Goal: Task Accomplishment & Management: Use online tool/utility

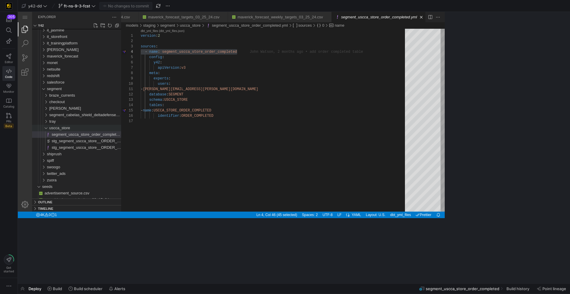
scroll to position [0, 86]
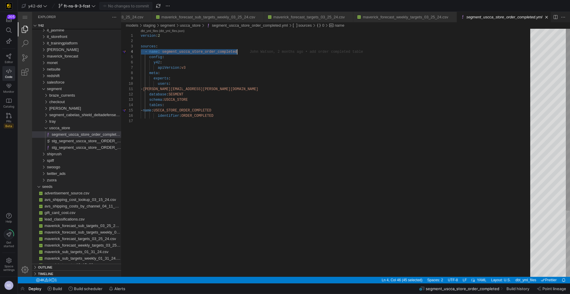
type textarea "- john.watson@uscca.com database: SEGMENT schema: USCCA_STORE tables: - name: U…"
click at [231, 116] on div "version : 2 sources : - name : segment_uscca_store_order_completed config : y42…" at bounding box center [337, 198] width 393 height 338
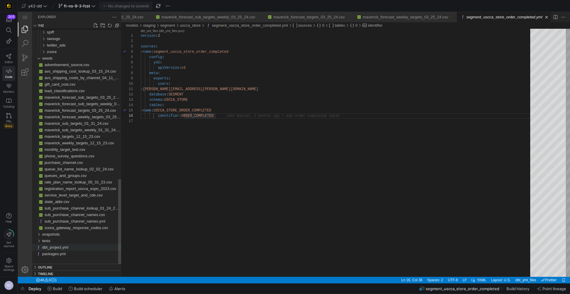
click at [68, 250] on span "dbt_project.yml" at bounding box center [55, 247] width 26 height 4
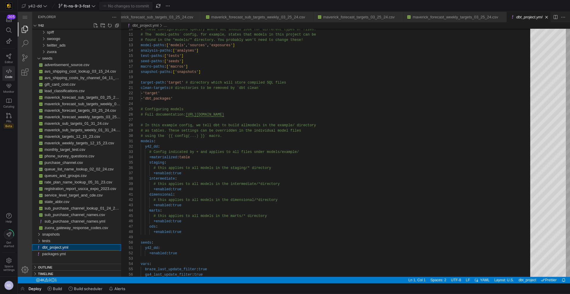
scroll to position [53, 0]
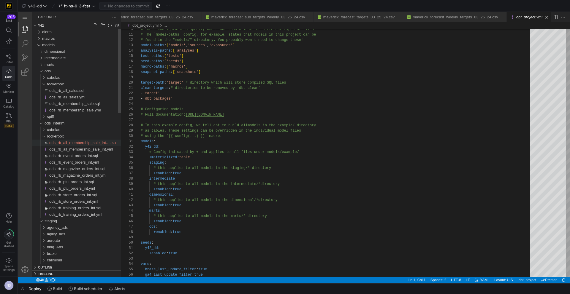
click at [98, 141] on span "ods_rb_all_membership_sale_int.sql" at bounding box center [80, 143] width 63 height 4
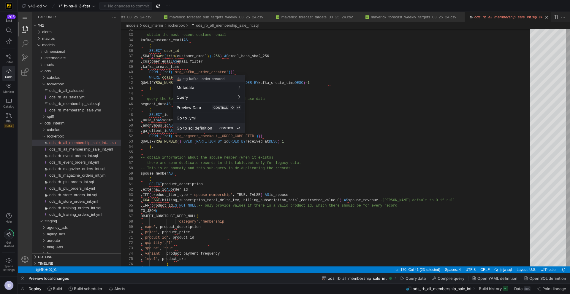
click at [206, 126] on div "Go to sql definition CONTROL ⏎" at bounding box center [209, 128] width 64 height 5
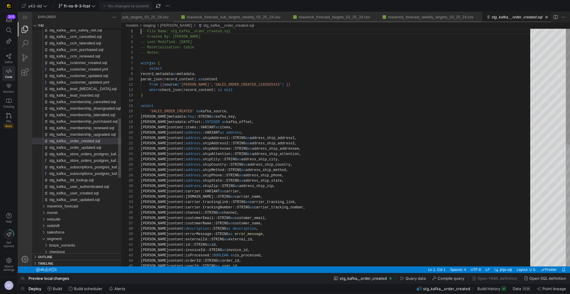
scroll to position [0, 60]
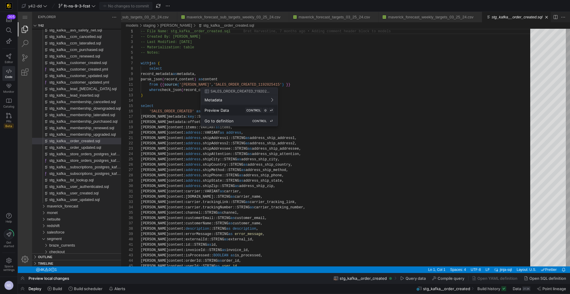
click at [233, 118] on div "Go to definition CONTROL ⏎" at bounding box center [238, 120] width 69 height 5
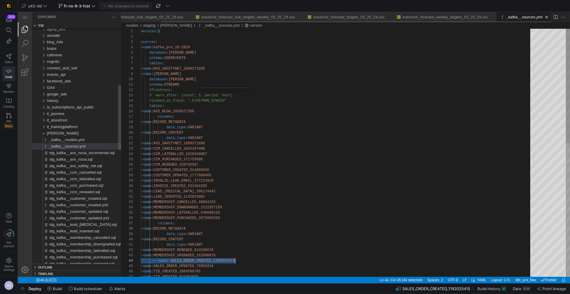
scroll to position [0, 44]
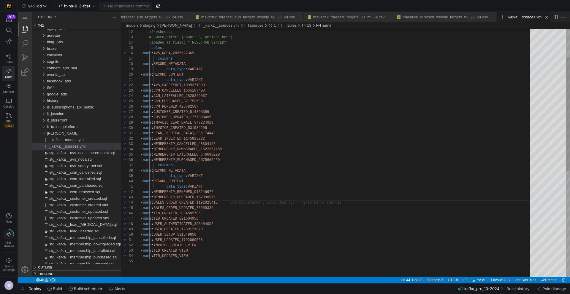
scroll to position [16, 94]
click at [187, 203] on div "schema : STREAMS #freshness: # warn_after: {count: 3, period: hour} #loaded_at_…" at bounding box center [337, 236] width 393 height 541
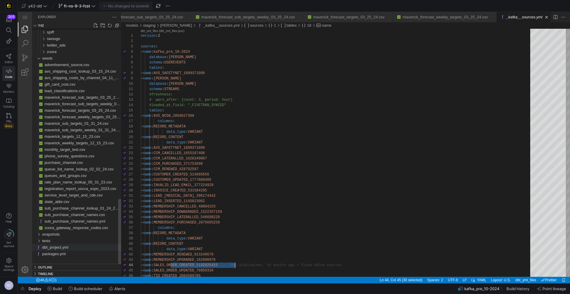
click at [60, 248] on span "dbt_project.yml" at bounding box center [55, 247] width 26 height 4
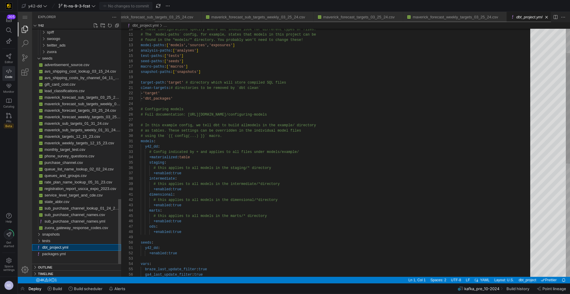
scroll to position [0, 36]
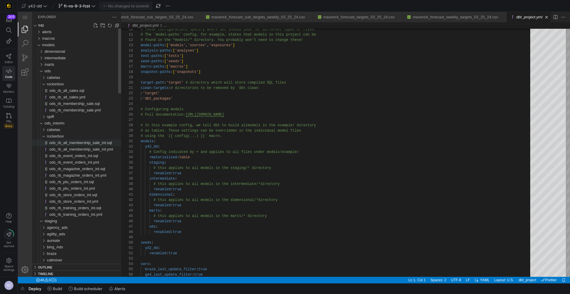
click at [90, 143] on span "ods_rb_all_membership_sale_int.sql" at bounding box center [80, 143] width 63 height 4
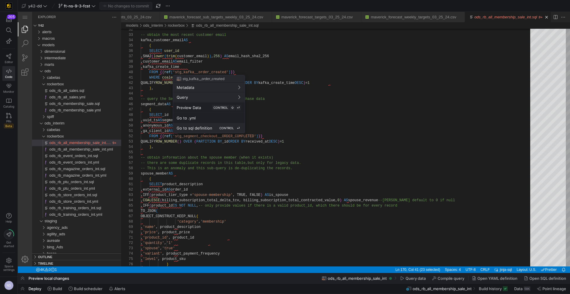
scroll to position [53, 0]
click at [208, 128] on span "Go to sql definition" at bounding box center [195, 128] width 36 height 5
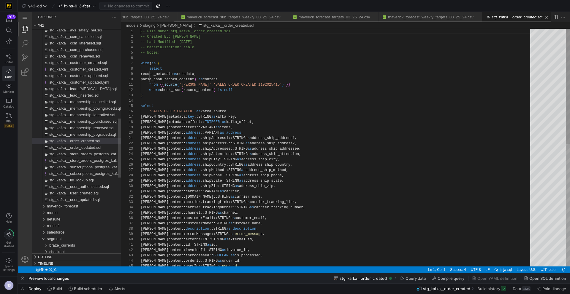
scroll to position [0, 60]
type textarea "from {{ source('kafka', 'SALES_ORDER_CREATED_1192025415') }} where check_json(r…"
click at [291, 97] on div "'SALES_ORDER_CREATED' as kafka_source, j.metadata: key ::STRING as kafka_key, j…" at bounding box center [337, 273] width 393 height 489
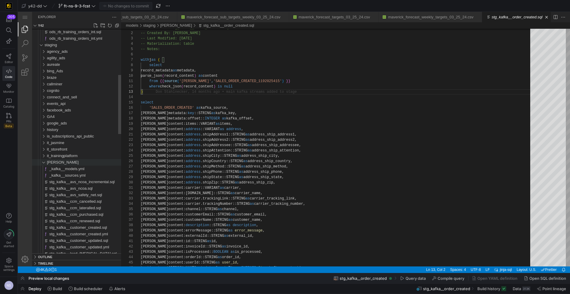
click at [57, 163] on div "[PERSON_NAME]" at bounding box center [84, 162] width 74 height 7
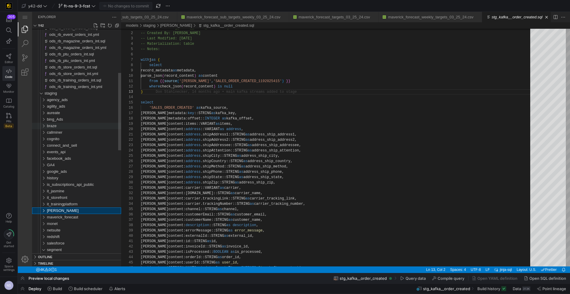
click at [55, 127] on span "braze" at bounding box center [52, 126] width 10 height 4
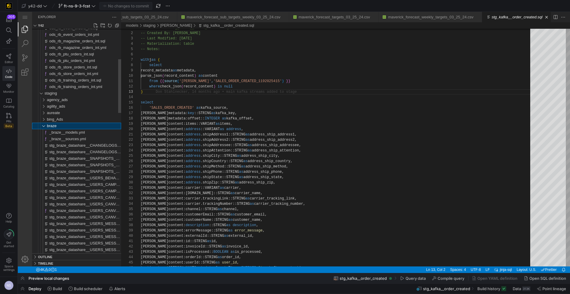
click at [56, 126] on span "braze" at bounding box center [52, 126] width 10 height 4
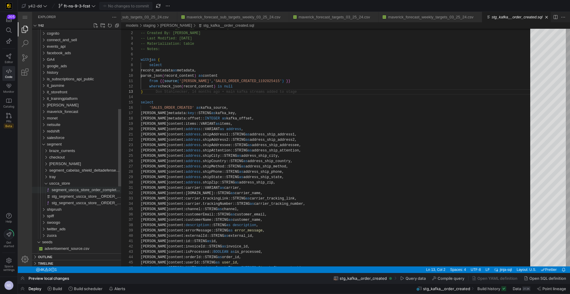
click at [88, 191] on span "segment_uscca_store_order_completed.yml" at bounding box center [90, 190] width 76 height 4
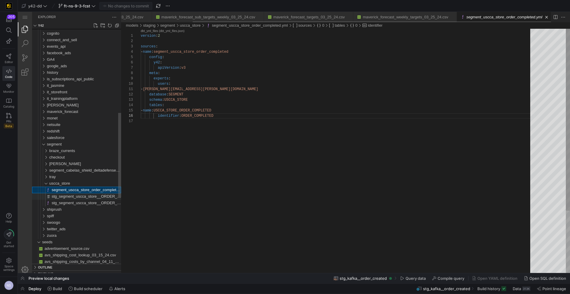
scroll to position [32, 75]
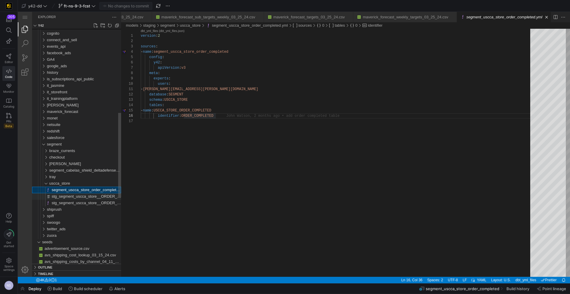
click at [90, 198] on span "stg_segment_uscca_store__ORDER_COMPLETED.sql" at bounding box center [100, 196] width 96 height 4
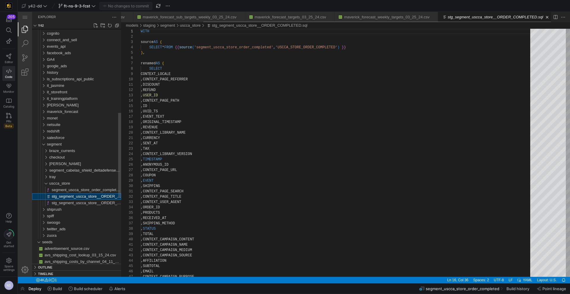
scroll to position [53, 0]
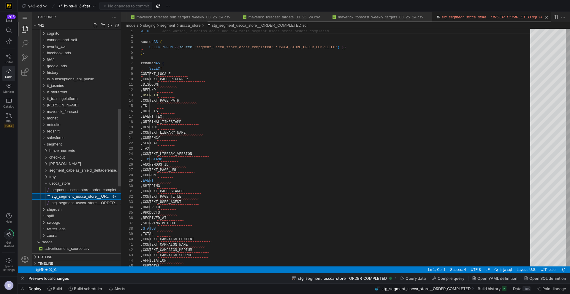
scroll to position [0, 108]
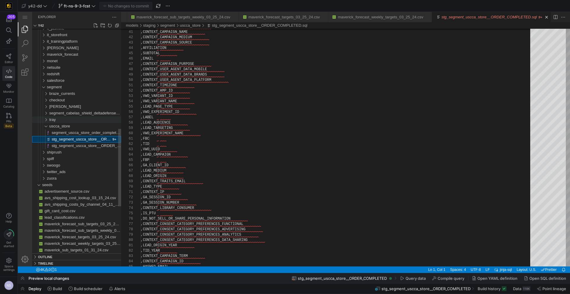
click at [63, 120] on div "tray" at bounding box center [85, 120] width 72 height 7
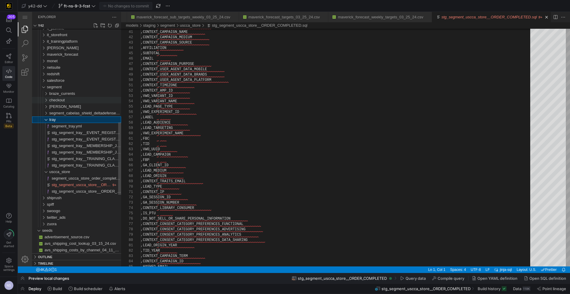
click at [63, 100] on span "checkout" at bounding box center [56, 100] width 15 height 4
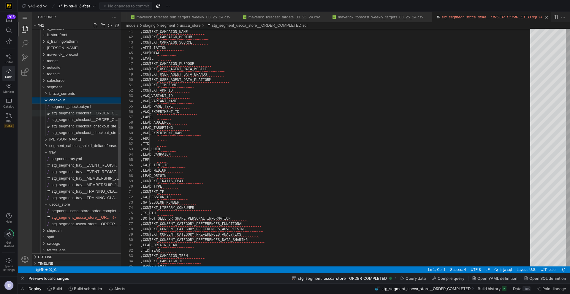
click at [89, 113] on span "stg_segment_checkout__ORDER_COMPLETED.sql" at bounding box center [97, 113] width 90 height 4
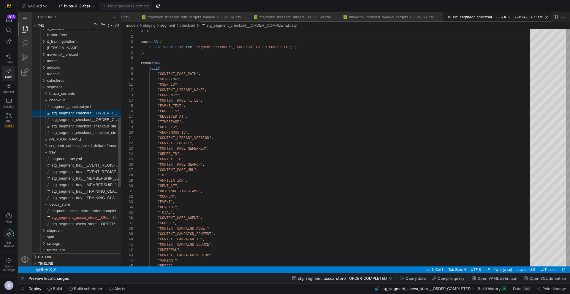
scroll to position [0, 97]
click at [91, 126] on span "stg_segment_checkout_checkout_step_viewed.sql" at bounding box center [95, 126] width 87 height 4
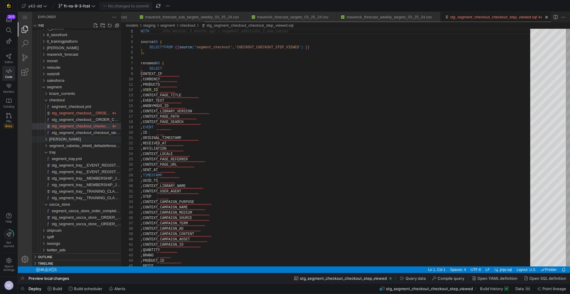
scroll to position [0, 104]
click at [61, 100] on span "checkout" at bounding box center [56, 100] width 15 height 4
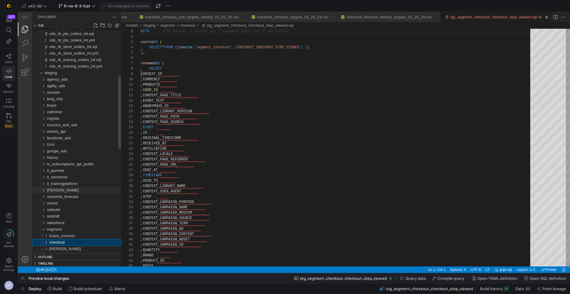
click at [61, 189] on div "[PERSON_NAME]" at bounding box center [84, 190] width 74 height 7
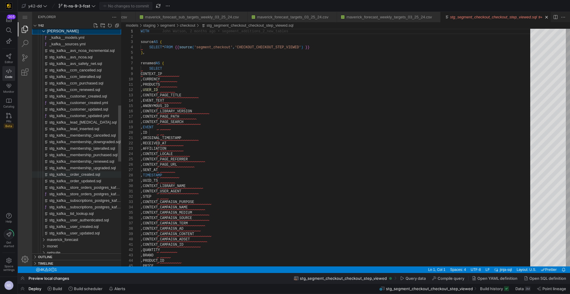
click at [89, 174] on span "stg_kafka__order_created.sql" at bounding box center [74, 174] width 51 height 4
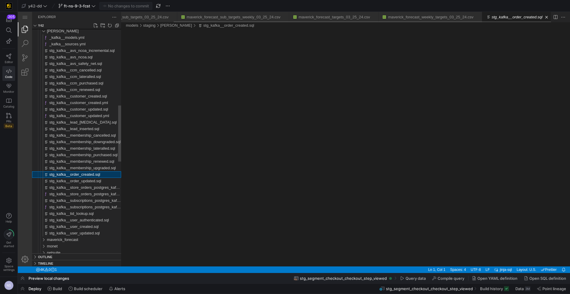
scroll to position [0, 60]
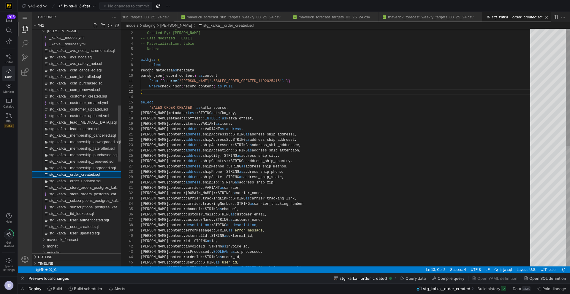
scroll to position [53, 2]
click at [166, 103] on div "-- File Name: stg_kafka__order_created.sql -- Created By: Don Stahlnecker -- La…" at bounding box center [337, 269] width 393 height 489
drag, startPoint x: 140, startPoint y: 102, endPoint x: 319, endPoint y: 289, distance: 259.0
click at [319, 12] on html "stg_kafka__order_created.sql — y42 — Code - OSS — y42 Explorer y42 kafka _kafka…" at bounding box center [294, 12] width 552 height 0
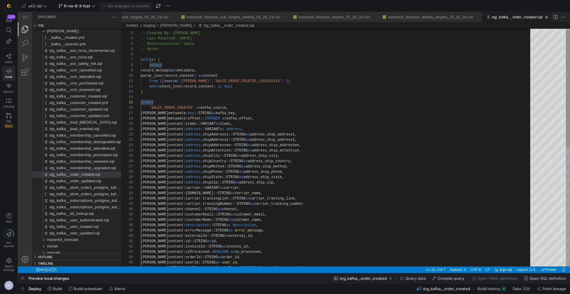
click at [294, 208] on div "-- File Name: stg_kafka__order_created.sql -- Created By: Don Stahlnecker -- La…" at bounding box center [337, 269] width 393 height 489
drag, startPoint x: 193, startPoint y: 125, endPoint x: 190, endPoint y: 124, distance: 3.8
click at [193, 125] on div "-- File Name: stg_kafka__order_created.sql -- Created By: Don Stahlnecker -- La…" at bounding box center [337, 270] width 393 height 489
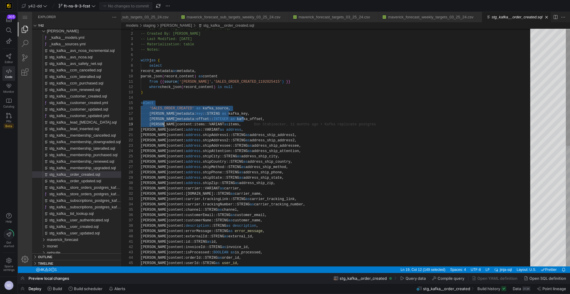
drag, startPoint x: 142, startPoint y: 102, endPoint x: 164, endPoint y: 126, distance: 32.3
type textarea "from {{ source('kafka', 'SALES_ORDER_CREATED_1192025415') }} where check_json(r…"
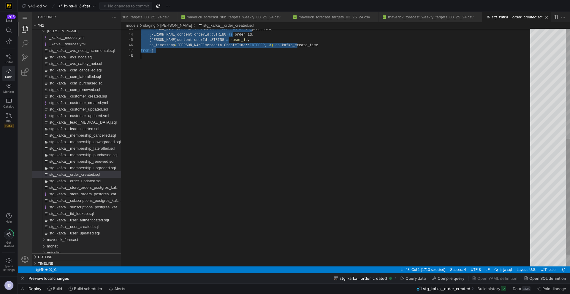
scroll to position [21, 0]
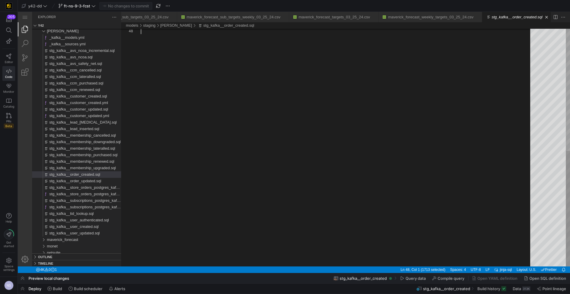
drag, startPoint x: 141, startPoint y: 104, endPoint x: 213, endPoint y: 356, distance: 261.8
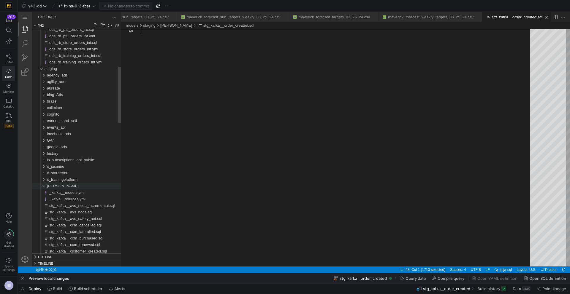
click at [59, 184] on div "[PERSON_NAME]" at bounding box center [84, 186] width 74 height 7
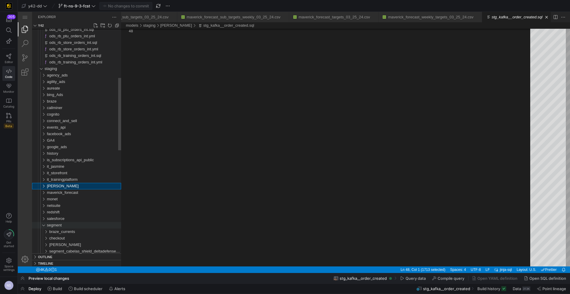
click at [57, 226] on span "segment" at bounding box center [54, 225] width 15 height 4
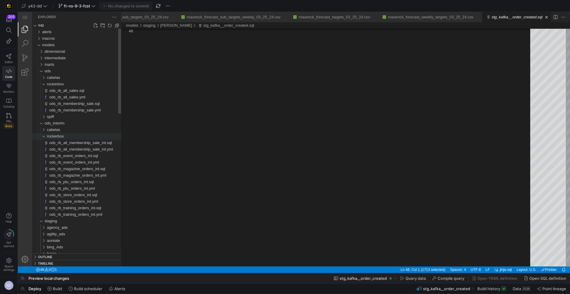
click at [59, 136] on span "rockerbox" at bounding box center [55, 136] width 17 height 4
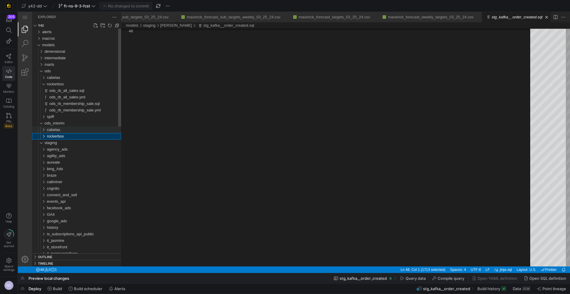
click at [59, 131] on span "cabelas" at bounding box center [53, 130] width 13 height 4
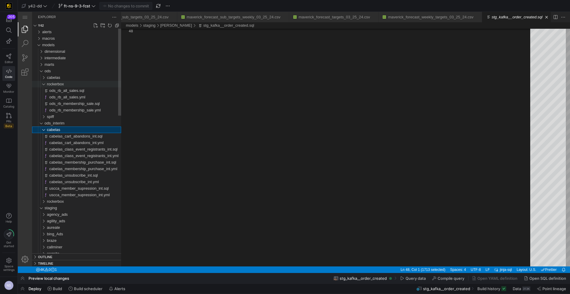
click at [56, 83] on span "rockerbox" at bounding box center [55, 84] width 17 height 4
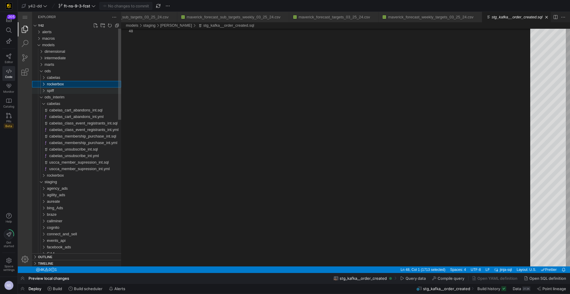
click at [56, 89] on div "spiff" at bounding box center [84, 91] width 74 height 7
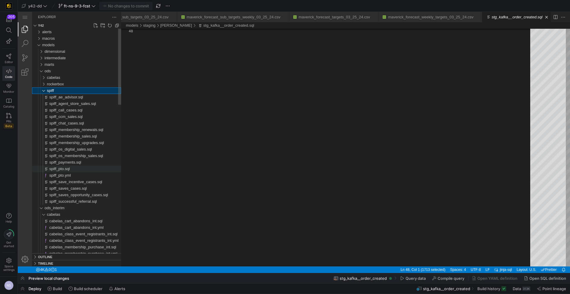
click at [74, 169] on div "spiff_pto.sql" at bounding box center [85, 169] width 72 height 7
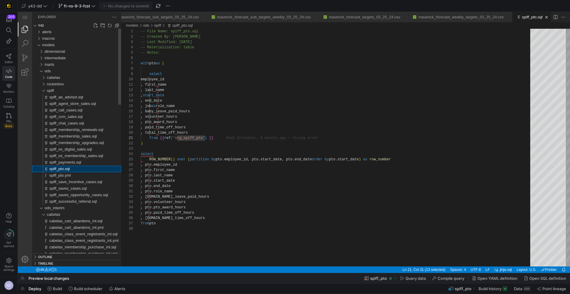
scroll to position [0, 36]
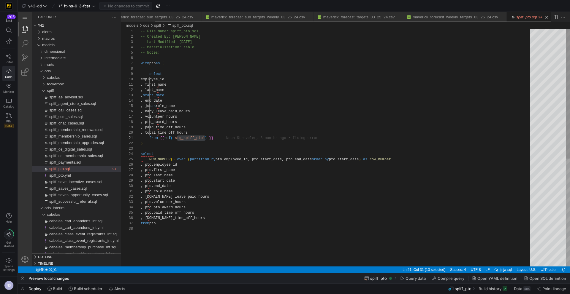
type textarea ", first_name , last_name , start_date , end_date , job as role_name , baby_leav…"
click at [236, 132] on div "-- File Name: spiff_pto.sql -- Created By: Noah Streveler -- Last Modified: 202…" at bounding box center [337, 247] width 393 height 436
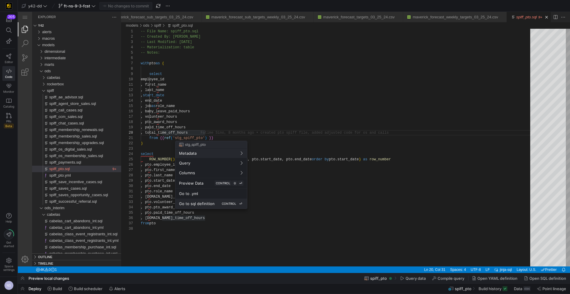
click at [203, 201] on span "Go to sql definition" at bounding box center [197, 203] width 36 height 5
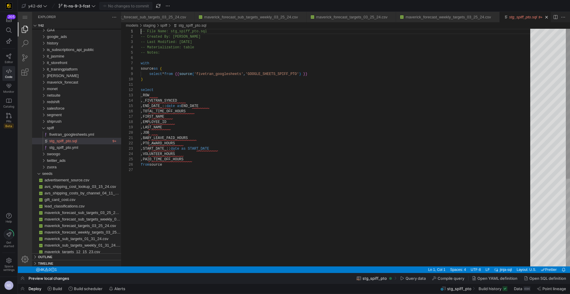
scroll to position [43, 173]
click at [328, 72] on div "-- File Name: stg_spiff_pto.sql -- Created By: Noah Streveler -- Last Modified:…" at bounding box center [337, 217] width 393 height 377
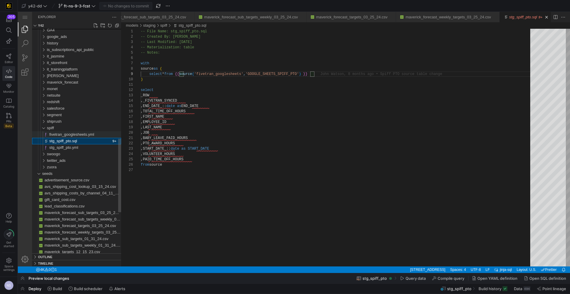
click at [75, 134] on span "fivetran_googlesheets.yml" at bounding box center [71, 134] width 45 height 4
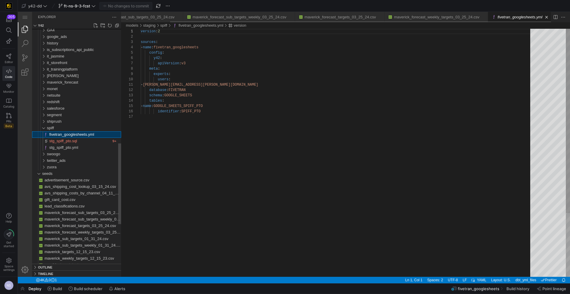
scroll to position [53, 0]
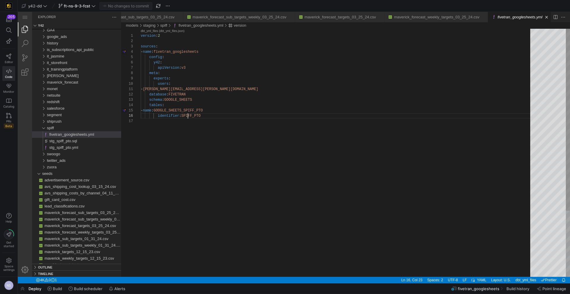
click at [188, 114] on div "version : 2 sources : - name : fivetran_googlesheets config : y42 : apiVersion …" at bounding box center [337, 198] width 393 height 338
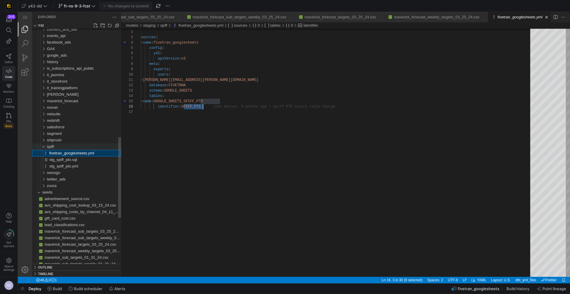
click at [66, 148] on div "spiff" at bounding box center [84, 147] width 74 height 7
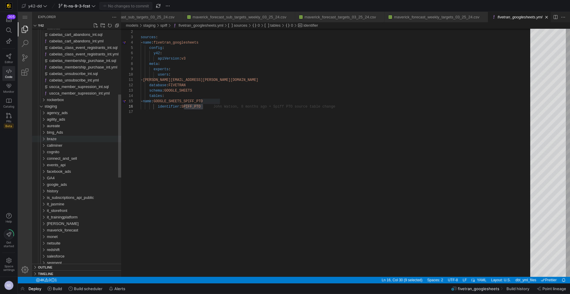
click at [67, 140] on div "braze" at bounding box center [84, 139] width 74 height 7
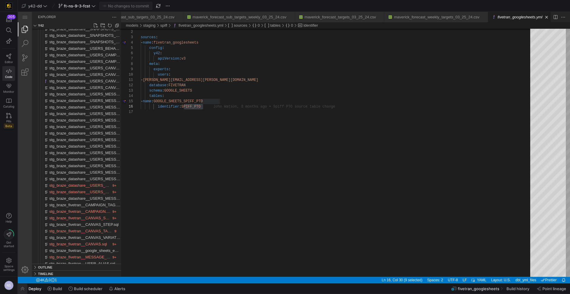
click at [23, 290] on span "button" at bounding box center [22, 289] width 9 height 10
type textarea "version: 2 sources: - name: fivetran_googlesheets config: y42: apiVersion: v3 m…"
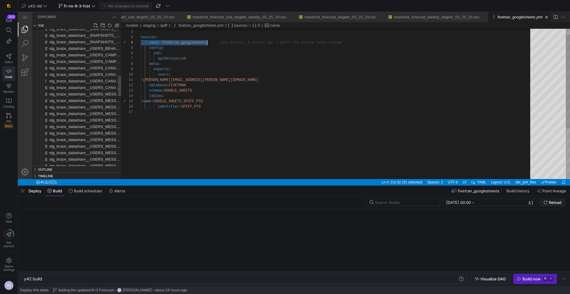
scroll to position [0, 18]
click at [396, 204] on input "text" at bounding box center [405, 202] width 60 height 5
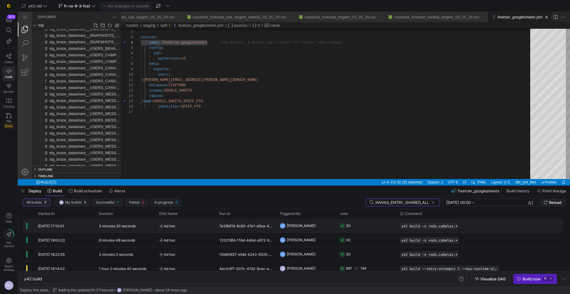
type input "stg_braze_datashare__USERS_CANVAS_ENTRY_SHARED_ALL"
click at [372, 224] on y42-job-status-cell-renderer "30" at bounding box center [366, 225] width 53 height 13
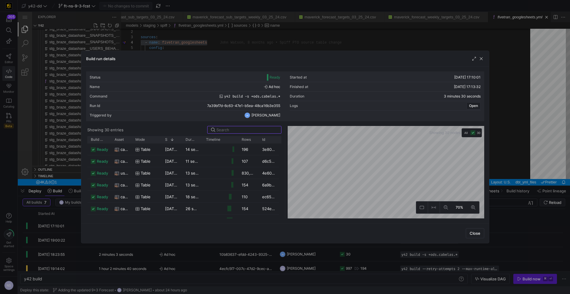
paste input "stg_braze_datashare__USERS_CANVAS_ENTRY_SHARED_ALL"
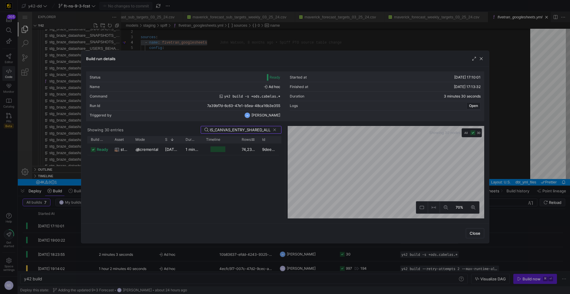
type input "stg_braze_datashare__USERS_CANVAS_ENTRY_SHARED_ALL"
drag, startPoint x: 257, startPoint y: 140, endPoint x: 287, endPoint y: 141, distance: 30.0
click at [287, 141] on as-split "Showing 30 entries stg_braze_datashare__USERS_CANVAS_ENTRY_SHARED_ALL Drag here…" at bounding box center [285, 172] width 398 height 93
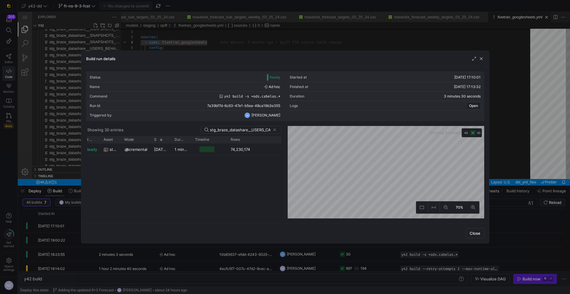
click at [498, 132] on div at bounding box center [285, 147] width 570 height 294
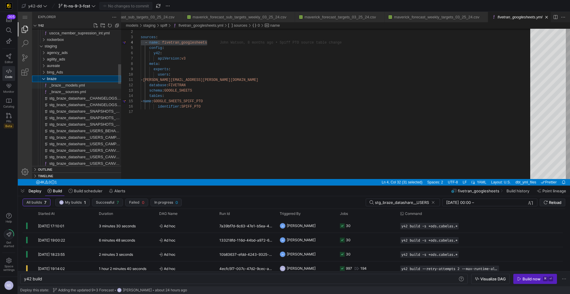
click at [82, 86] on span "_braze__models.yml" at bounding box center [67, 85] width 36 height 4
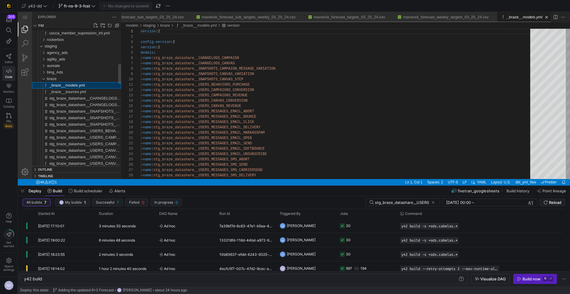
scroll to position [53, 0]
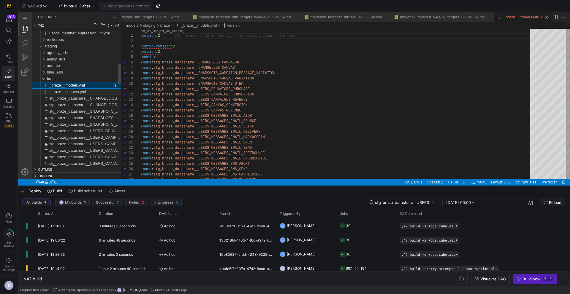
click at [81, 90] on span "_braze__sources.yml" at bounding box center [67, 92] width 37 height 4
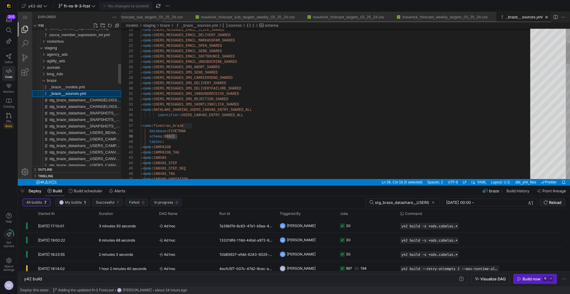
scroll to position [53, 36]
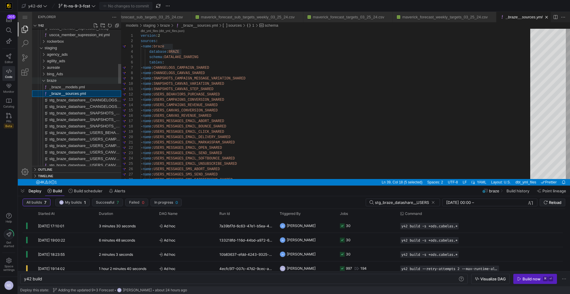
click at [64, 82] on div "braze" at bounding box center [84, 80] width 74 height 7
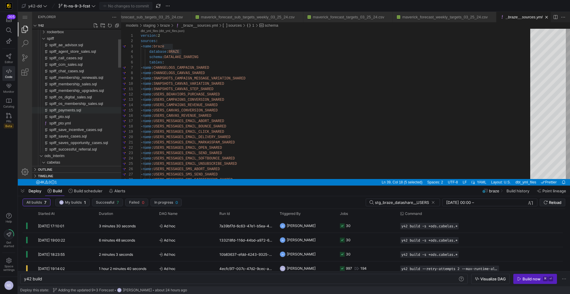
click at [75, 109] on span "spiff_payments.sql" at bounding box center [65, 110] width 32 height 4
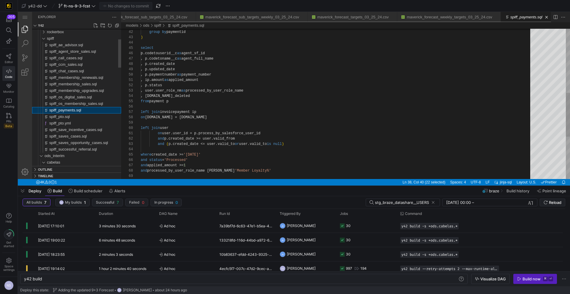
scroll to position [0, 42]
type textarea "y42 build -s spiff_payments"
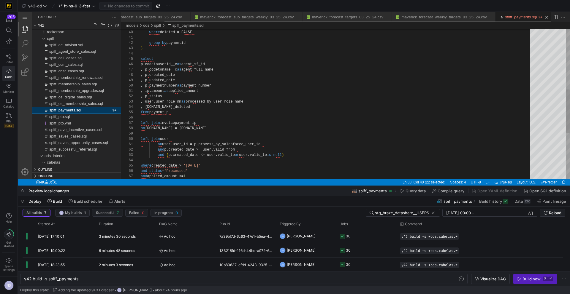
scroll to position [53, 84]
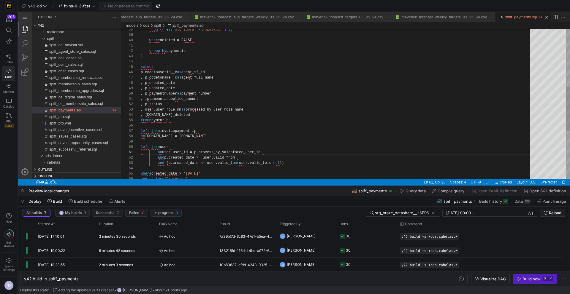
click at [188, 152] on div ", p.codetoname__c as agent_full_name , p.created_date , p.updated_date , p.paym…" at bounding box center [337, 86] width 393 height 514
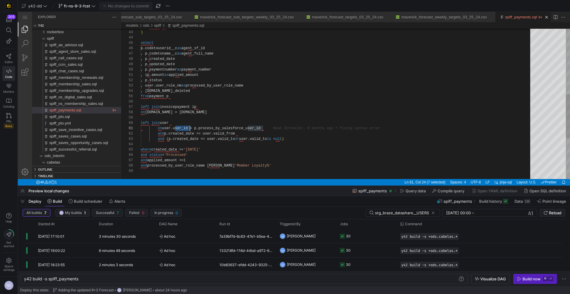
type textarea ", ip.amount as applied_amount , p.status , user.user_role_nm as processed_by_us…"
click at [180, 85] on div ", p.codetoname__c as agent_full_name , p.created_date , p.updated_date , p.paym…" at bounding box center [337, 62] width 393 height 514
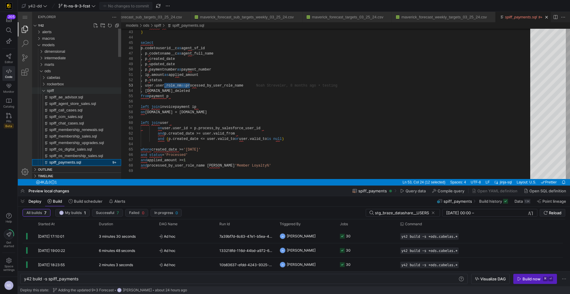
click at [57, 90] on div "spiff" at bounding box center [84, 91] width 74 height 7
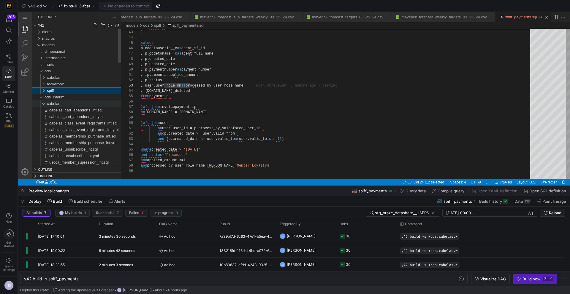
click at [57, 102] on span "cabelas" at bounding box center [53, 103] width 13 height 4
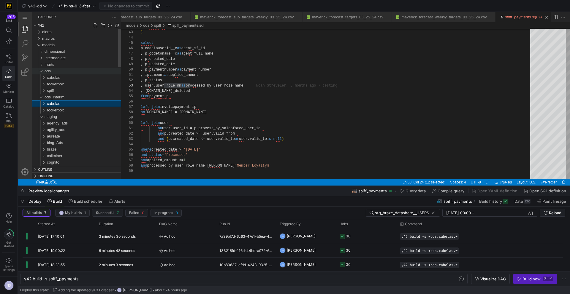
click at [55, 73] on div "ods" at bounding box center [83, 71] width 77 height 7
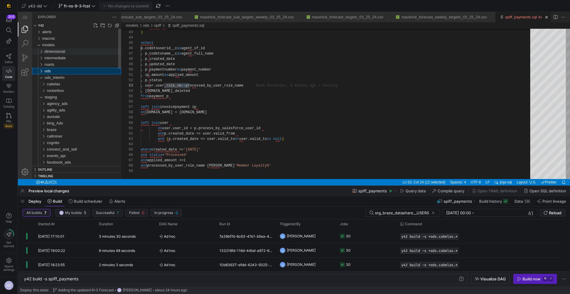
click at [64, 51] on span "dimensional" at bounding box center [55, 51] width 20 height 4
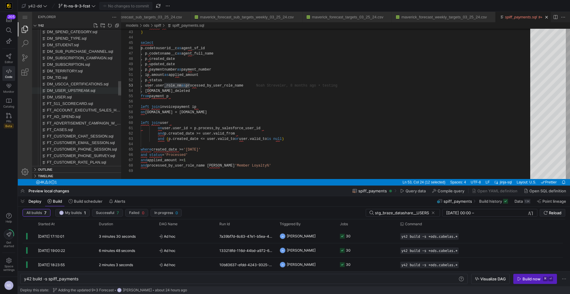
click at [74, 90] on span "DM_USER_UPSTREAM.sql" at bounding box center [71, 90] width 48 height 4
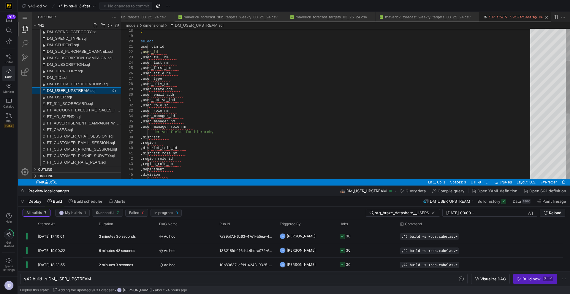
scroll to position [0, 61]
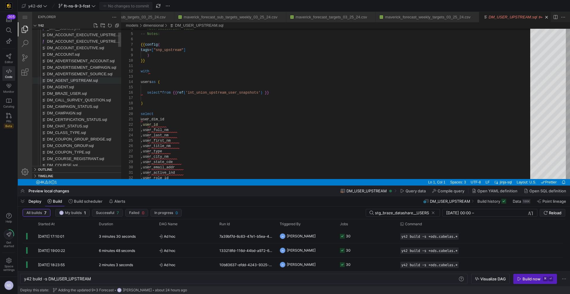
click at [80, 78] on span "DM_AGENT_UPSTREAM.sql" at bounding box center [72, 80] width 51 height 4
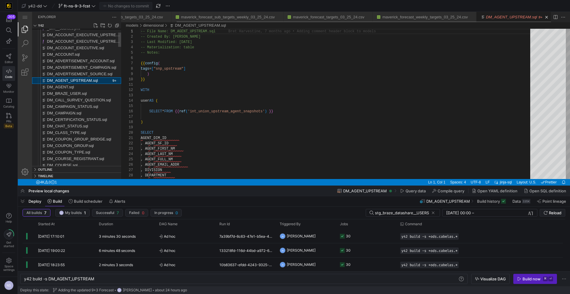
scroll to position [0, 63]
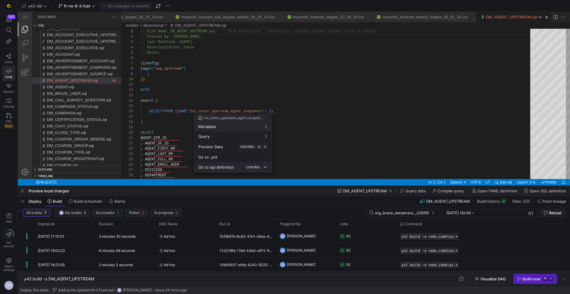
click at [234, 169] on div "Go to sql definition CONTROL ⏎" at bounding box center [232, 167] width 69 height 5
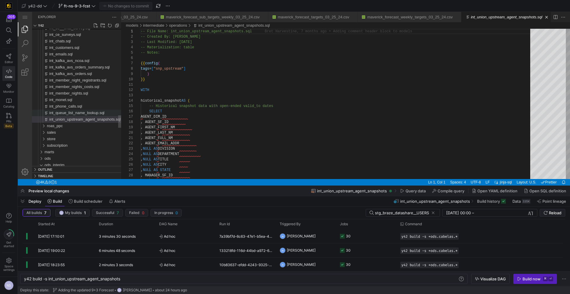
scroll to position [0, 88]
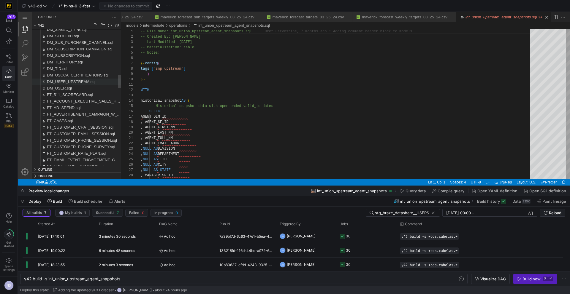
click at [85, 82] on span "DM_USER_UPSTREAM.sql" at bounding box center [71, 82] width 48 height 4
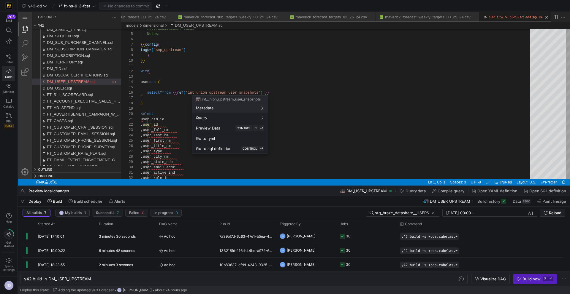
scroll to position [0, 61]
drag, startPoint x: 230, startPoint y: 149, endPoint x: 211, endPoint y: 135, distance: 23.6
click at [230, 149] on span "Go to sql definition" at bounding box center [214, 148] width 36 height 5
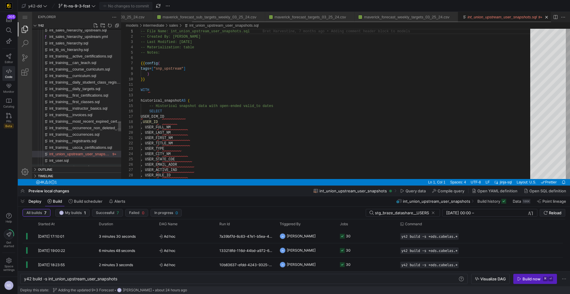
scroll to position [0, 85]
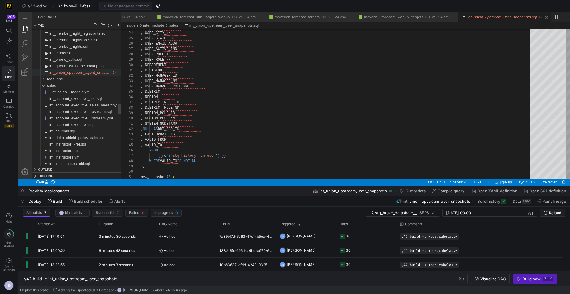
click at [87, 70] on span "int_union_upstream_agent_snapshots.sql" at bounding box center [85, 72] width 72 height 4
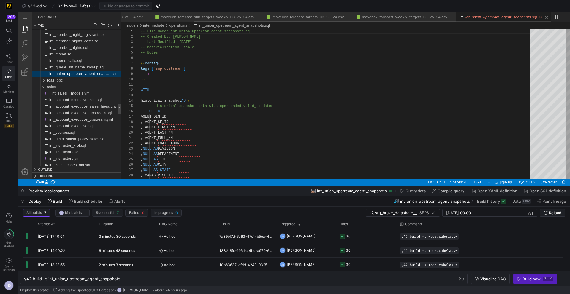
scroll to position [53, 0]
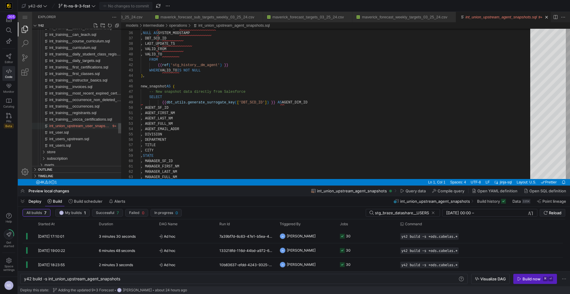
click at [98, 127] on span "int_union_upstream_user_snapshots.sql" at bounding box center [83, 126] width 69 height 4
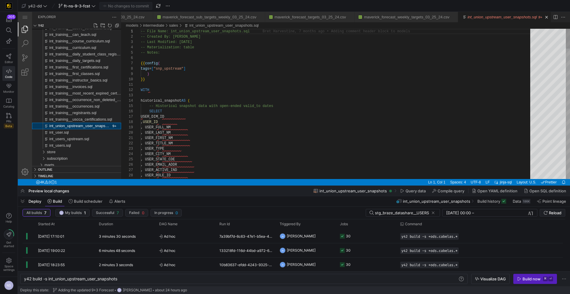
scroll to position [53, 0]
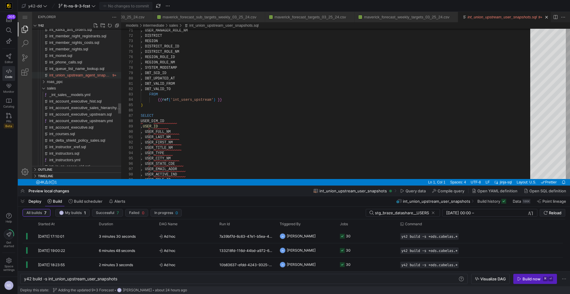
drag, startPoint x: 83, startPoint y: 76, endPoint x: 86, endPoint y: 77, distance: 3.8
click at [83, 76] on span "int_union_upstream_agent_snapshots.sql" at bounding box center [85, 75] width 72 height 4
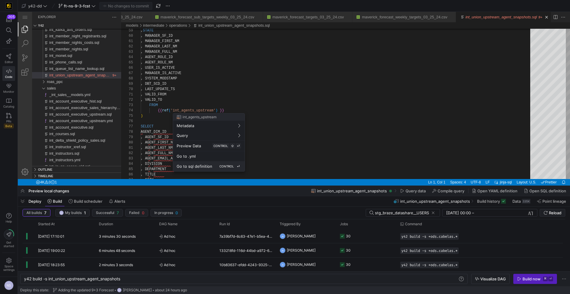
click at [209, 164] on div "Go to sql definition CONTROL ⏎" at bounding box center [209, 166] width 64 height 5
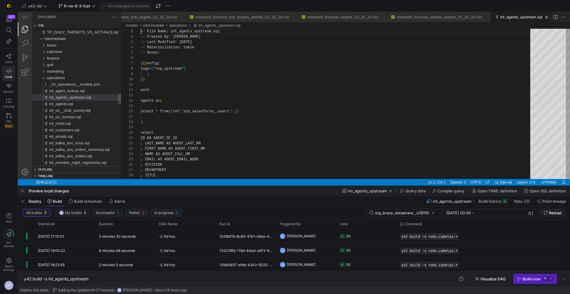
scroll to position [0, 52]
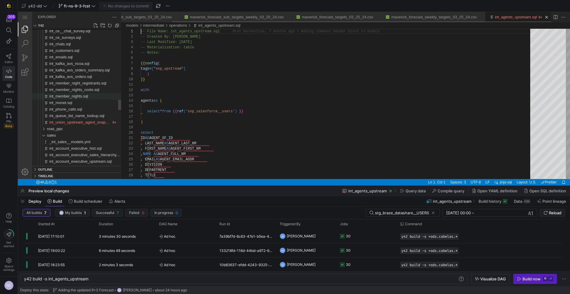
scroll to position [0, 58]
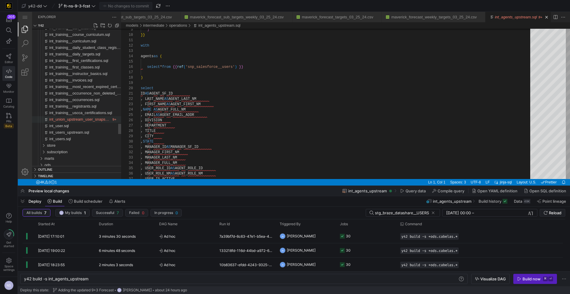
click at [89, 119] on span "int_union_upstream_user_snapshots.sql" at bounding box center [83, 119] width 69 height 4
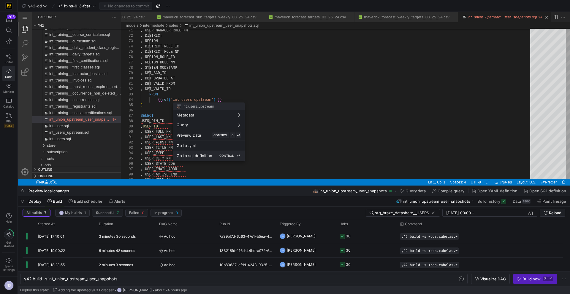
drag, startPoint x: 212, startPoint y: 155, endPoint x: 194, endPoint y: 140, distance: 23.4
click at [212, 155] on div "Go to sql definition CONTROL ⏎" at bounding box center [209, 155] width 64 height 5
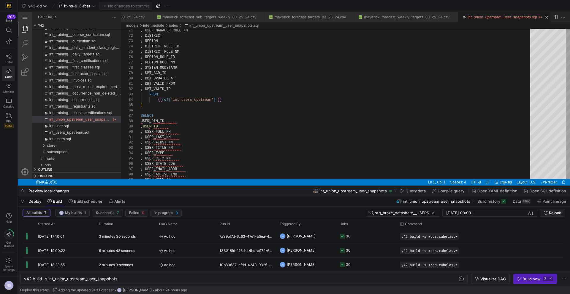
type textarea "y42 build -s int_users_upstream"
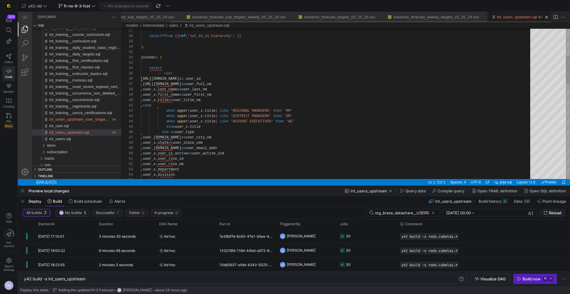
scroll to position [0, 55]
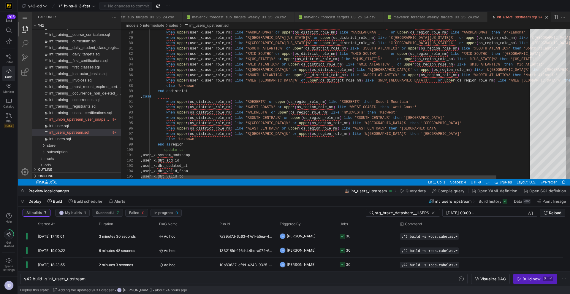
click at [219, 82] on div "when upper ( user_x.user_role_nm ) like '%SOUTH TEXAS%' or upper ( os_district_…" at bounding box center [356, 9] width 431 height 781
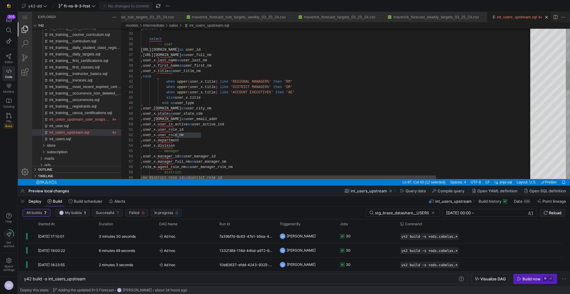
type textarea ",user_x.user_role_id ,user_x.user_role_nm ,user_x.department ,user_x.division -…"
click at [198, 136] on div ",os_district_role_id as district_role_id -- district ,role_m.agent_role_nm as u…" at bounding box center [400, 250] width 518 height 781
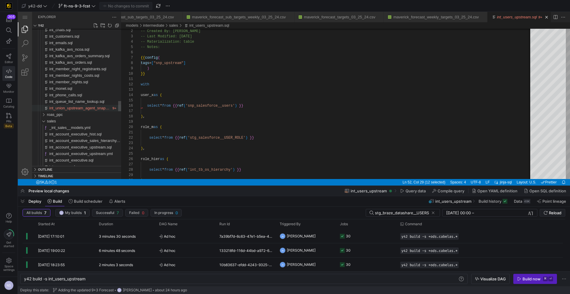
click at [97, 107] on span "int_union_upstream_agent_snapshots.sql" at bounding box center [85, 108] width 72 height 4
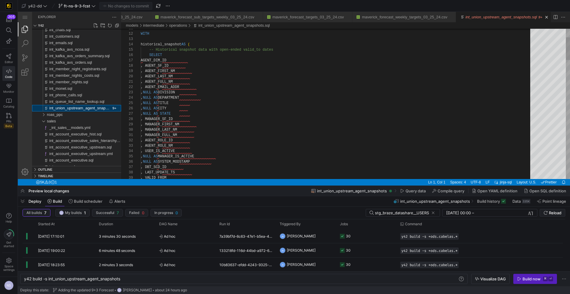
scroll to position [53, 0]
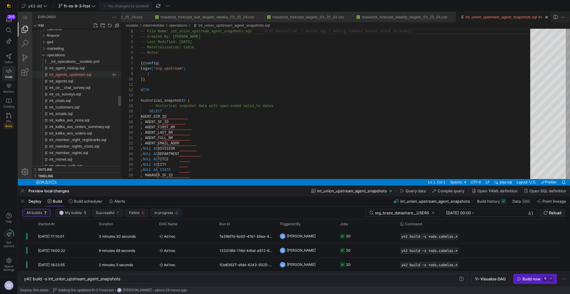
click at [69, 75] on span "int_agents_upstream.sql" at bounding box center [70, 74] width 42 height 4
type textarea "y42 build -s int_agents_upstream"
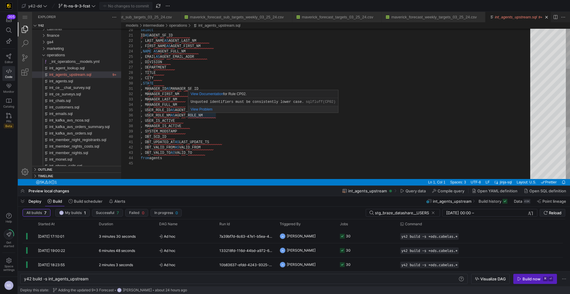
type textarea ", MANAGER_ID AS MANAGER_SF_ID , MANAGER_FIRST_NM , MANAGER_LAST_NM , MANAGER_FU…"
click at [209, 117] on div ", DIVISION , DEPARTMENT , TITLE , CITY , STATE , MANAGER_ID AS MANAGER_SF_ID , …" at bounding box center [337, 118] width 393 height 385
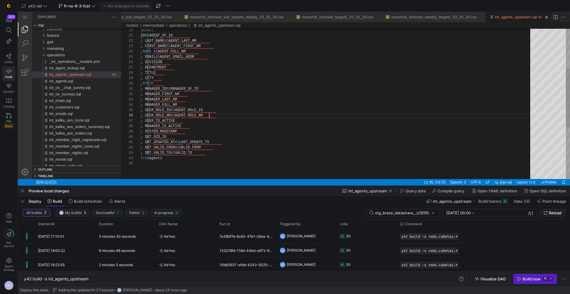
click at [209, 117] on div ", DIVISION , DEPARTMENT , TITLE , CITY , STATE , MANAGER_ID AS MANAGER_SF_ID , …" at bounding box center [337, 118] width 393 height 385
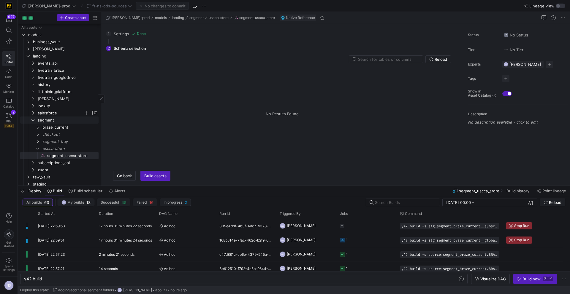
scroll to position [12, 0]
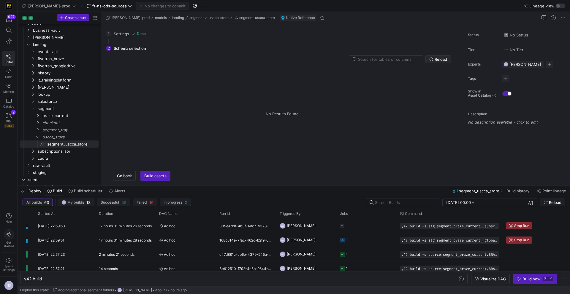
click at [436, 62] on span at bounding box center [437, 59] width 25 height 7
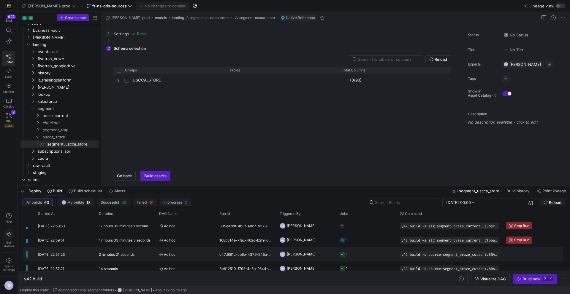
click at [361, 248] on y42-job-status-cell-renderer "1" at bounding box center [366, 254] width 53 height 13
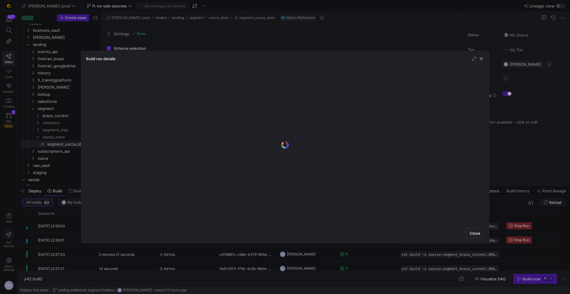
click at [358, 261] on div at bounding box center [285, 147] width 570 height 294
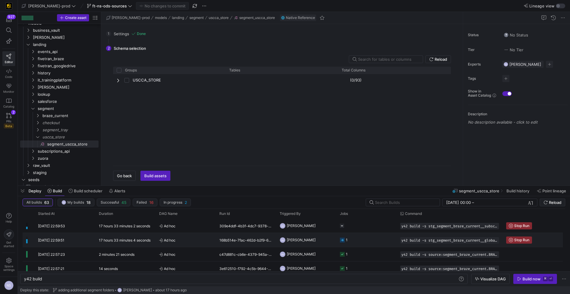
click at [362, 244] on y42-job-status-cell-renderer "1" at bounding box center [366, 239] width 53 height 13
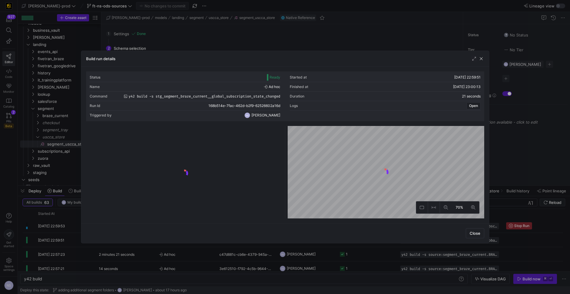
click at [360, 252] on div at bounding box center [285, 147] width 570 height 294
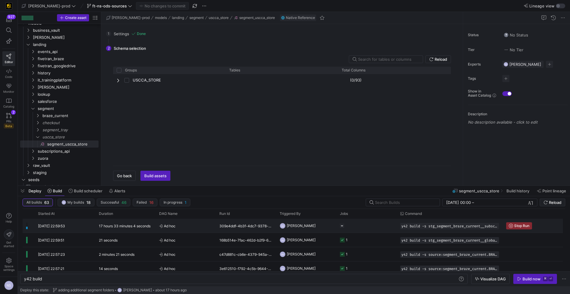
click at [362, 226] on y42-job-status-cell-renderer "Press SPACE to select this row." at bounding box center [366, 225] width 53 height 13
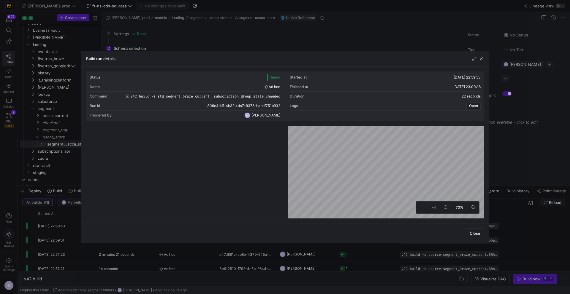
click at [342, 258] on div at bounding box center [285, 147] width 570 height 294
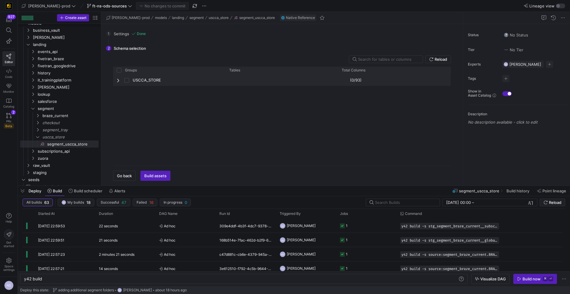
drag, startPoint x: 117, startPoint y: 82, endPoint x: 126, endPoint y: 80, distance: 9.0
click at [117, 82] on span "Press SPACE to select this row." at bounding box center [119, 80] width 4 height 5
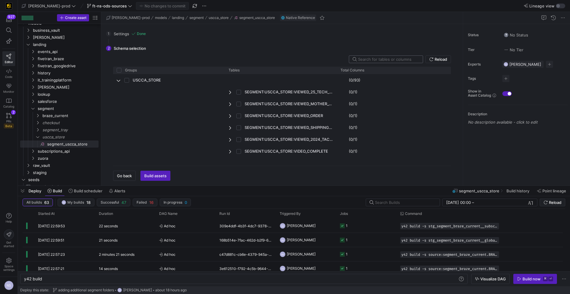
click at [382, 58] on input "text" at bounding box center [388, 59] width 60 height 5
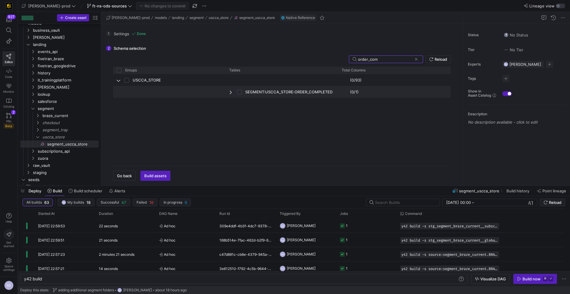
type input "order_com"
click at [242, 93] on span "Press SPACE to select this row." at bounding box center [241, 92] width 8 height 12
click at [241, 92] on input "Press Space to toggle row selection (unchecked)" at bounding box center [239, 92] width 5 height 5
checkbox input "true"
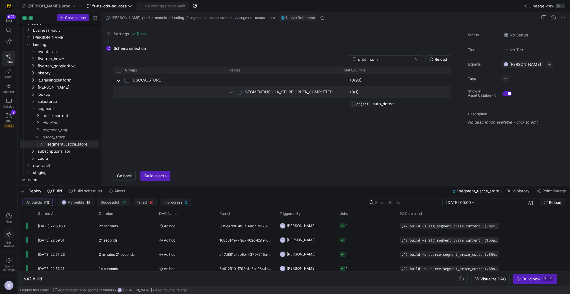
checkbox input "false"
checkbox input "true"
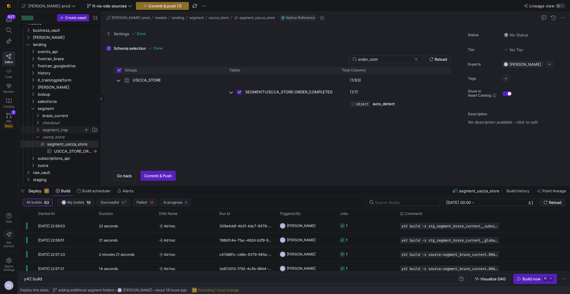
click at [53, 128] on span "segment_tray" at bounding box center [62, 130] width 41 height 7
click at [65, 136] on span "segment_tray​​​​​​​​" at bounding box center [72, 137] width 50 height 7
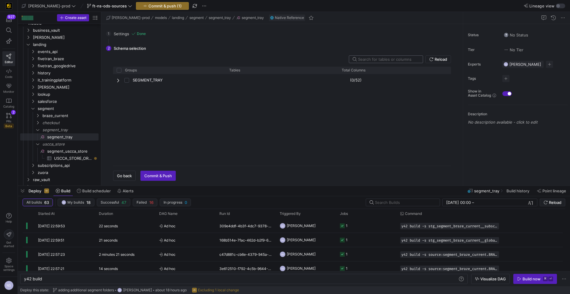
click at [385, 59] on input "text" at bounding box center [388, 59] width 60 height 5
type input "training_class"
click at [115, 80] on div "SEGMENT_TRAY" at bounding box center [169, 80] width 112 height 12
drag, startPoint x: 337, startPoint y: 71, endPoint x: 375, endPoint y: 75, distance: 38.8
click at [375, 75] on div "Groups Tables Total Columns" at bounding box center [282, 114] width 338 height 94
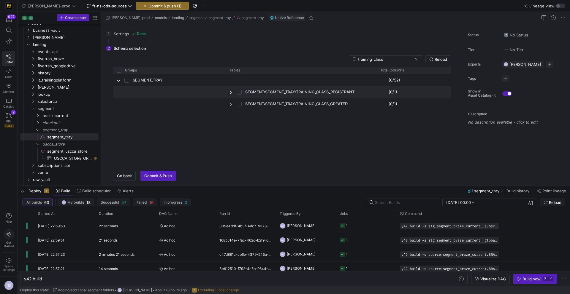
click at [238, 92] on input "Press Space to toggle row selection (unchecked)" at bounding box center [239, 92] width 5 height 5
checkbox input "true"
checkbox input "false"
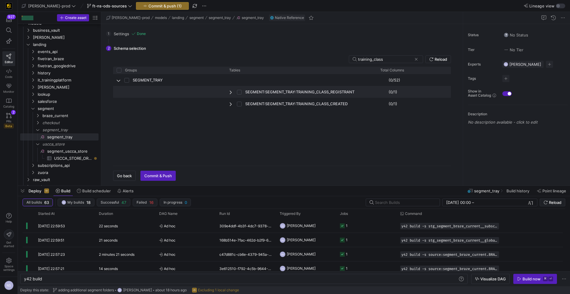
checkbox input "true"
click at [366, 60] on input "training_class" at bounding box center [385, 59] width 54 height 5
type input "e"
checkbox input "false"
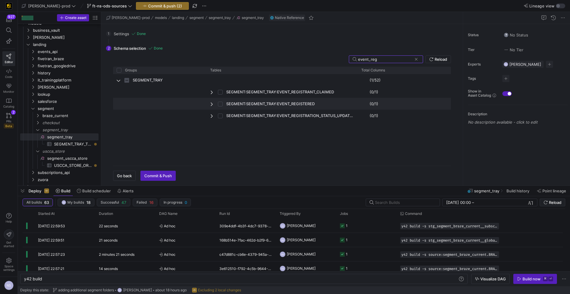
type input "event_reg"
click at [221, 104] on input "Press Space to toggle row selection (unchecked)" at bounding box center [220, 104] width 5 height 5
checkbox input "true"
checkbox input "false"
checkbox input "true"
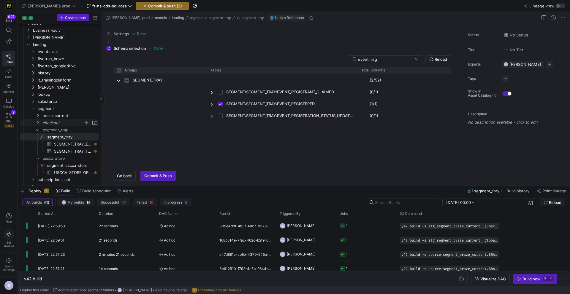
click at [56, 123] on span "checkout" at bounding box center [62, 123] width 41 height 7
click at [77, 132] on span "segment_checkout​​​​​​​​" at bounding box center [72, 130] width 50 height 7
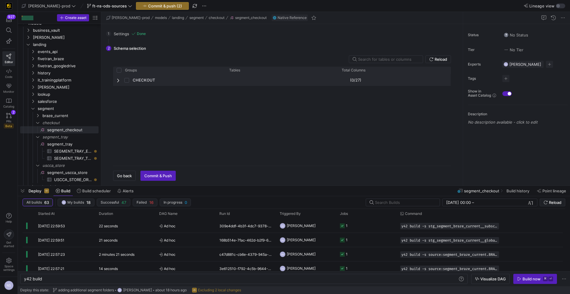
click at [117, 81] on span "Press SPACE to select this row." at bounding box center [119, 80] width 4 height 5
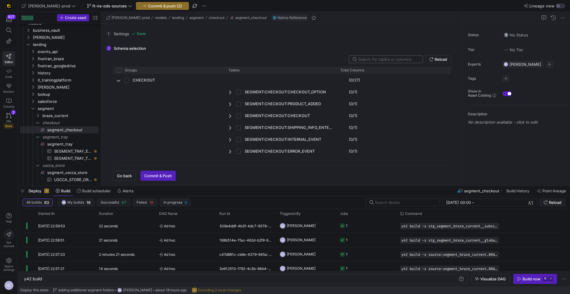
click at [376, 62] on div at bounding box center [388, 59] width 60 height 7
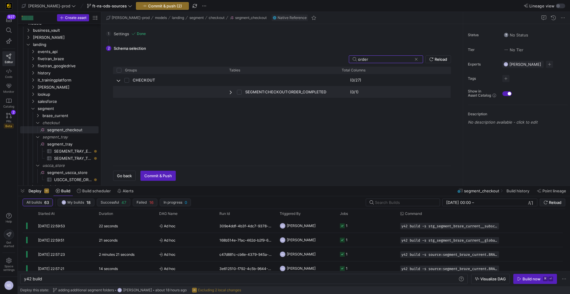
type input "order"
click at [240, 91] on input "Press Space to toggle row selection (unchecked)" at bounding box center [239, 92] width 5 height 5
checkbox input "true"
checkbox input "false"
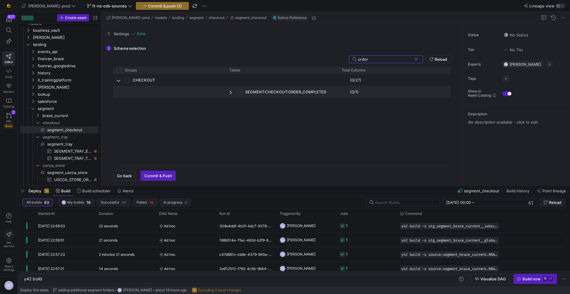
checkbox input "false"
checkbox input "true"
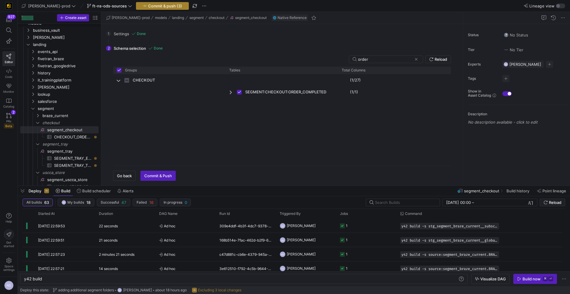
click at [148, 4] on span "Commit & push (3)" at bounding box center [165, 6] width 34 height 5
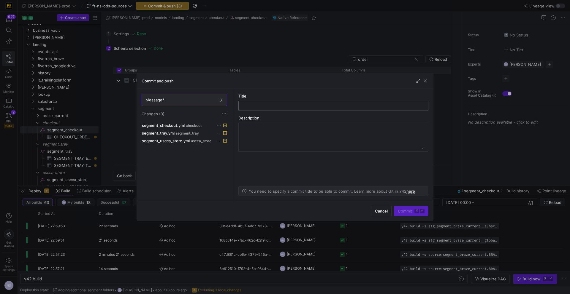
click at [295, 104] on input "text" at bounding box center [333, 106] width 180 height 5
type input "adding the missing sources"
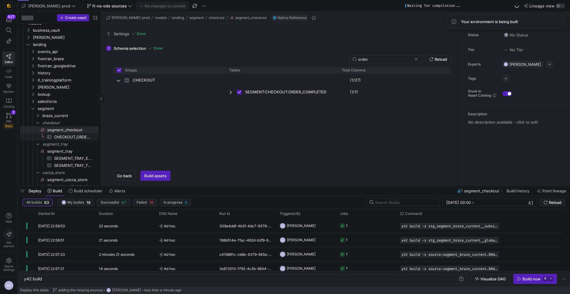
click at [73, 137] on span "CHECKOUT_ORDER_COMPLETED​​​​​​​​​" at bounding box center [73, 137] width 38 height 7
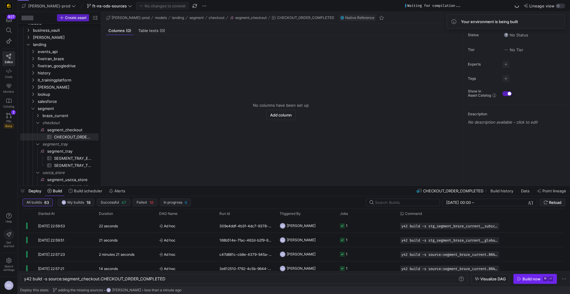
click at [531, 277] on div "Build now" at bounding box center [531, 279] width 18 height 5
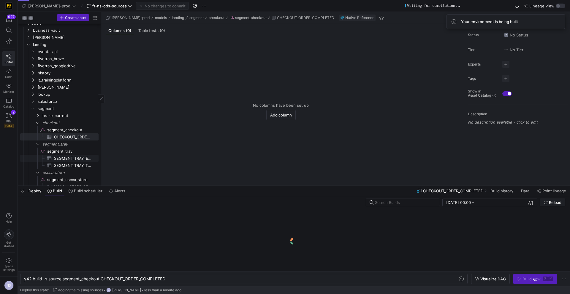
click at [75, 159] on span "SEGMENT_TRAY_EVENT_REGISTERED​​​​​​​​​" at bounding box center [73, 158] width 38 height 7
click at [526, 282] on span "button" at bounding box center [534, 278] width 43 height 9
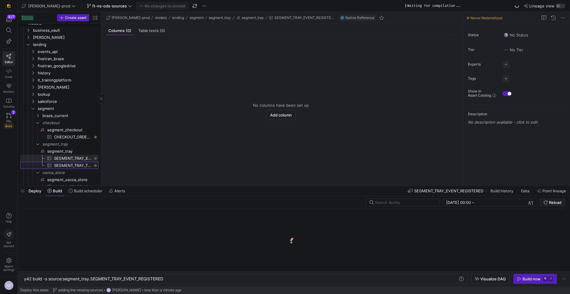
click at [68, 165] on span "SEGMENT_TRAY_TRAINING_CLASS_REGISTRANT​​​​​​​​​" at bounding box center [73, 165] width 38 height 7
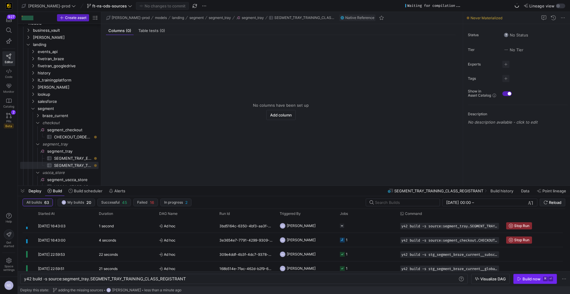
click at [528, 281] on div "Build now" at bounding box center [531, 279] width 18 height 5
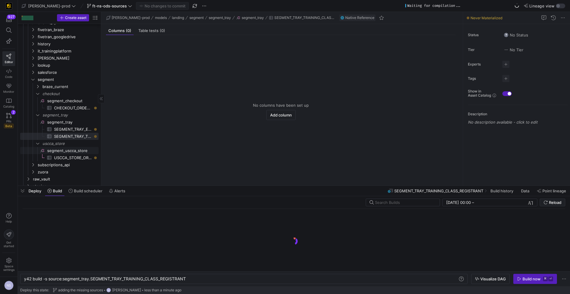
scroll to position [42, 0]
click at [74, 154] on span "USCCA_STORE_ORDER_COMPLETED​​​​​​​​​" at bounding box center [73, 157] width 38 height 7
type textarea "y42 build -s source:segment_uscca_store.USCCA_STORE_ORDER_COMPLETED"
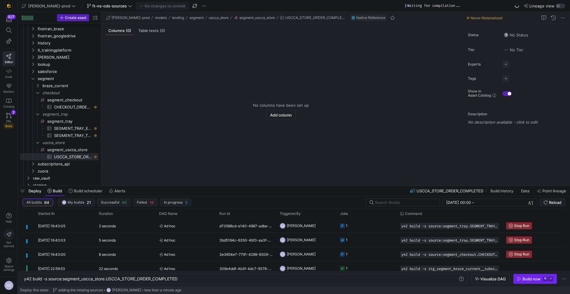
click at [534, 280] on div "Build now" at bounding box center [531, 279] width 18 height 5
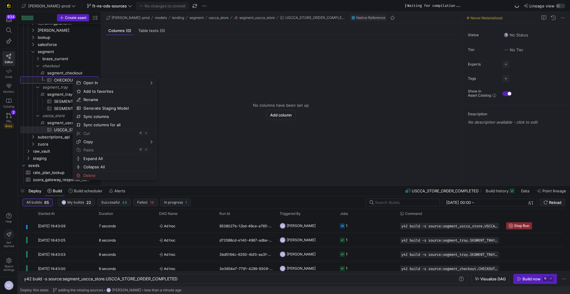
scroll to position [68, 0]
click at [113, 109] on span "Generate Staging Model" at bounding box center [109, 109] width 57 height 8
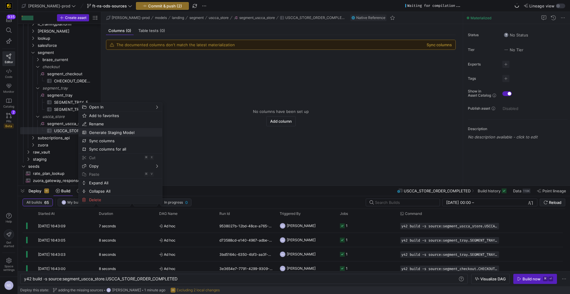
click at [113, 132] on span "Generate Staging Model" at bounding box center [115, 132] width 57 height 8
click at [118, 142] on span "Generate Staging Model" at bounding box center [118, 140] width 57 height 8
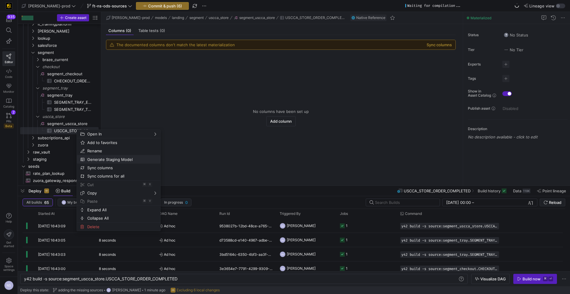
click at [125, 158] on span "Generate Staging Model" at bounding box center [113, 159] width 57 height 8
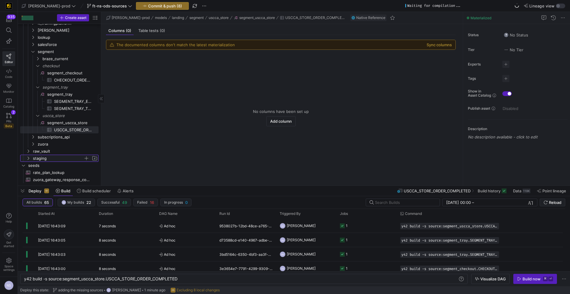
click at [40, 159] on span "staging" at bounding box center [58, 158] width 50 height 7
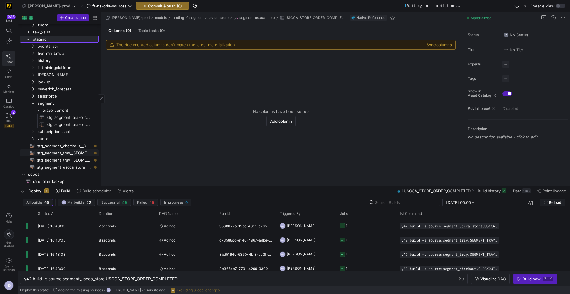
scroll to position [188, 0]
click at [53, 109] on span "braze_current" at bounding box center [62, 110] width 41 height 7
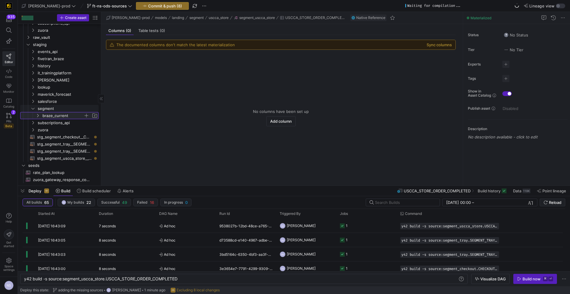
scroll to position [0, 0]
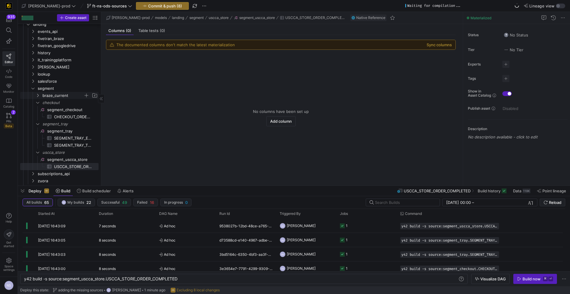
click at [59, 93] on span "braze_current" at bounding box center [62, 95] width 41 height 7
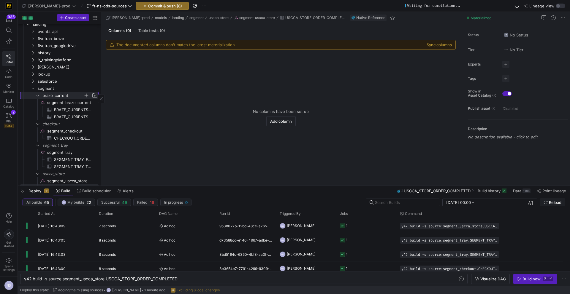
click at [57, 95] on span "braze_current" at bounding box center [62, 95] width 41 height 7
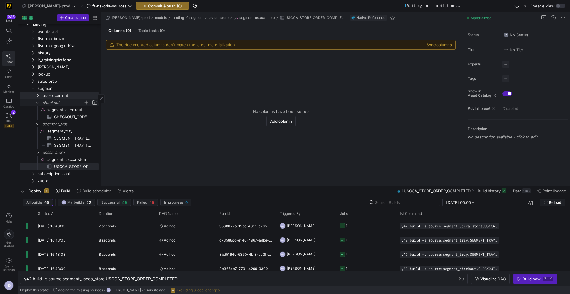
click at [50, 102] on span "checkout" at bounding box center [62, 102] width 41 height 7
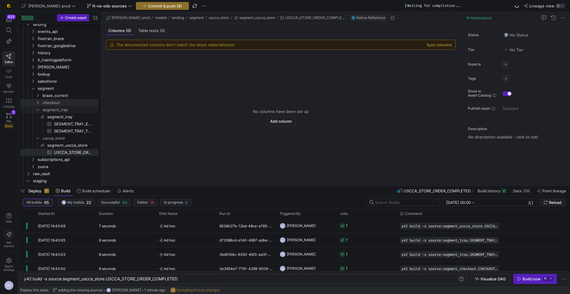
click at [52, 107] on span "segment_tray" at bounding box center [69, 110] width 55 height 7
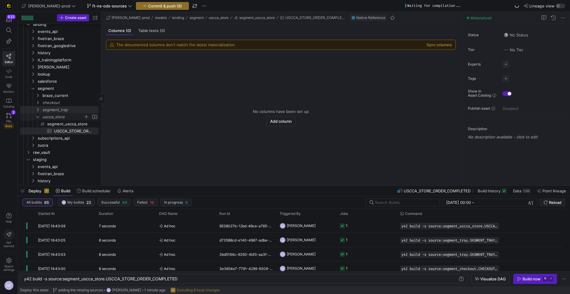
click at [50, 116] on span "uscca_store" at bounding box center [62, 117] width 41 height 7
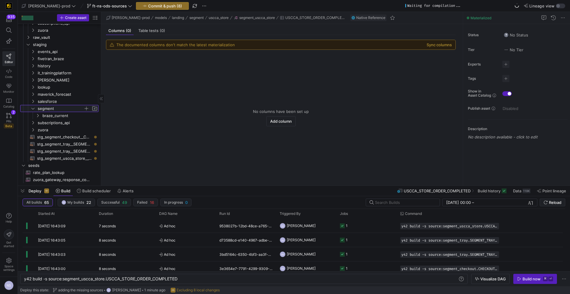
click at [94, 107] on span "Press SPACE to select this row." at bounding box center [95, 109] width 6 height 6
type input "checkout"
click at [93, 108] on span "Press SPACE to select this row." at bounding box center [95, 109] width 6 height 6
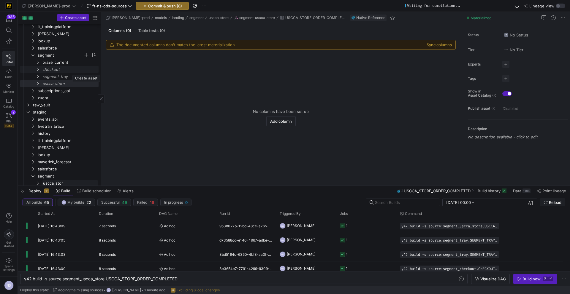
type input "uscca_store"
click at [93, 175] on span "Press SPACE to select this row." at bounding box center [95, 176] width 6 height 6
type input "segment_tray"
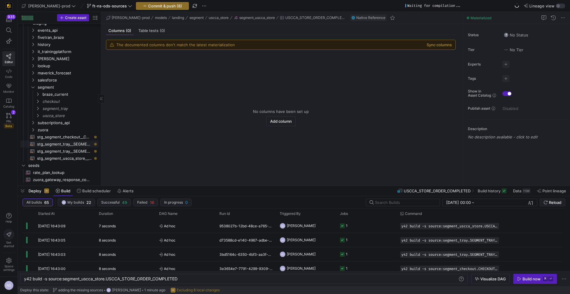
click at [66, 145] on span "stg_segment_tray__SEGMENT_TRAY_EVENT_REGISTERED​​​​​​​​​​" at bounding box center [64, 144] width 55 height 7
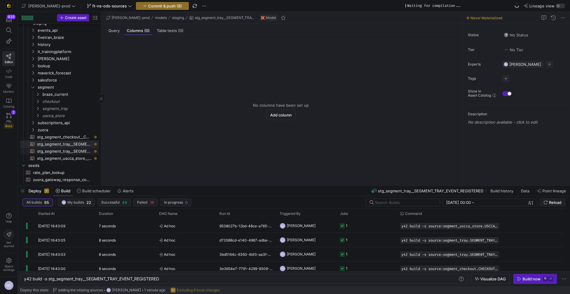
click at [63, 151] on span "stg_segment_tray__SEGMENT_TRAY_TRAINING_CLASS_REGISTRANT​​​​​​​​​​" at bounding box center [64, 151] width 55 height 7
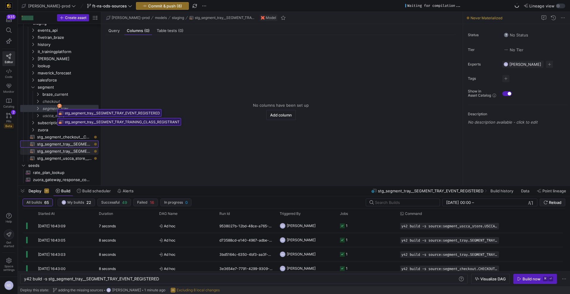
drag, startPoint x: 68, startPoint y: 144, endPoint x: 55, endPoint y: 109, distance: 36.2
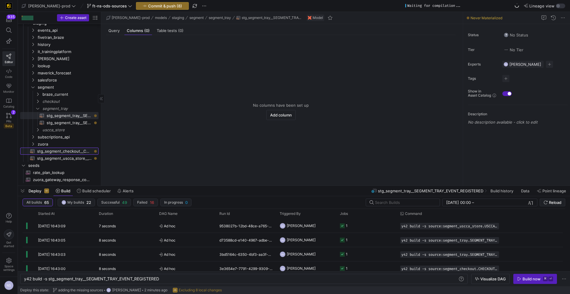
click at [78, 153] on span "stg_segment_checkout__CHECKOUT_ORDER_COMPLETED​​​​​​​​​​" at bounding box center [64, 151] width 55 height 7
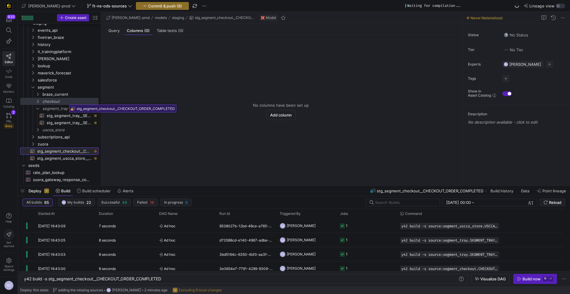
drag, startPoint x: 73, startPoint y: 152, endPoint x: 67, endPoint y: 103, distance: 49.9
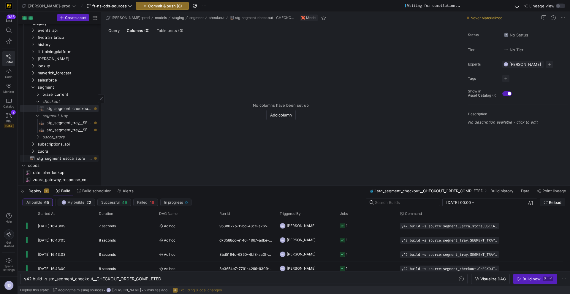
click at [63, 159] on span "stg_segment_uscca_store__USCCA_STORE_ORDER_COMPLETED​​​​​​​​​​" at bounding box center [64, 158] width 55 height 7
type textarea "y42 build -s stg_segment_uscca_store__USCCA_STORE_ORDER_COMPLETED"
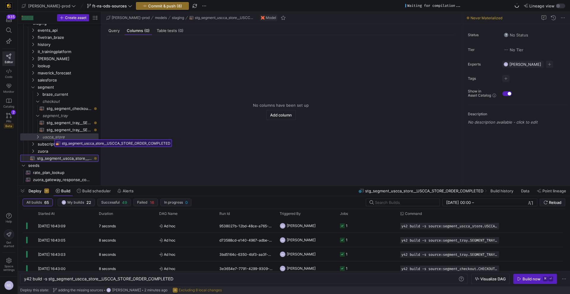
drag, startPoint x: 65, startPoint y: 158, endPoint x: 53, endPoint y: 137, distance: 24.6
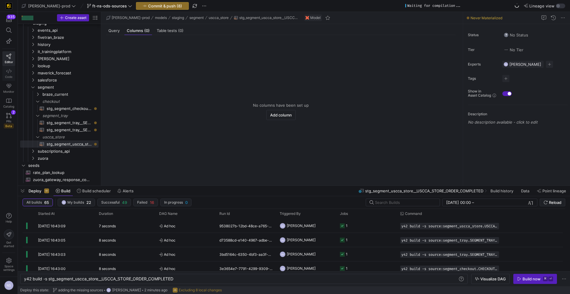
click at [11, 76] on span "Code" at bounding box center [8, 77] width 7 height 4
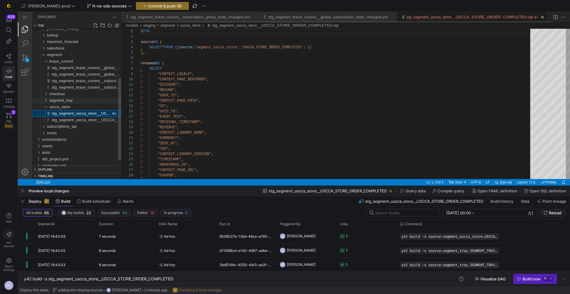
click at [72, 101] on span "segment_tray" at bounding box center [60, 100] width 23 height 4
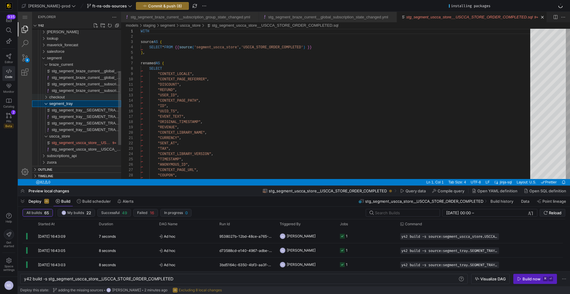
click at [67, 99] on div "checkout" at bounding box center [85, 97] width 72 height 7
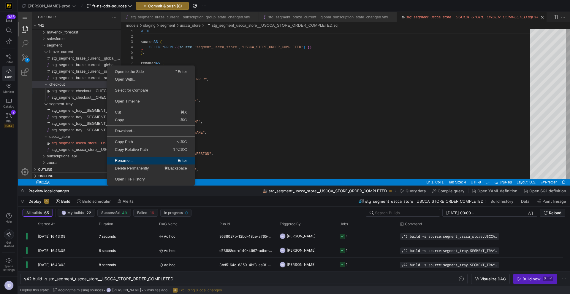
click at [134, 161] on span "Rename..." at bounding box center [128, 161] width 43 height 4
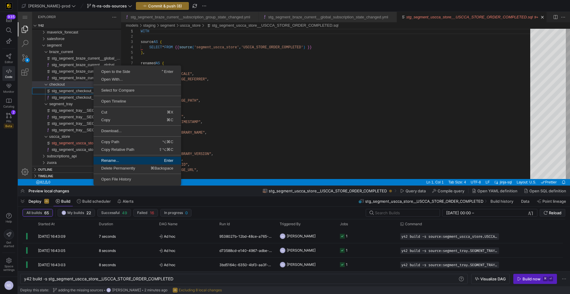
click at [124, 161] on span "Rename..." at bounding box center [114, 161] width 43 height 4
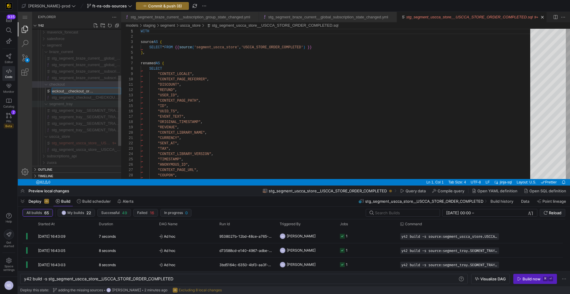
scroll to position [0, 33]
click at [81, 91] on input "stg_segment_checkout__checkout_order_completed.sql" at bounding box center [86, 91] width 69 height 6
type input "stg_segment_checkout__order_completed.sql"
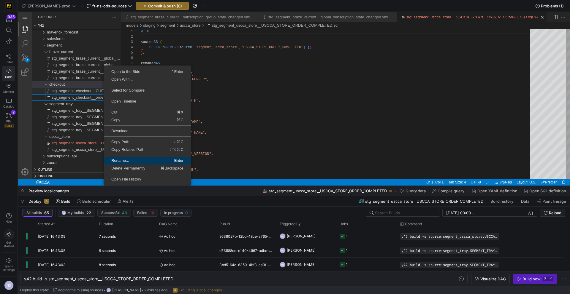
click at [126, 159] on span "Rename..." at bounding box center [125, 161] width 43 height 4
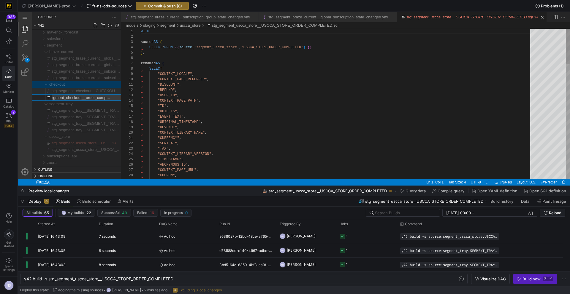
type textarea ""DISCOUNT", "REFUND", "USER_ID", "CONTEXT_PAGE_PATH", "ID", "UUID_TS", "EVENT_T…"
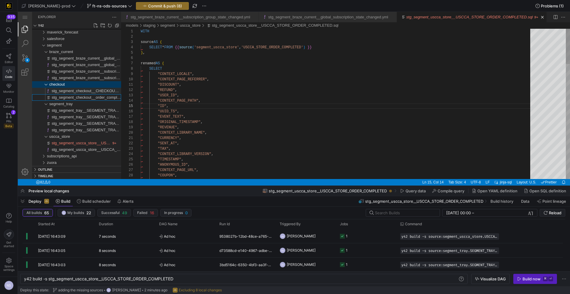
scroll to position [21, 28]
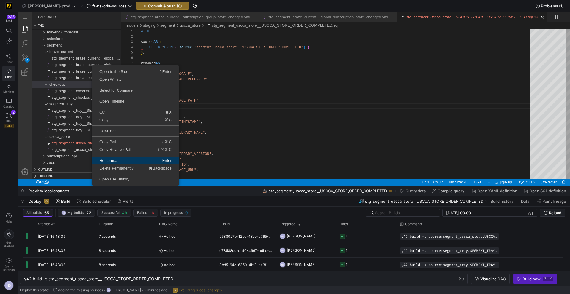
click at [129, 161] on span "Rename..." at bounding box center [113, 161] width 43 height 4
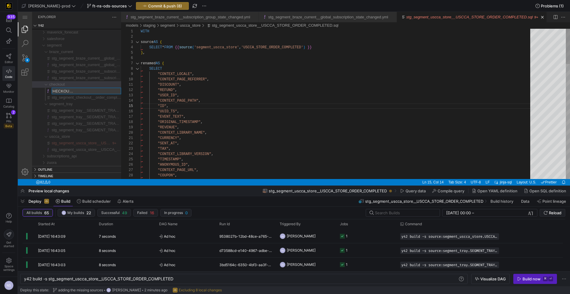
type input "stg_segment_checkout__order_completed.yml"
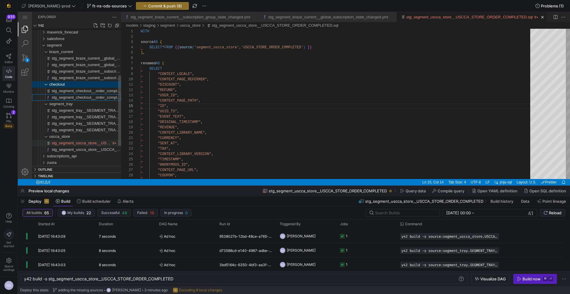
click at [92, 144] on span "stg_segment_uscca_store__USCCA_STORE_ORDER_COMPLETED.sql" at bounding box center [115, 143] width 126 height 4
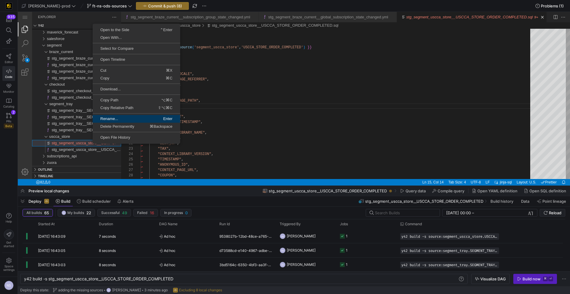
click at [125, 117] on span "Rename..." at bounding box center [114, 119] width 43 height 4
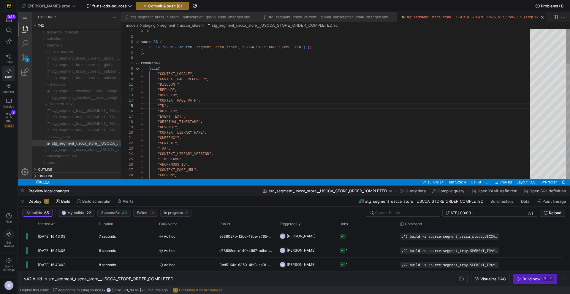
scroll to position [0, 58]
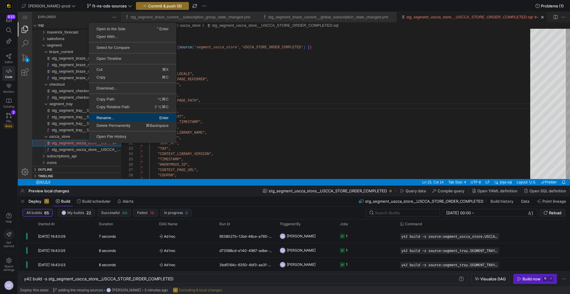
click at [112, 119] on span "Rename..." at bounding box center [110, 118] width 43 height 4
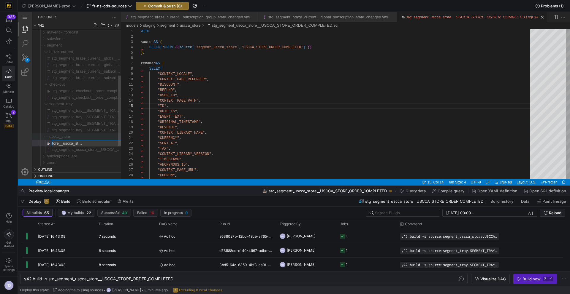
scroll to position [0, 44]
click at [82, 144] on input "stg_segment_uscca_store__uscca_store_order_completed.sql" at bounding box center [86, 143] width 69 height 6
type input "stg_segment_uscca_store__order_completed.sql"
click at [89, 143] on input "stg_segment_uscca_store__order_completed.sql" at bounding box center [86, 143] width 69 height 6
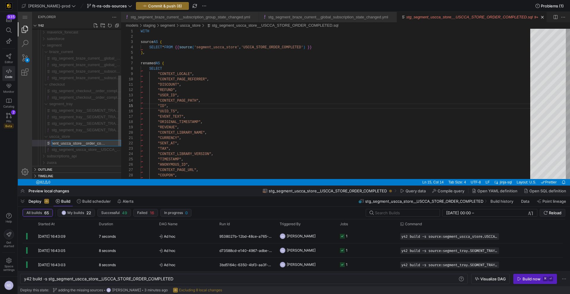
click at [89, 143] on input "stg_segment_uscca_store__order_completed.sql" at bounding box center [86, 143] width 69 height 6
click at [90, 148] on span "stg_segment_uscca_store__USCCA_STORE_ORDER_COMPLETED.yml" at bounding box center [116, 149] width 128 height 4
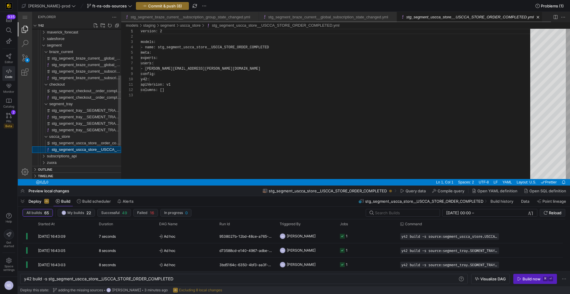
scroll to position [53, 0]
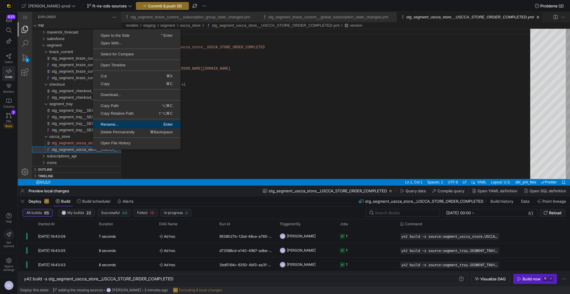
click at [109, 125] on span "Rename..." at bounding box center [114, 125] width 43 height 4
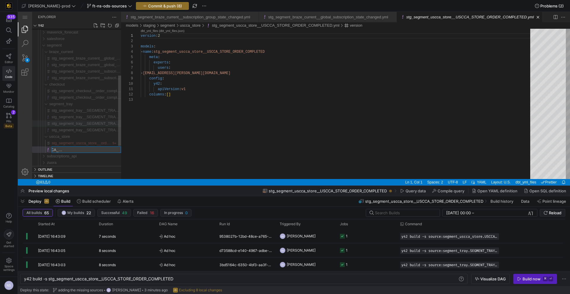
type input "stg_segment_uscca_store__order_completed.yml"
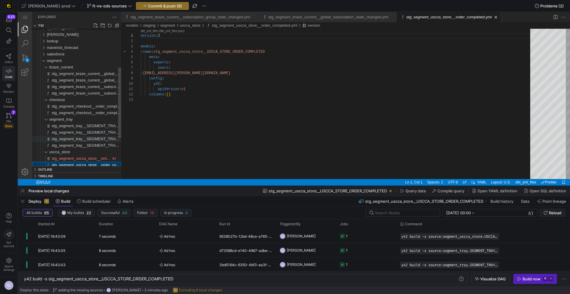
click at [88, 139] on span "stg_segment_tray__SEGMENT_TRAY_TRAINING_CLASS_REGISTRANT.sql" at bounding box center [119, 139] width 134 height 4
type textarea "y42 build -s stg_segment_tray__SEGMENT_TRAY_TRAINING_CLASS_REGISTRANT"
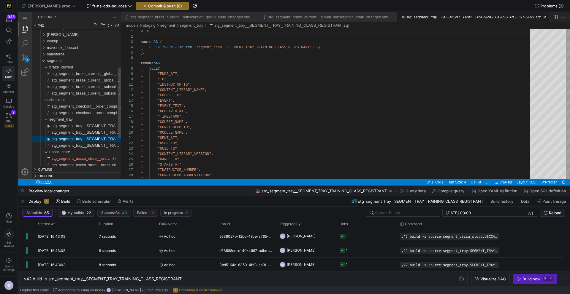
scroll to position [0, 12]
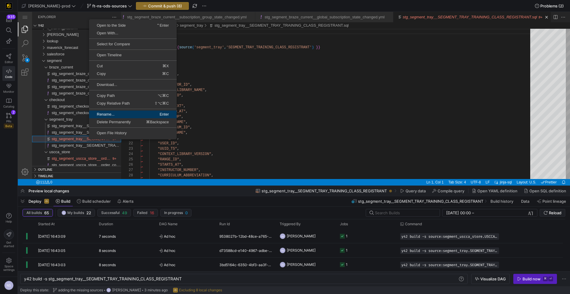
click at [101, 116] on span "Rename..." at bounding box center [110, 114] width 43 height 4
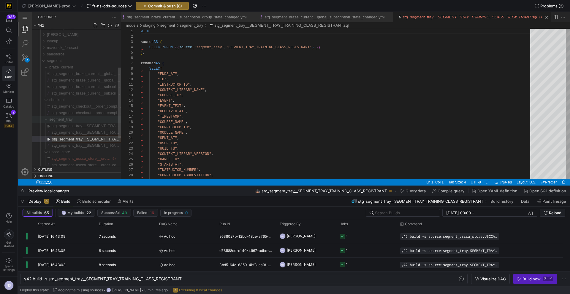
scroll to position [0, 64]
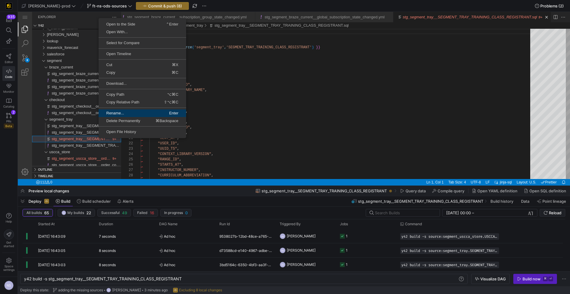
click at [118, 112] on span "Rename..." at bounding box center [120, 113] width 43 height 4
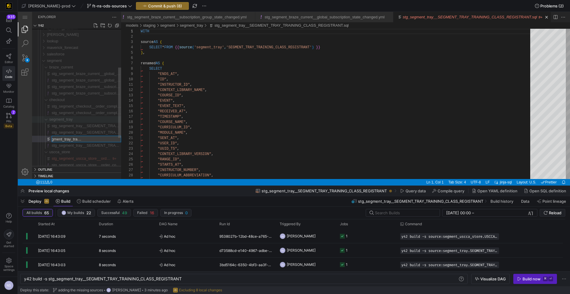
scroll to position [0, 45]
click at [65, 140] on input "stg_segment_tray__segment_tray_training_class_registrant.sql" at bounding box center [86, 139] width 69 height 6
type input "stg_segment_tray__training_class_registrant.sql"
click at [90, 140] on input "stg_segment_tray__training_class_registrant.sql" at bounding box center [86, 139] width 69 height 6
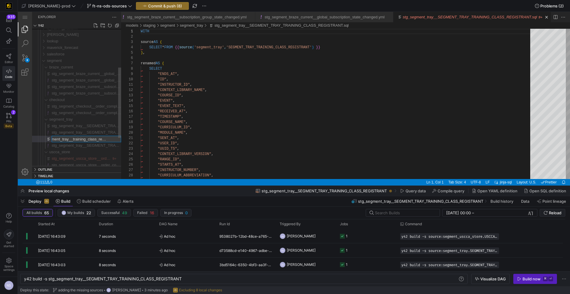
click at [90, 140] on input "stg_segment_tray__training_class_registrant.sql" at bounding box center [86, 139] width 69 height 6
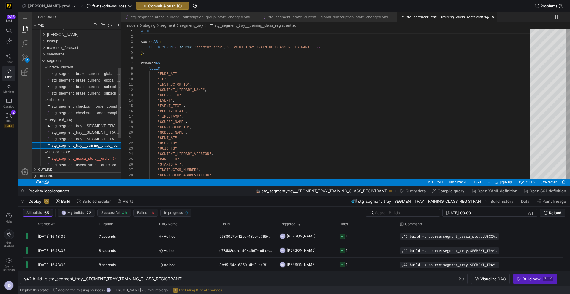
scroll to position [0, 0]
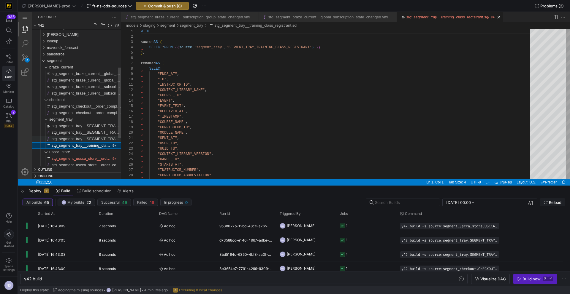
click at [93, 139] on span "stg_segment_tray__SEGMENT_TRAY_TRAINING_CLASS_REGISTRANT.yml" at bounding box center [119, 139] width 135 height 4
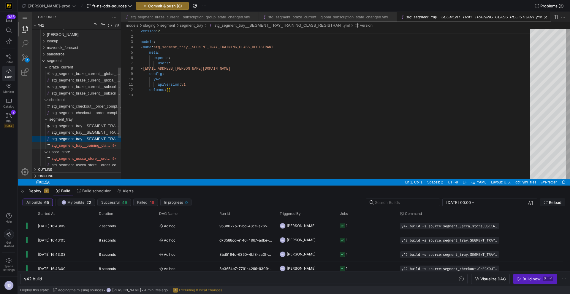
scroll to position [0, 7]
type textarea "y42 build -s stg_segment_tray__SEGMENT_TRAY_TRAINING_CLASS_REGISTRANT"
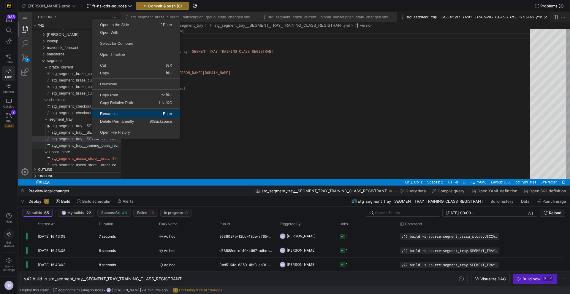
click at [118, 113] on span "Rename..." at bounding box center [113, 114] width 43 height 4
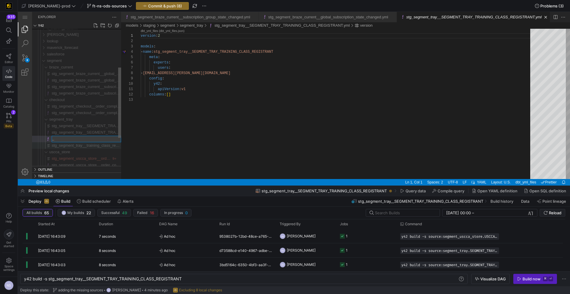
type input "stg_segment_tray__training_class_registrant.yml"
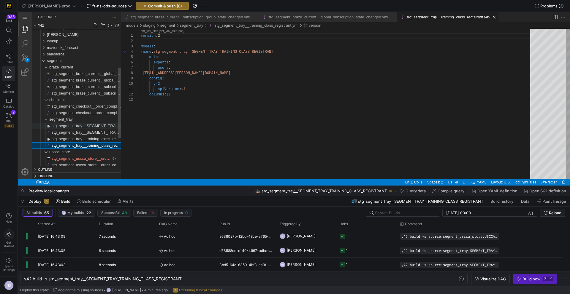
click at [105, 124] on span "stg_segment_tray__SEGMENT_TRAY_EVENT_REGISTERED.sql" at bounding box center [109, 126] width 115 height 4
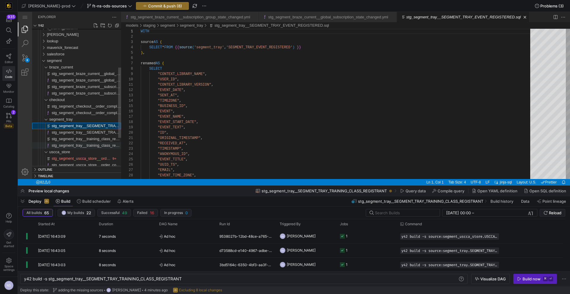
type textarea "y42 build -s stg_segment_tray__SEGMENT_TRAY_EVENT_REGISTERED"
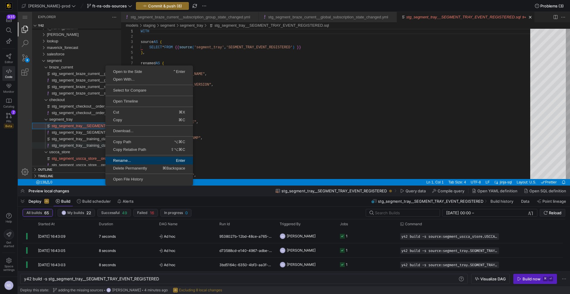
click at [123, 161] on span "Rename..." at bounding box center [126, 161] width 43 height 4
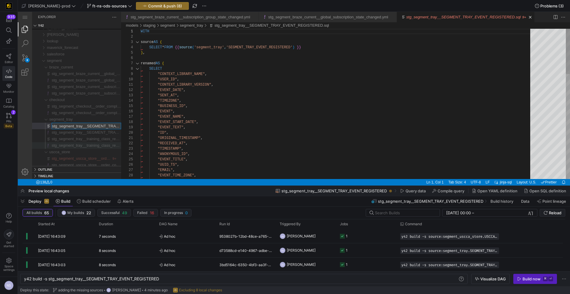
scroll to position [0, 44]
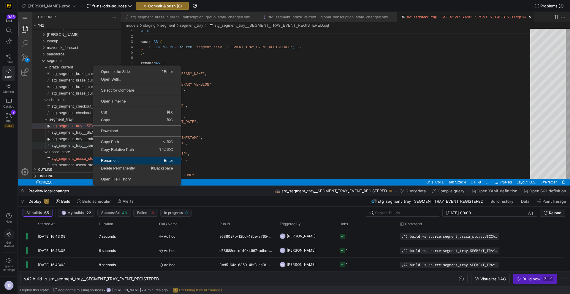
click at [111, 160] on span "Rename..." at bounding box center [114, 161] width 43 height 4
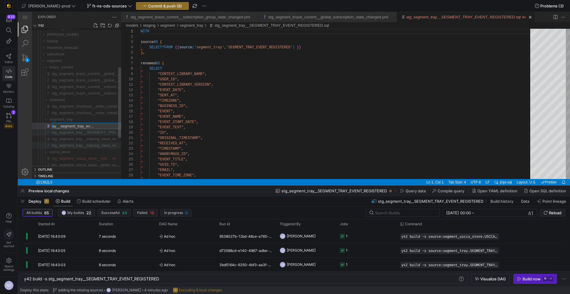
scroll to position [0, 31]
click at [83, 127] on input "stg_segment_tray__segment_tray_event_registered.sql" at bounding box center [86, 126] width 69 height 6
type input "stg_segment_tray__event_registered.sql"
click at [98, 126] on input "stg_segment_tray__event_registered.sql" at bounding box center [86, 126] width 69 height 6
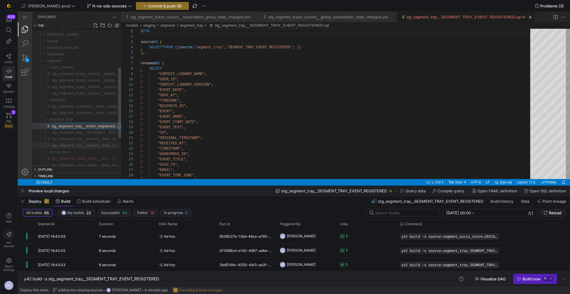
click at [98, 126] on input "stg_segment_tray__event_registered.sql" at bounding box center [86, 126] width 69 height 6
type textarea "y42 build"
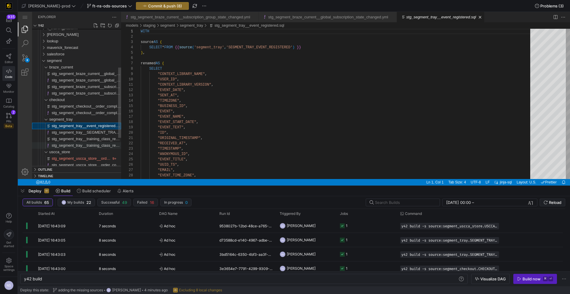
scroll to position [53, 0]
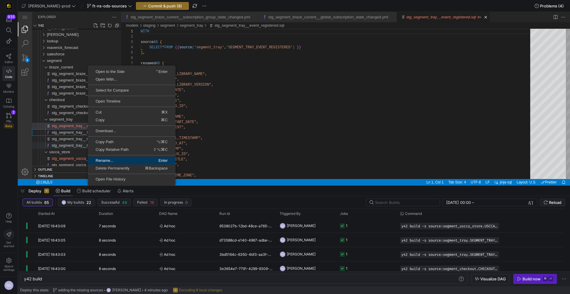
click at [103, 159] on span "Rename..." at bounding box center [109, 161] width 43 height 4
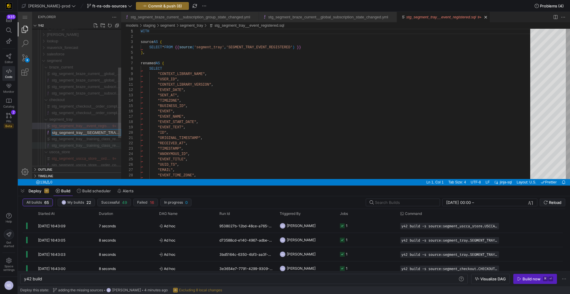
scroll to position [0, 45]
type input "stg_segment_tray__event_registered.yml"
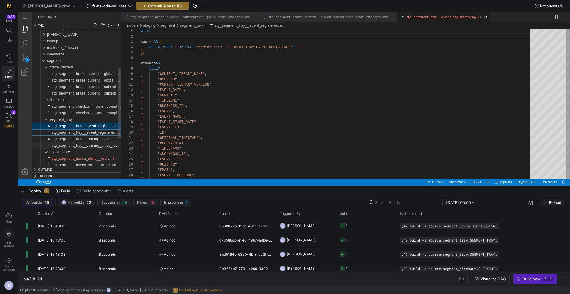
click at [93, 132] on span "stg_segment_tray__event_registered.yml" at bounding box center [87, 132] width 71 height 4
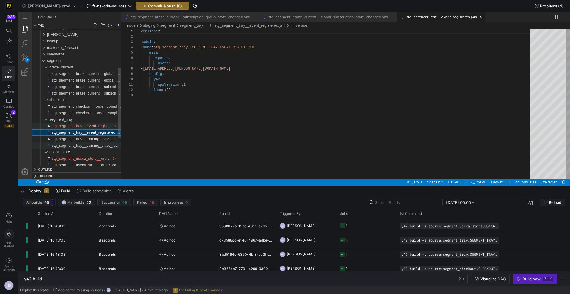
type textarea "y42 build -s stg_segment_tray__SEGMENT_TRAY_EVENT_REGISTERED"
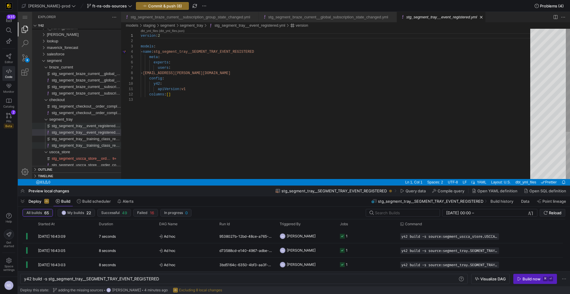
click at [220, 53] on div "version : 2 models : - name : stg_segment_tray__SEGMENT_TRAY_EVENT_REGISTERED m…" at bounding box center [337, 138] width 393 height 219
paste textarea "event_registered"
type textarea "version: 2 models: - name: stg_segment_tray__event_registered meta: experts: us…"
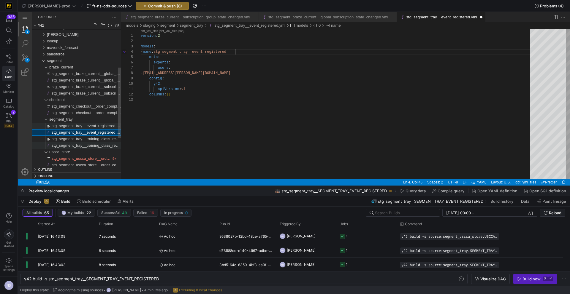
click at [95, 143] on span "stg_segment_tray__training_class_registrant.yml" at bounding box center [94, 145] width 84 height 4
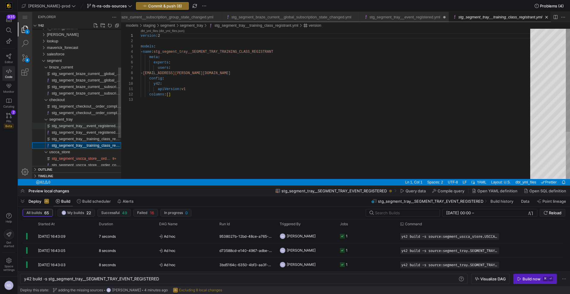
type textarea "y42 build -s stg_segment_tray__SEGMENT_TRAY_TRAINING_CLASS_REGISTRANT"
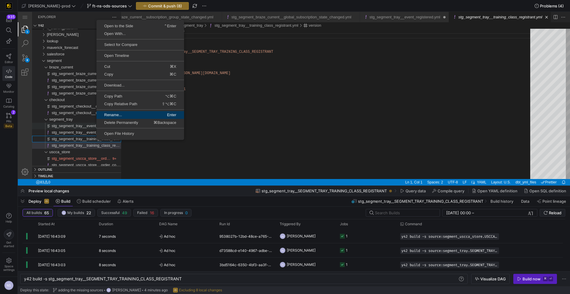
click at [116, 118] on link "Rename... Enter" at bounding box center [140, 115] width 88 height 8
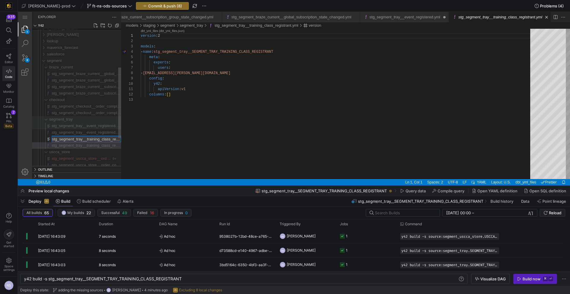
scroll to position [0, 19]
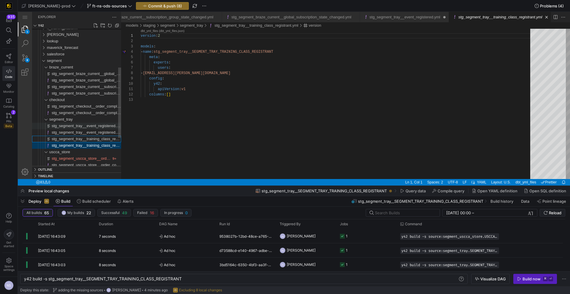
click at [100, 144] on div "stg_segment_tray__training_class_registrant.yml" at bounding box center [86, 145] width 69 height 7
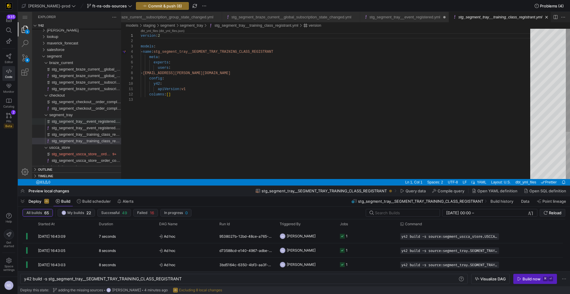
click at [200, 53] on div "version : 2 models : - name : stg_segment_tray__SEGMENT_TRAY_TRAINING_CLASS_REG…" at bounding box center [337, 138] width 393 height 219
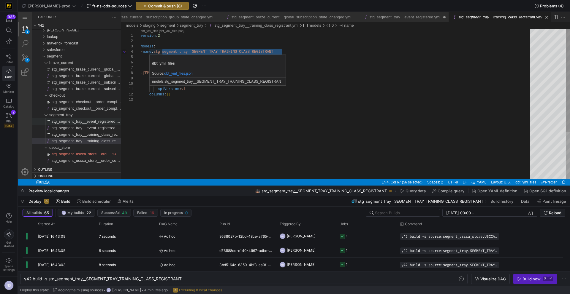
paste textarea "training_class_registrant"
type textarea "version: 2 models: - name: stg_segment_tray__training_class_registrant meta: ex…"
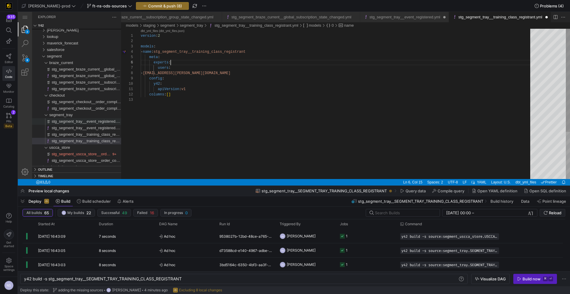
click at [252, 62] on div "version : 2 models : - name : stg_segment_tray__training_class_registrant meta …" at bounding box center [337, 138] width 393 height 219
click at [405, 18] on link "stg_segment_tray__event_registered.yml" at bounding box center [404, 17] width 71 height 4
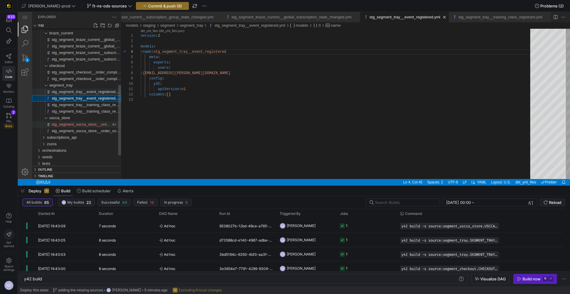
click at [97, 126] on span "stg_segment_uscca_store__order_completed.sql" at bounding box center [94, 124] width 84 height 4
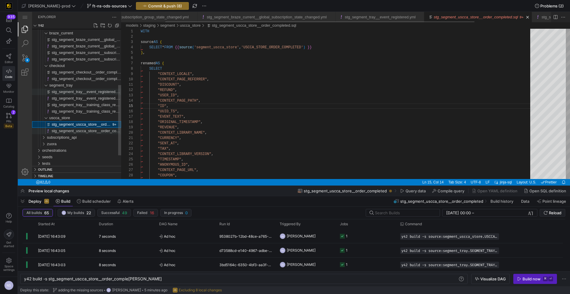
scroll to position [53, 28]
click at [96, 130] on span "stg_segment_uscca_store__order_completed.yml" at bounding box center [94, 131] width 85 height 4
type textarea "y42 build"
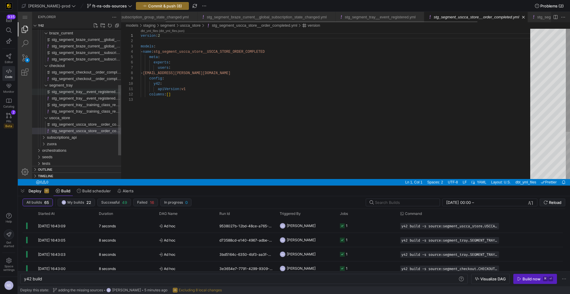
scroll to position [53, 0]
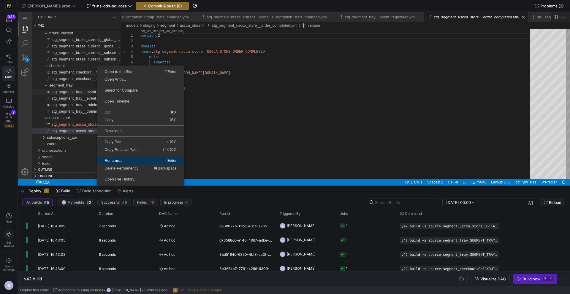
click at [108, 160] on span "Rename..." at bounding box center [118, 161] width 43 height 4
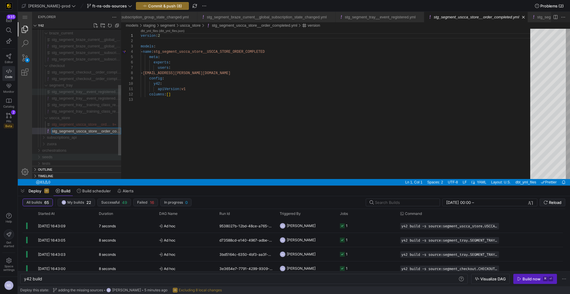
scroll to position [0, 21]
click at [196, 74] on div "version : 2 models : - name : stg_segment_uscca_store__USCCA_STORE_ORDER_COMPLE…" at bounding box center [337, 138] width 393 height 219
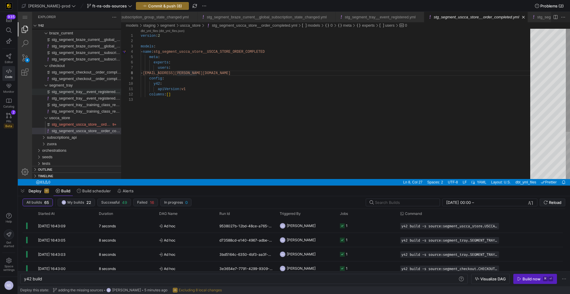
click at [206, 52] on div "version : 2 models : - name : stg_segment_uscca_store__USCCA_STORE_ORDER_COMPLE…" at bounding box center [337, 138] width 393 height 219
paste textarea "order_completed"
type textarea "version: 2 models: - name: stg_segment_uscca_store__order_completed meta: exper…"
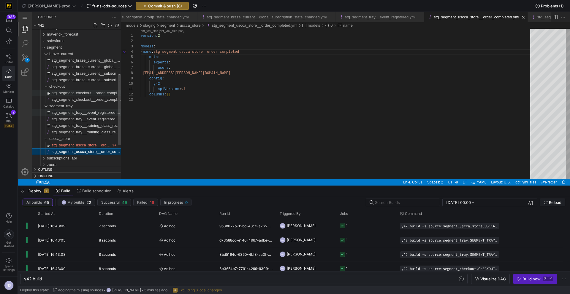
click at [94, 94] on span "stg_segment_checkout__order_completed.sql" at bounding box center [91, 93] width 79 height 4
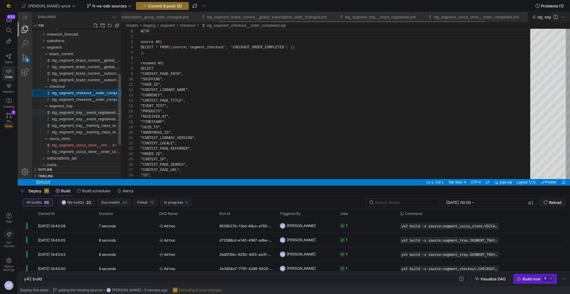
scroll to position [53, 0]
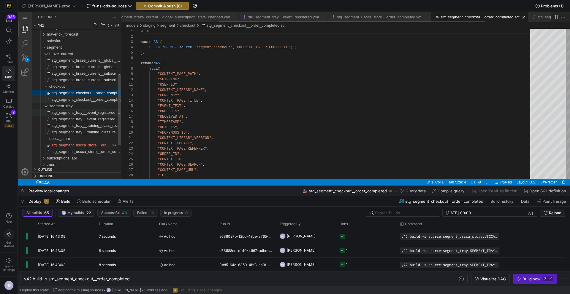
click at [94, 102] on div "stg_segment_checkout__order_completed.yml" at bounding box center [86, 99] width 69 height 7
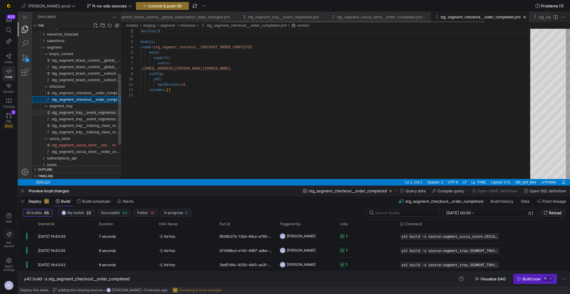
scroll to position [0, 159]
type textarea "y42 build"
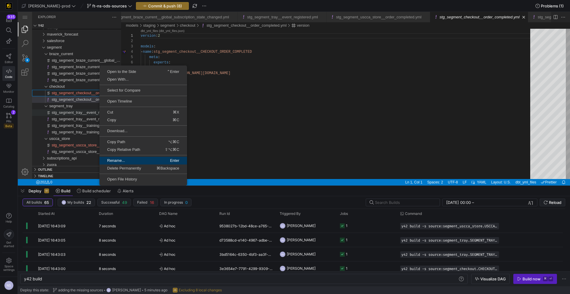
click at [128, 159] on span "Rename..." at bounding box center [120, 161] width 43 height 4
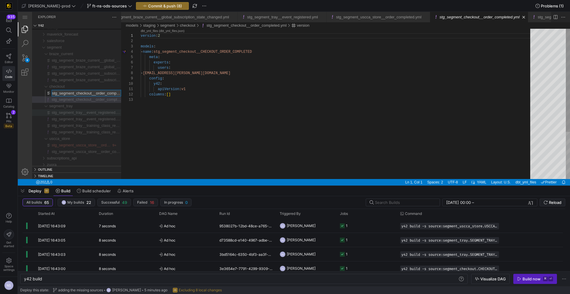
scroll to position [0, 15]
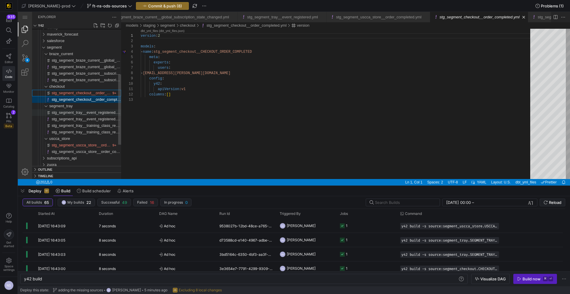
click at [101, 99] on span "stg_segment_checkout__order_completed.yml" at bounding box center [92, 99] width 80 height 4
click at [223, 53] on div "version : 2 models : - name : stg_segment_checkout__CHECKOUT_ORDER_COMPLETED me…" at bounding box center [337, 138] width 393 height 219
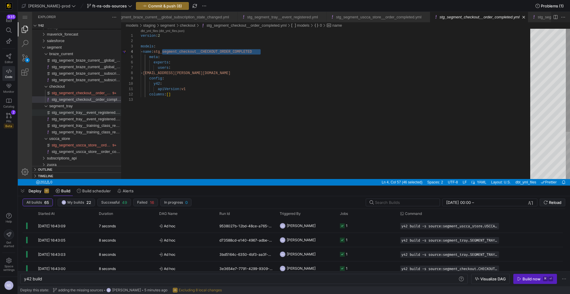
paste textarea "order_completed"
type textarea "version: 2 models: - name: stg_segment_checkout__order_completed meta: experts:…"
click at [236, 77] on div "version : 2 models : - name : stg_segment_checkout__order_completed meta : expe…" at bounding box center [337, 138] width 393 height 219
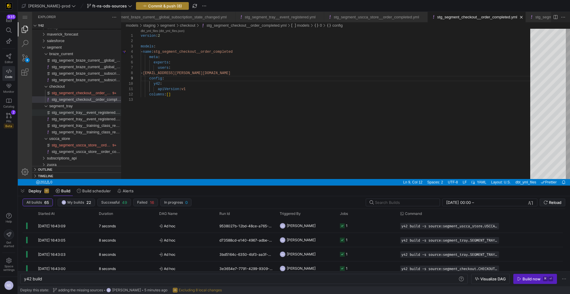
click at [154, 8] on span "button" at bounding box center [162, 5] width 52 height 7
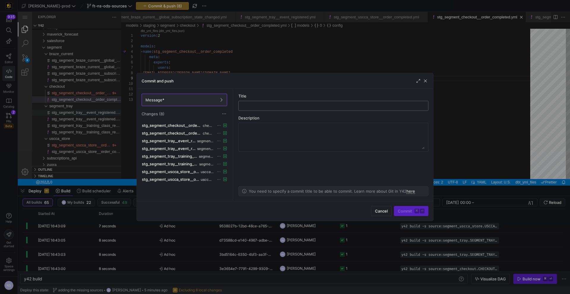
click at [283, 104] on input "text" at bounding box center [333, 106] width 180 height 5
type input "adding the new segment tables"
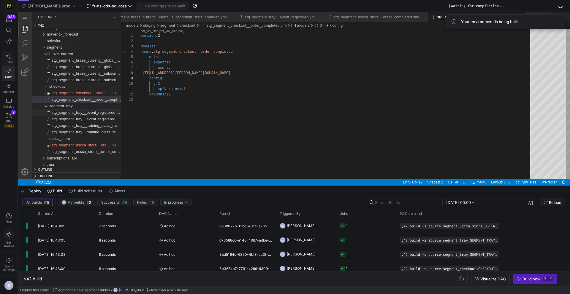
click at [9, 55] on icon at bounding box center [8, 56] width 5 height 5
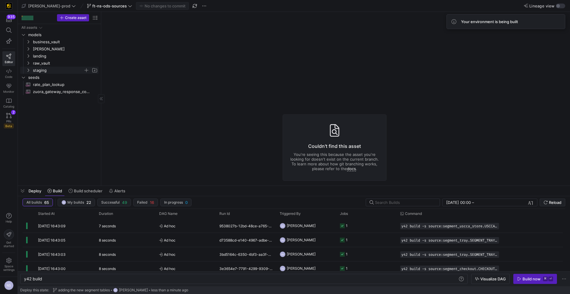
click at [38, 68] on span "staging" at bounding box center [58, 70] width 50 height 7
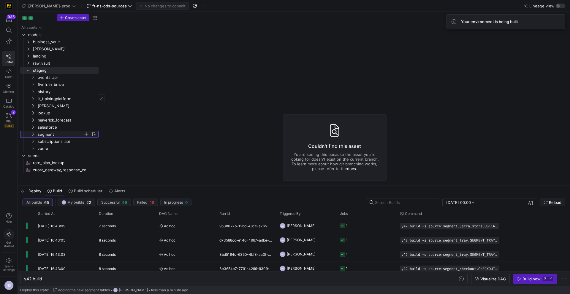
click at [68, 132] on span "segment" at bounding box center [61, 134] width 46 height 7
click at [55, 150] on span "checkout" at bounding box center [62, 148] width 41 height 7
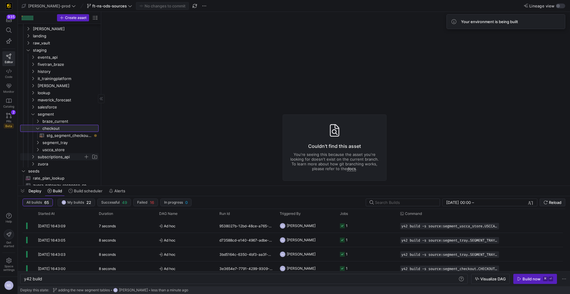
scroll to position [23, 0]
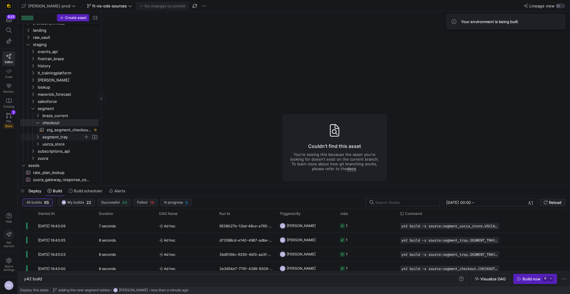
click at [63, 136] on span "segment_tray" at bounding box center [62, 137] width 41 height 7
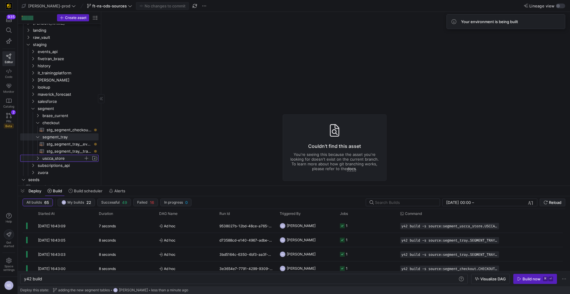
click at [58, 160] on span "uscca_store" at bounding box center [62, 158] width 41 height 7
click at [67, 130] on span "stg_segment_checkout__order_completed​​​​​​​​​​" at bounding box center [69, 130] width 45 height 7
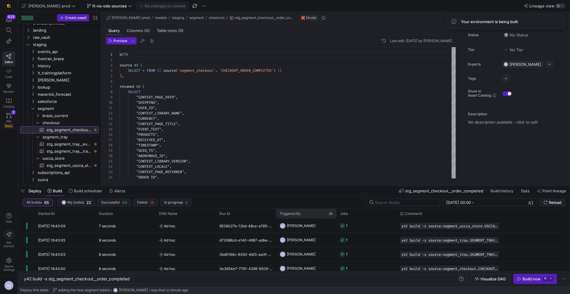
scroll to position [53, 0]
click at [533, 280] on div "Build now" at bounding box center [531, 279] width 18 height 5
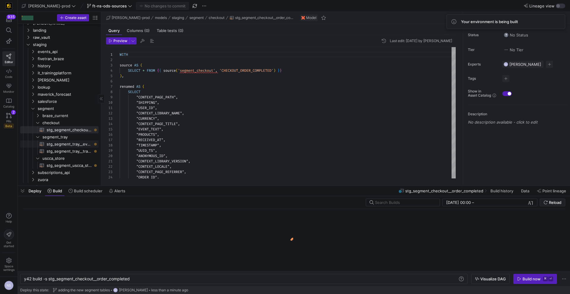
click at [82, 147] on span "stg_segment_tray__event_registered​​​​​​​​​​" at bounding box center [69, 144] width 45 height 7
type textarea "y42 build -s stg_segment_tray__event_registered"
type textarea "WITH source AS ( SELECT * FROM {{ source('segment_tray', 'SEGMENT_TRAY_EVENT_RE…"
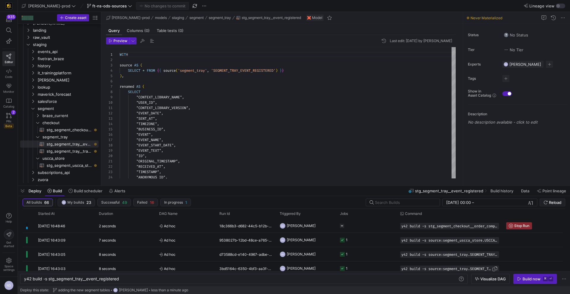
drag, startPoint x: 528, startPoint y: 276, endPoint x: 491, endPoint y: 269, distance: 37.6
click at [528, 277] on button "Build now ⌘ ⏎" at bounding box center [535, 279] width 44 height 10
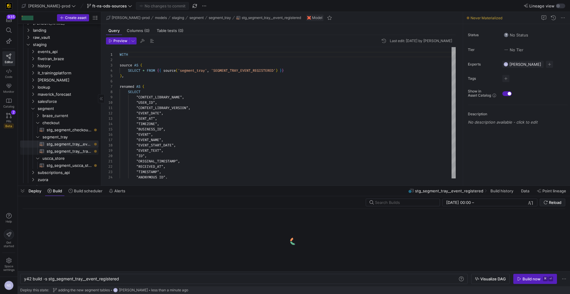
click at [84, 152] on span "stg_segment_tray__training_class_registrant​​​​​​​​​​" at bounding box center [69, 151] width 45 height 7
type textarea "y42 build -s stg_segment_tray__training_class_registrant"
type textarea "WITH source AS ( SELECT * FROM {{ source('segment_tray', 'SEGMENT_TRAY_TRAINING…"
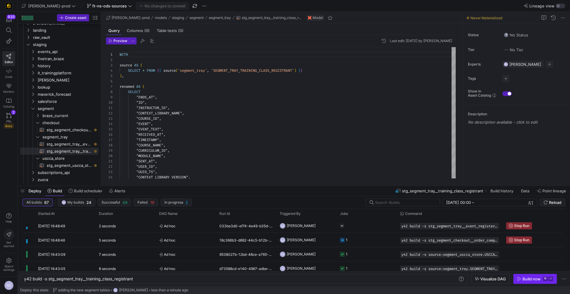
click at [530, 282] on span "button" at bounding box center [534, 278] width 43 height 9
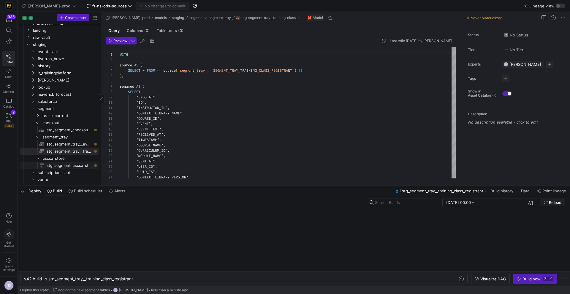
click at [72, 165] on span "stg_segment_uscca_store__order_completed​​​​​​​​​​" at bounding box center [69, 165] width 45 height 7
type textarea "y42 build -s stg_segment_uscca_store__order_completed"
type textarea "WITH source AS ( SELECT * FROM {{ source('segment_uscca_store', 'USCCA_STORE_OR…"
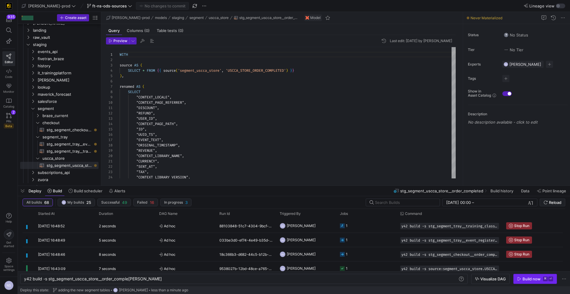
click at [534, 279] on div "Build now" at bounding box center [531, 279] width 18 height 5
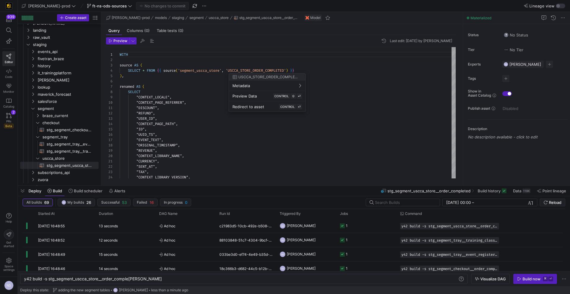
click at [45, 107] on div at bounding box center [285, 147] width 570 height 294
click at [45, 108] on span "segment" at bounding box center [61, 108] width 46 height 7
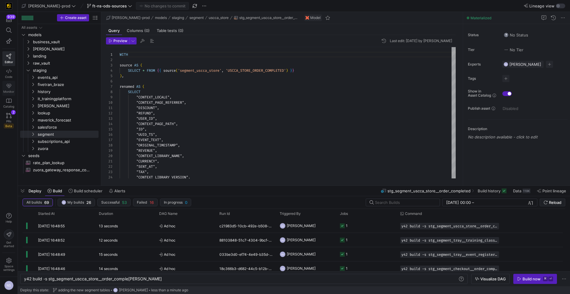
click at [7, 85] on icon at bounding box center [9, 86] width 5 height 4
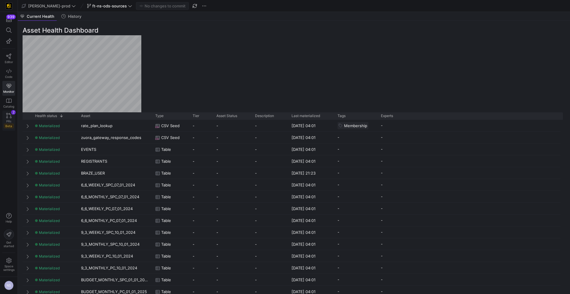
click at [6, 118] on icon at bounding box center [8, 115] width 5 height 5
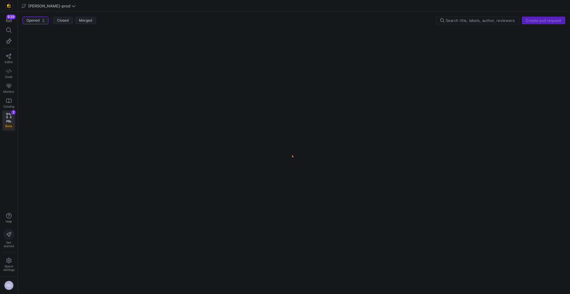
click at [538, 19] on div "Create pull request" at bounding box center [543, 21] width 43 height 8
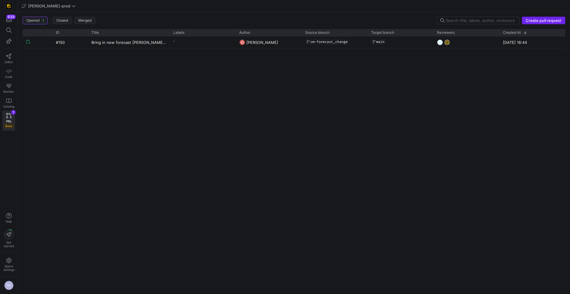
click at [541, 20] on span "Create pull request" at bounding box center [543, 20] width 36 height 5
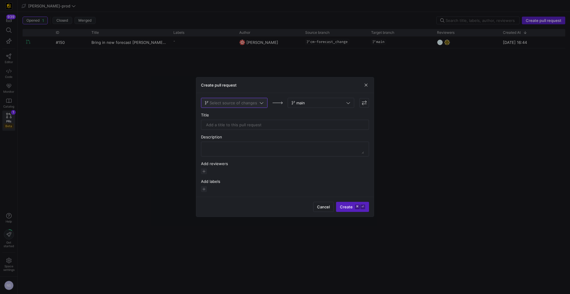
click at [248, 104] on span "Select source of changes" at bounding box center [232, 103] width 47 height 5
type input "ns-"
click at [225, 112] on span "ft-ns-ods-sources" at bounding box center [223, 113] width 34 height 5
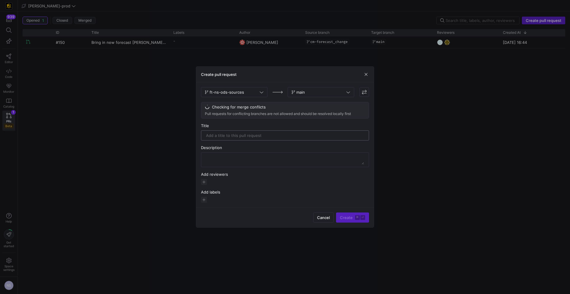
click at [236, 134] on input "text" at bounding box center [285, 135] width 158 height 5
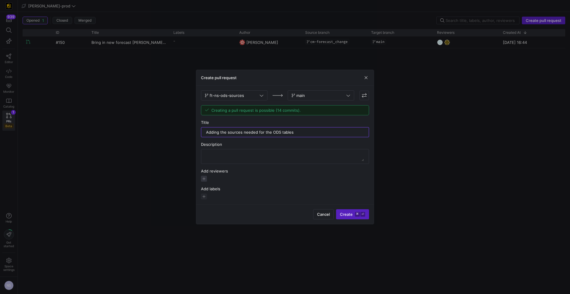
type input "Adding the sources needed for the ODS tables"
click at [204, 177] on span "button" at bounding box center [204, 179] width 6 height 6
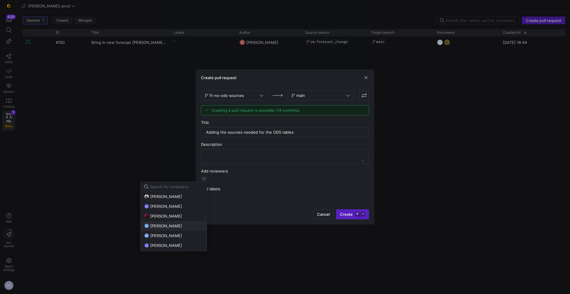
click at [181, 227] on span "Tommy Huelhorst" at bounding box center [166, 226] width 32 height 5
click at [171, 247] on span "Caden Miller" at bounding box center [166, 245] width 32 height 5
click at [359, 210] on div at bounding box center [285, 147] width 570 height 294
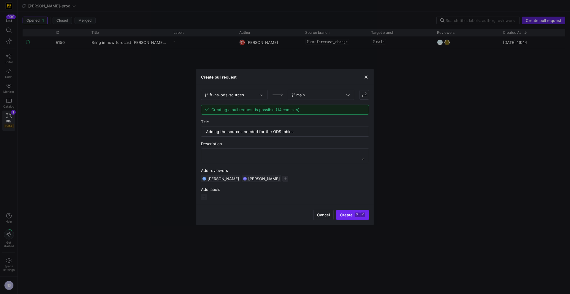
click at [357, 211] on span "submit" at bounding box center [352, 214] width 32 height 9
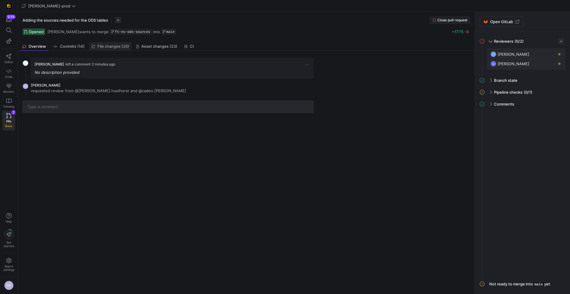
click at [114, 45] on span "File changes (26)" at bounding box center [113, 47] width 32 height 4
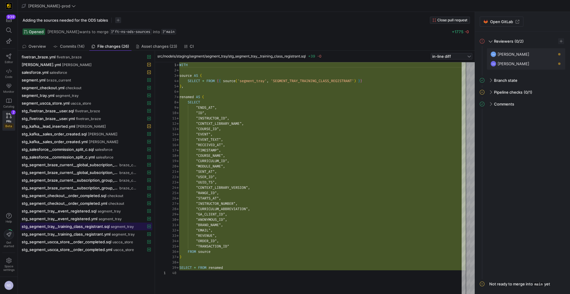
scroll to position [53, 0]
click at [281, 55] on span "src/models/staging/segment/segment_tray/stg_segment_tray__training_class_regist…" at bounding box center [231, 56] width 148 height 4
copy span "stg_segment_tray__training_class_registrant"
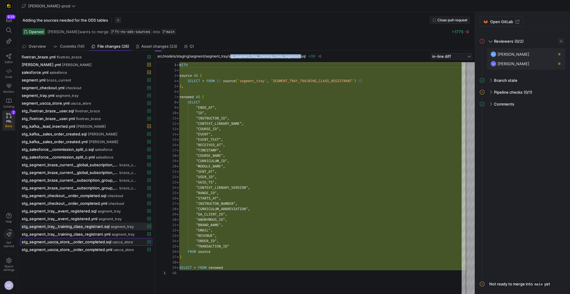
click at [99, 243] on span "stg_segment_uscca_store__order_completed.sql" at bounding box center [67, 242] width 90 height 5
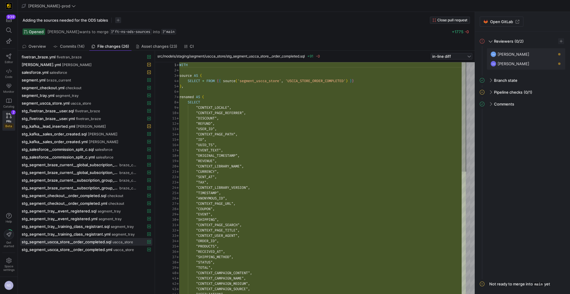
click at [278, 59] on div "src/models/staging/segment/uscca_store/stg_segment_uscca_store__order_completed…" at bounding box center [315, 57] width 320 height 12
click at [279, 56] on span "src/models/staging/segment/uscca_store/stg_segment_uscca_store__order_completed…" at bounding box center [230, 56] width 147 height 4
copy span "stg_segment_uscca_store__order_completed"
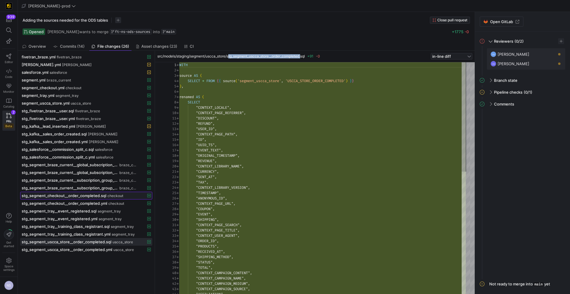
click at [78, 196] on span "stg_segment_checkout__order_completed.sql" at bounding box center [64, 195] width 85 height 5
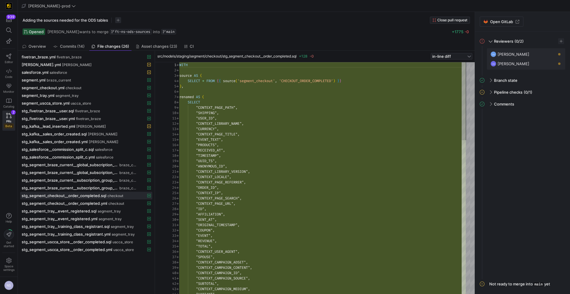
click at [273, 56] on span "src/models/staging/segment/checkout/stg_segment_checkout__order_completed.sql" at bounding box center [226, 56] width 139 height 4
copy span "stg_segment_checkout__order_completed"
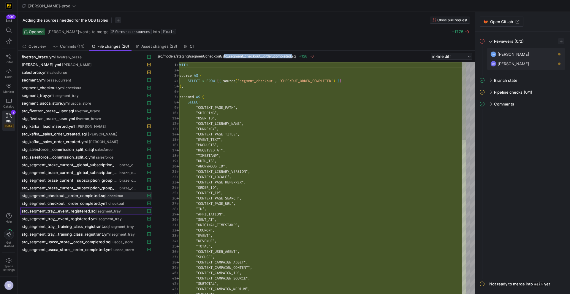
click at [89, 210] on span "stg_segment_tray__event_registered.sql" at bounding box center [59, 211] width 75 height 5
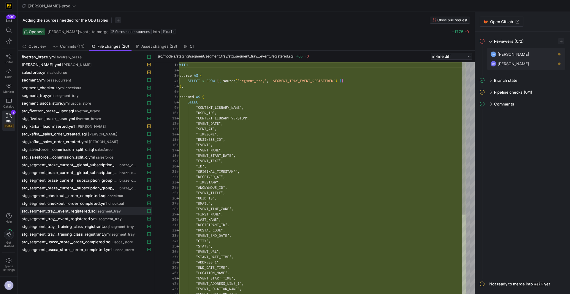
click at [266, 57] on span "src/models/staging/segment/segment_tray/stg_segment_tray__event_registered.sql" at bounding box center [225, 56] width 136 height 4
copy span "stg_segment_tray__event_registered"
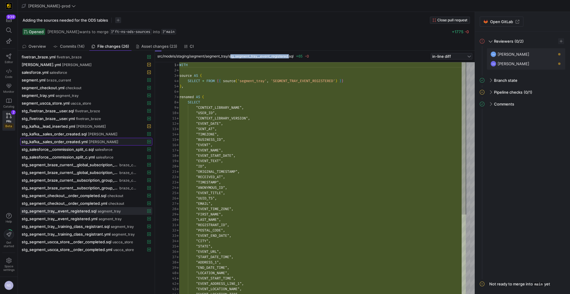
click at [85, 138] on button "stg_kafka__sales_order_created.yml kafka" at bounding box center [86, 142] width 132 height 8
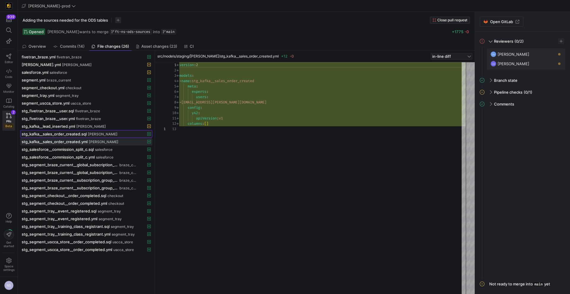
click at [85, 134] on span "stg_kafka__sales_order_created.sql" at bounding box center [54, 134] width 65 height 5
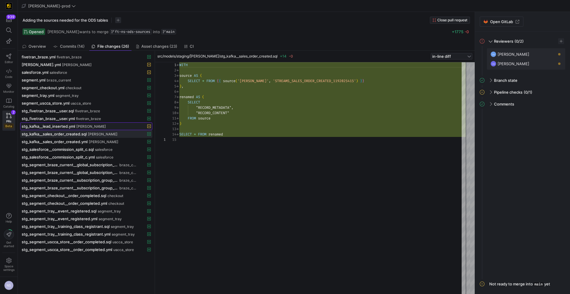
click at [98, 124] on div "stg_kafka__lead_inserted.yml kafka" at bounding box center [80, 126] width 116 height 5
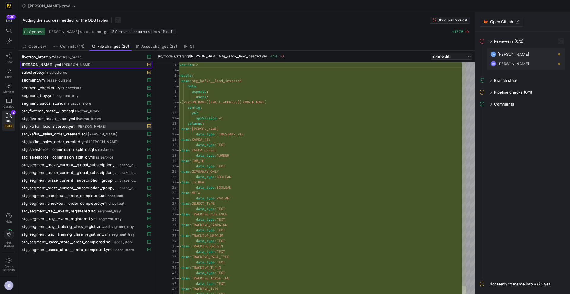
click at [62, 66] on span "[PERSON_NAME]" at bounding box center [77, 65] width 30 height 4
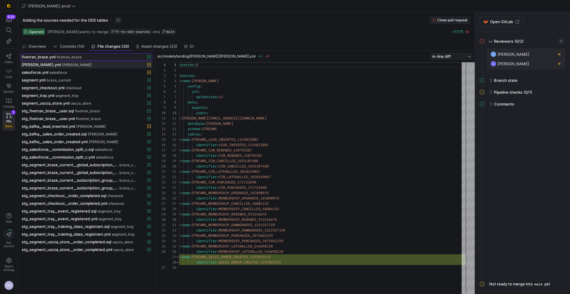
click at [58, 57] on span "fivetran_braze" at bounding box center [69, 57] width 25 height 4
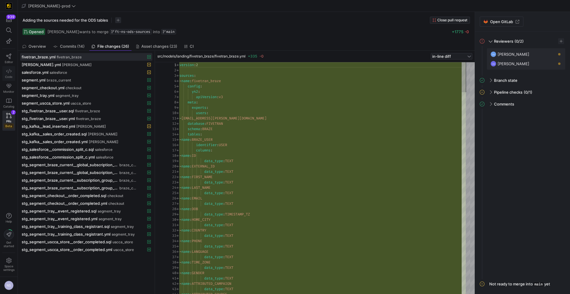
click at [10, 73] on icon at bounding box center [8, 71] width 5 height 5
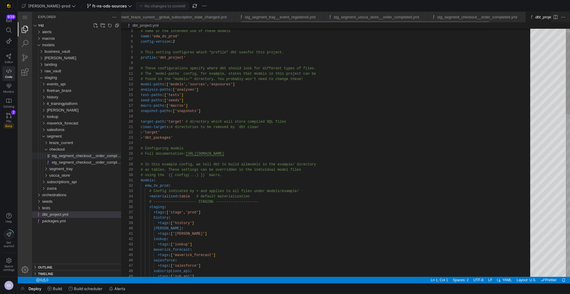
scroll to position [0, 207]
click at [105, 156] on span "stg_segment_checkout__order_completed.sql" at bounding box center [91, 156] width 79 height 4
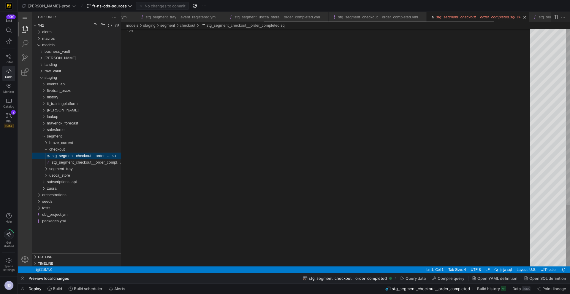
scroll to position [0, 267]
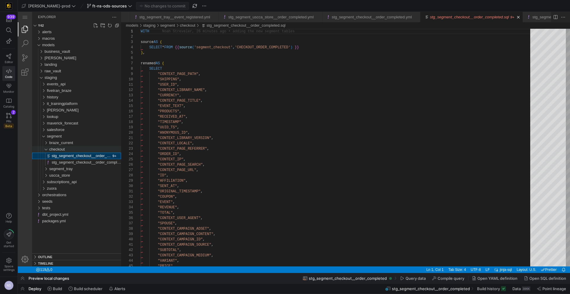
click at [73, 148] on div "checkout" at bounding box center [85, 149] width 72 height 7
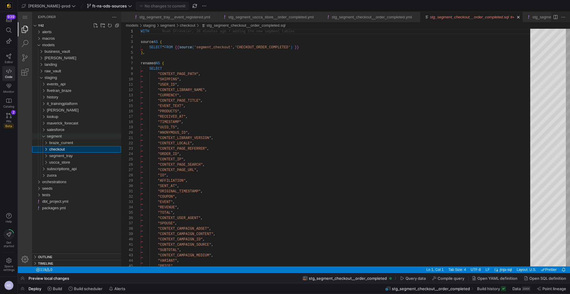
click at [65, 138] on div "segment" at bounding box center [84, 136] width 74 height 7
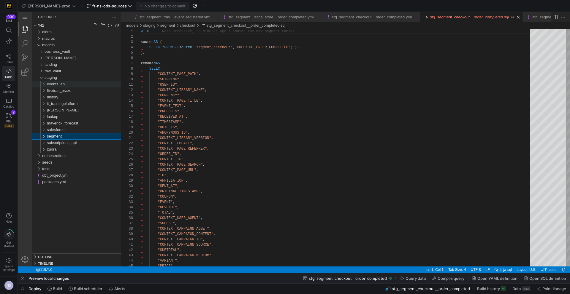
click at [63, 84] on span "events_api" at bounding box center [56, 84] width 19 height 4
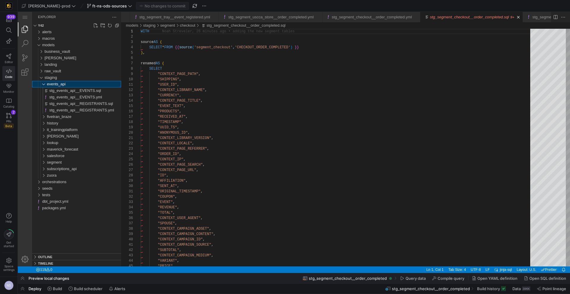
click at [63, 84] on span "events_api" at bounding box center [56, 84] width 19 height 4
click at [63, 89] on span "fivetran_braze" at bounding box center [59, 90] width 24 height 4
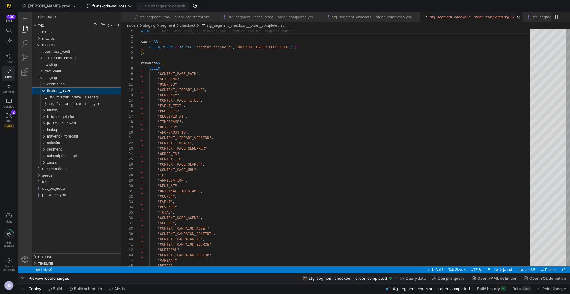
click at [65, 89] on span "fivetran_braze" at bounding box center [59, 90] width 24 height 4
click at [64, 96] on div "history" at bounding box center [84, 97] width 74 height 7
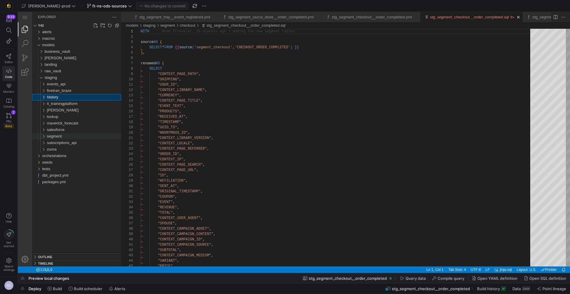
click at [61, 136] on span "segment" at bounding box center [54, 136] width 15 height 4
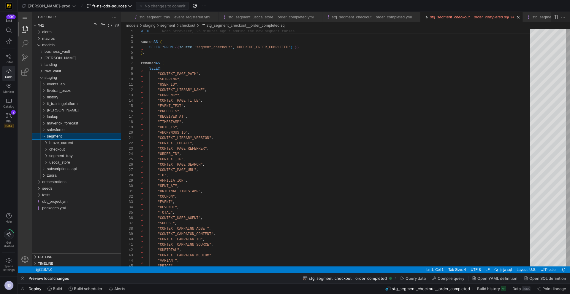
click at [61, 136] on span "segment" at bounding box center [54, 136] width 15 height 4
click at [72, 104] on span "it_trainingplatform" at bounding box center [62, 103] width 31 height 4
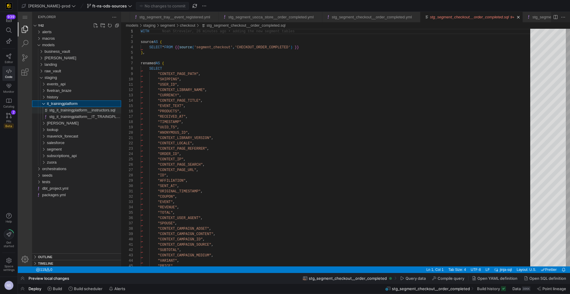
click at [85, 109] on span "stg_it_trainingplatform__instructors.sql" at bounding box center [82, 110] width 66 height 4
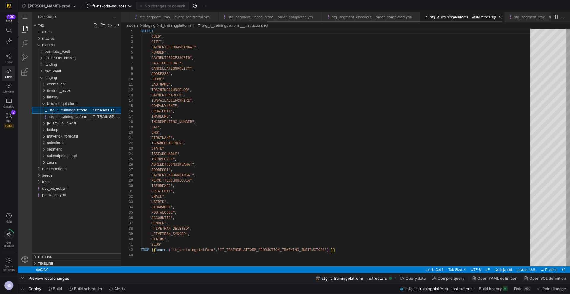
scroll to position [53, 0]
click at [69, 117] on span "stg_it_trainingplatform__IT_TRAINGPLATFORM_PRODUCTION_TRAINING_INSTRUCTORS.yml" at bounding box center [133, 117] width 169 height 4
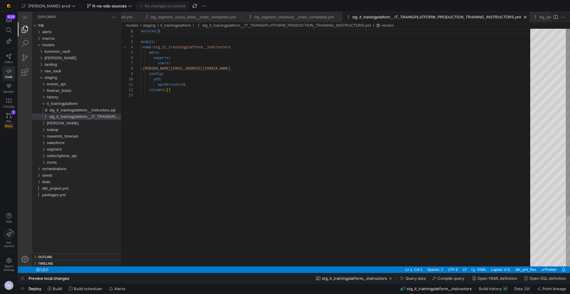
click at [219, 47] on div "version : 2 models : - name : stg_it_trainingplatform__instructors meta : exper…" at bounding box center [337, 180] width 393 height 302
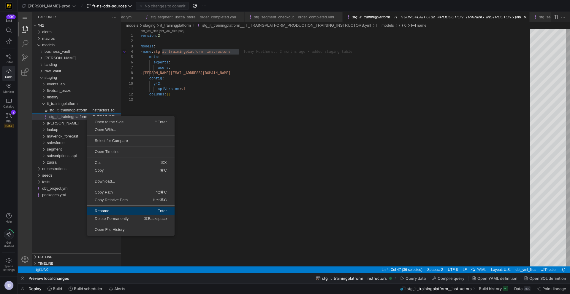
click at [115, 210] on span "Rename..." at bounding box center [108, 211] width 43 height 4
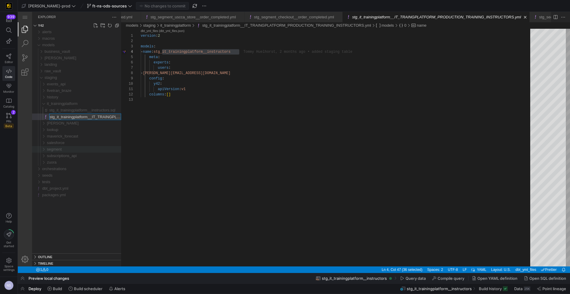
scroll to position [0, 98]
type input "stg_it_trainingplatform__instructors.yml"
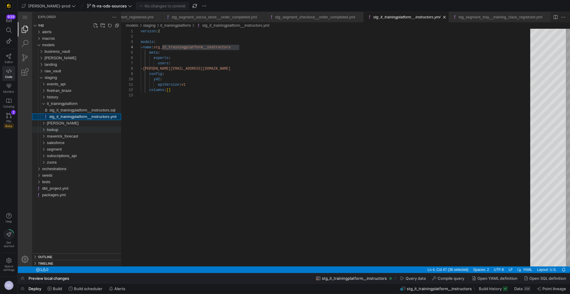
scroll to position [53, 98]
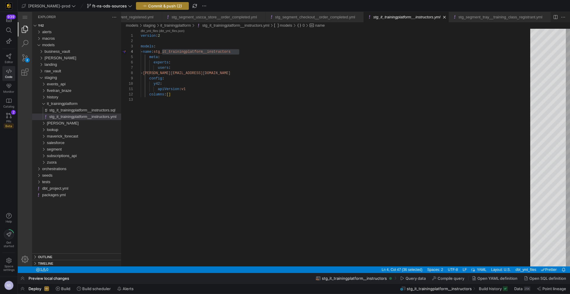
click at [152, 5] on span "Commit & push (2)" at bounding box center [165, 6] width 34 height 5
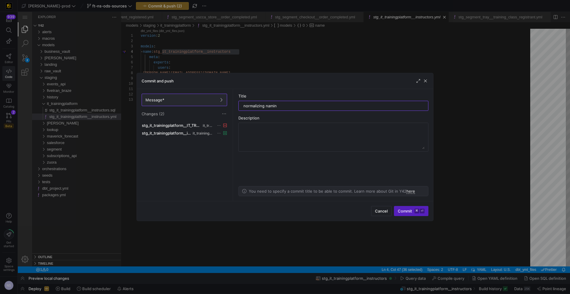
type input "normalizing naming"
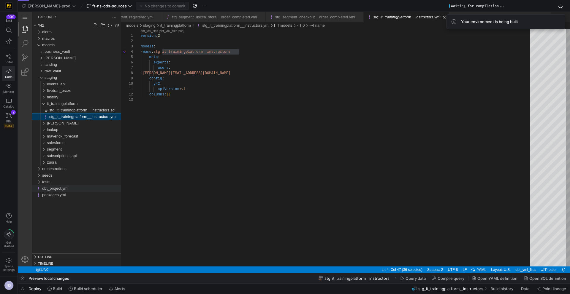
click at [68, 190] on span "dbt_project.yml" at bounding box center [55, 188] width 26 height 4
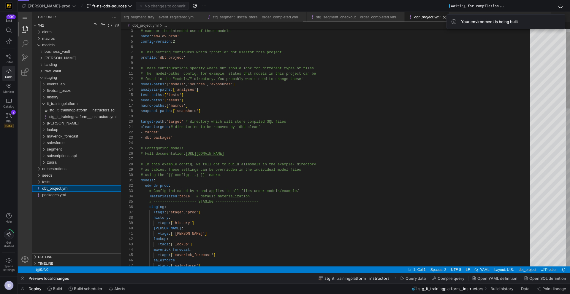
scroll to position [0, 314]
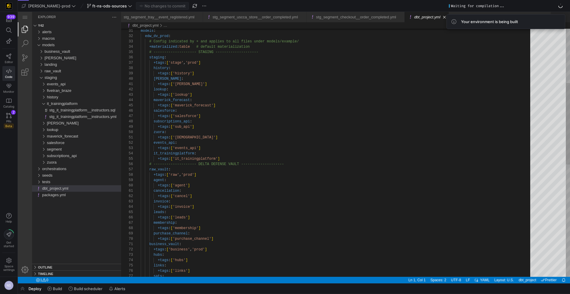
scroll to position [21, 82]
click at [235, 158] on div "models : edw_dv_prod : # Config indicated by + and applies to all files u nder …" at bounding box center [337, 241] width 393 height 755
click at [214, 147] on div "models : edw_dv_prod : # Config indicated by + and applies to all files u nder …" at bounding box center [337, 241] width 393 height 755
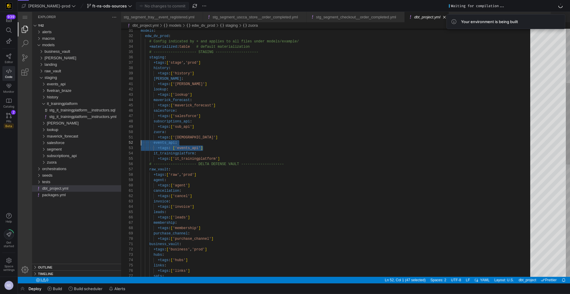
drag, startPoint x: 213, startPoint y: 147, endPoint x: 121, endPoint y: 144, distance: 91.7
click at [227, 159] on div "models : edw_dv_prod : # Config indicated by + and applies to all files u nder …" at bounding box center [337, 241] width 393 height 755
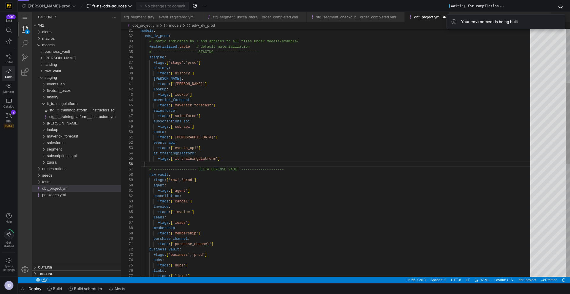
scroll to position [27, 0]
paste textarea "events_api: +tags: ['events_api'] # -------------------- DELTA DEFENSE VAULT --…"
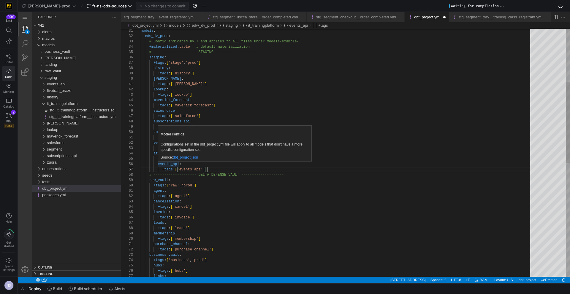
click at [158, 163] on div "models : edw_dv_prod : # Config indicated by + and applies to all files u nder …" at bounding box center [337, 246] width 393 height 765
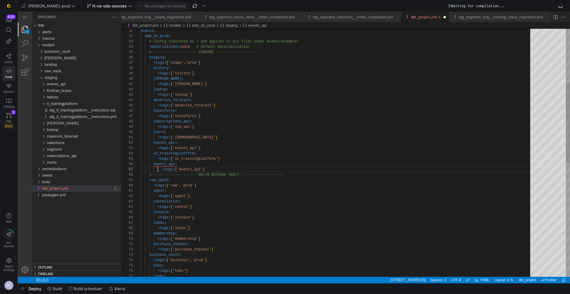
scroll to position [32, 13]
click at [164, 163] on div "models : edw_dv_prod : # Config indicated by + and applies to all files u nder …" at bounding box center [337, 246] width 393 height 765
click at [156, 164] on div "models : edw_dv_prod : # Config indicated by + and applies to all files u nder …" at bounding box center [337, 246] width 393 height 765
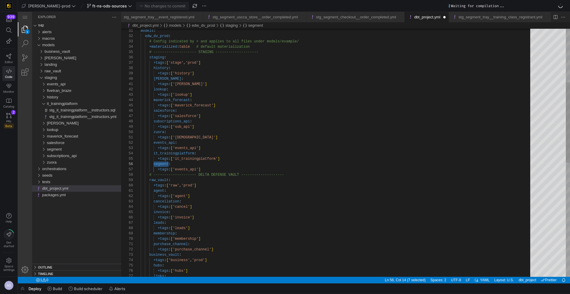
click at [186, 170] on div "models : edw_dv_prod : # Config indicated by + and applies to all files u nder …" at bounding box center [337, 246] width 393 height 765
paste textarea "segment"
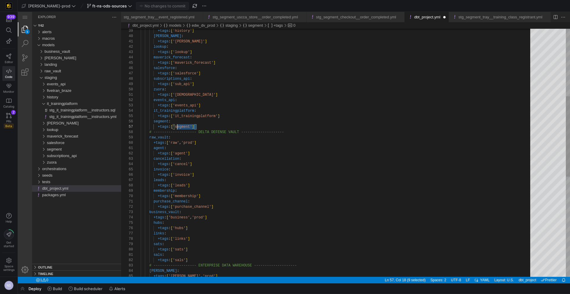
scroll to position [27, 0]
drag, startPoint x: 201, startPoint y: 126, endPoint x: 115, endPoint y: 121, distance: 87.1
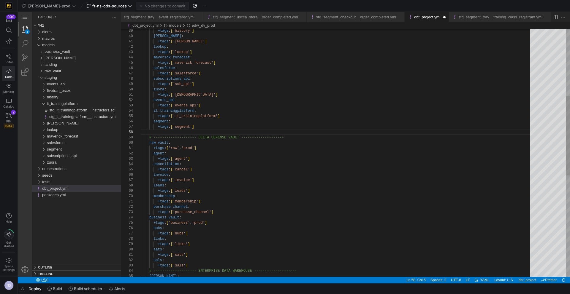
paste textarea "segment: +tags: ['segment'] # -------------------- DELTA DEFENSE VAULT --------…"
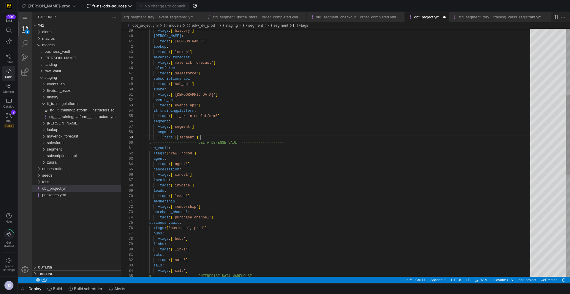
click at [162, 138] on div "+tags : [ 'zuora' ] events_api : +tags : [ 'events_api' ] it_trainingplatform :…" at bounding box center [337, 209] width 393 height 776
click at [158, 132] on div "+tags : [ 'zuora' ] events_api : +tags : [ 'events_api' ] it_trainingplatform :…" at bounding box center [337, 209] width 393 height 776
click at [180, 130] on div "+tags : [ 'zuora' ] events_api : +tags : [ 'events_api' ] it_trainingplatform :…" at bounding box center [337, 209] width 393 height 776
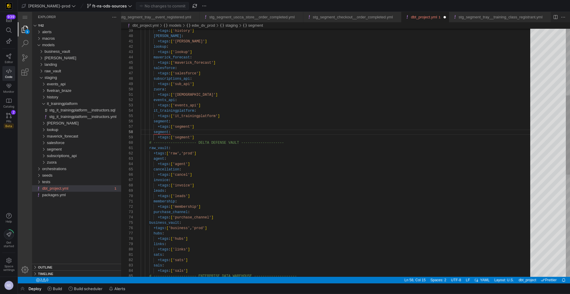
click at [163, 132] on div "+tags : [ 'zuora' ] events_api : +tags : [ 'events_api' ] it_trainingplatform :…" at bounding box center [337, 209] width 393 height 776
click at [162, 134] on div "+tags : [ 'zuora' ] events_api : +tags : [ 'events_api' ] it_trainingplatform :…" at bounding box center [337, 209] width 393 height 776
click at [185, 137] on div "+tags : [ 'zuora' ] events_api : +tags : [ 'events_api' ] it_trainingplatform :…" at bounding box center [337, 209] width 393 height 776
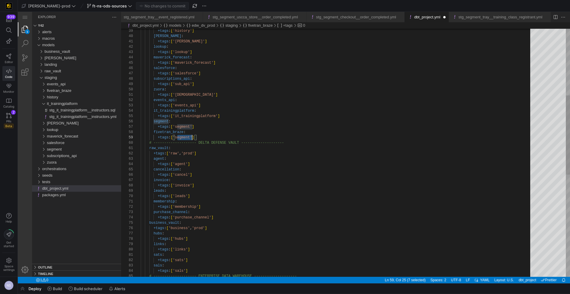
paste textarea "fivetran_braze"
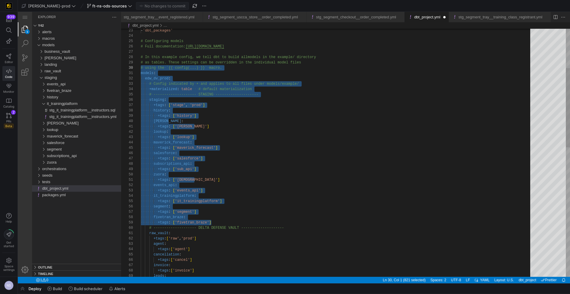
scroll to position [0, 0]
drag, startPoint x: 216, startPoint y: 222, endPoint x: 129, endPoint y: 72, distance: 173.8
type textarea "models: edw_dv_prod: # Config indicated by + and applies to all files under mod…"
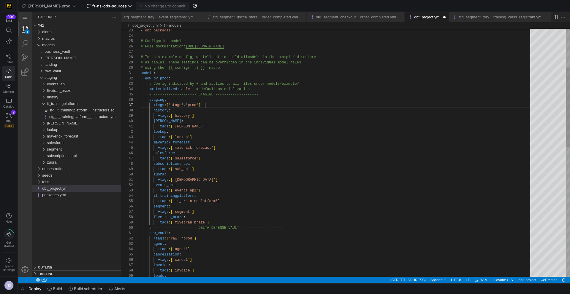
scroll to position [32, 64]
click at [159, 6] on span "Commit & push (1)" at bounding box center [164, 6] width 33 height 5
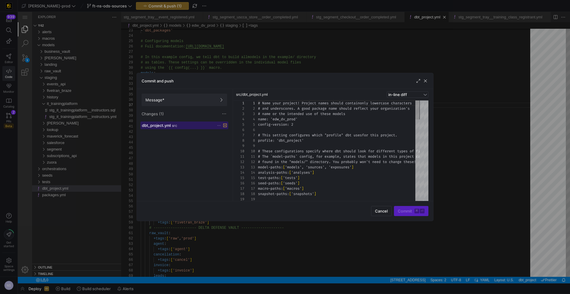
click at [179, 128] on span at bounding box center [184, 125] width 87 height 7
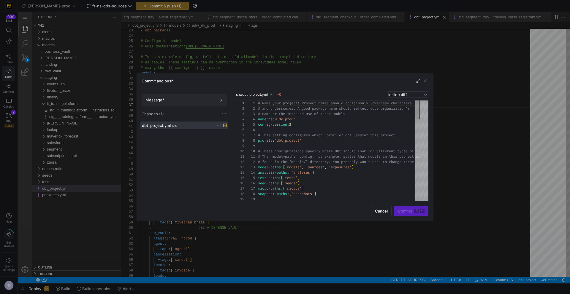
drag, startPoint x: 184, startPoint y: 106, endPoint x: 207, endPoint y: 108, distance: 23.6
click at [183, 106] on button "Message*" at bounding box center [184, 100] width 85 height 12
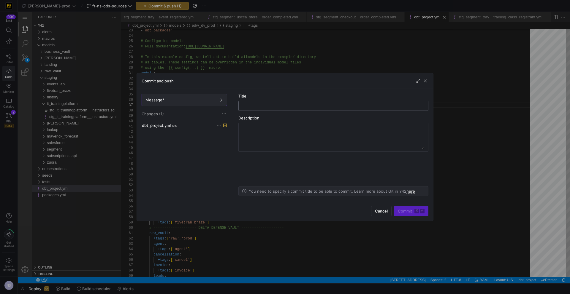
click at [279, 108] on input "text" at bounding box center [333, 106] width 180 height 5
type input "making the dbt project updates"
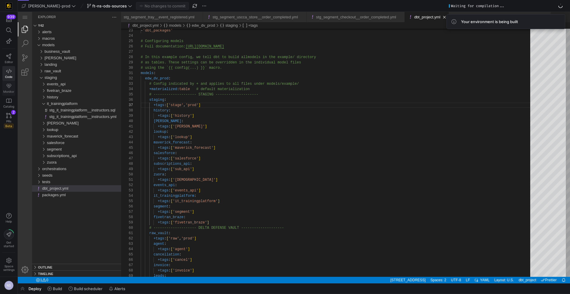
click at [9, 87] on icon at bounding box center [8, 85] width 5 height 5
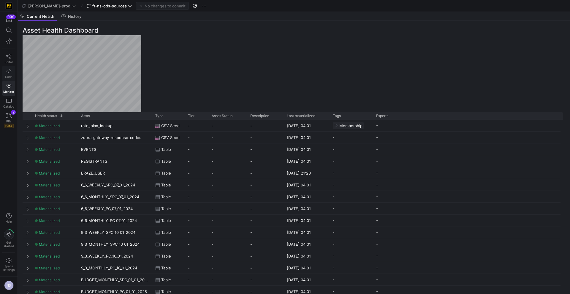
click at [10, 74] on link "Code" at bounding box center [8, 73] width 13 height 15
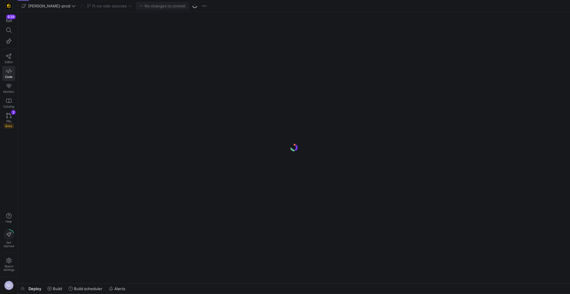
scroll to position [0, 208]
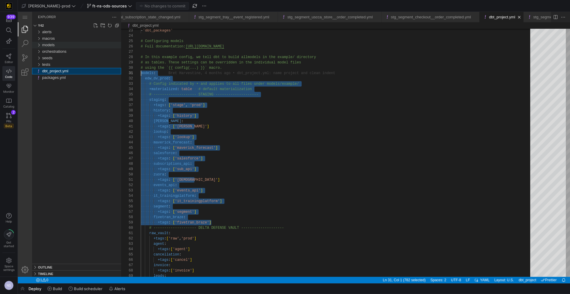
click at [58, 44] on div "models" at bounding box center [81, 45] width 79 height 7
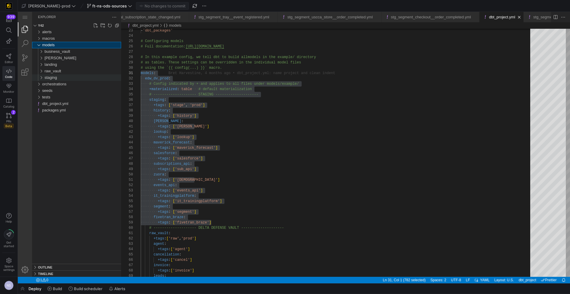
click at [63, 80] on div "staging" at bounding box center [83, 77] width 77 height 7
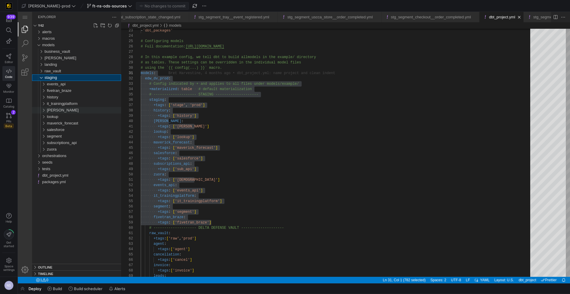
click at [63, 109] on div "[PERSON_NAME]" at bounding box center [84, 110] width 74 height 7
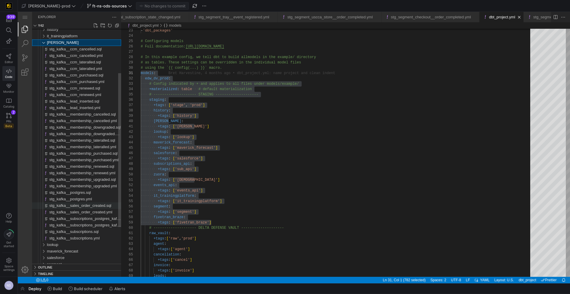
click at [102, 206] on span "stg_kafka__sales_order_created.sql" at bounding box center [80, 206] width 62 height 4
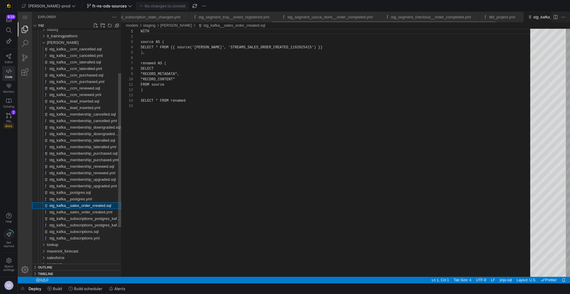
scroll to position [0, 288]
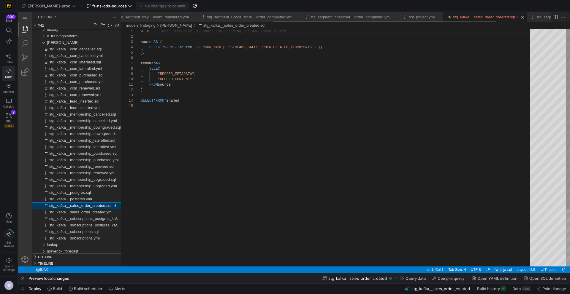
scroll to position [0, 292]
click at [85, 212] on span "stg_kafka__sales_order_created.yml" at bounding box center [80, 212] width 63 height 4
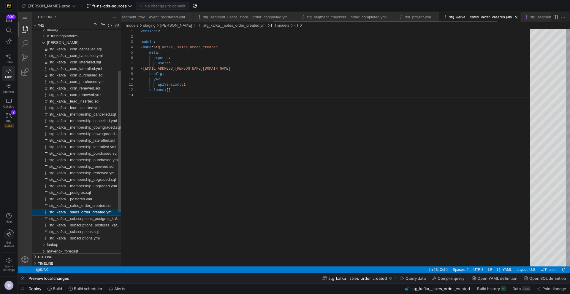
scroll to position [11, 0]
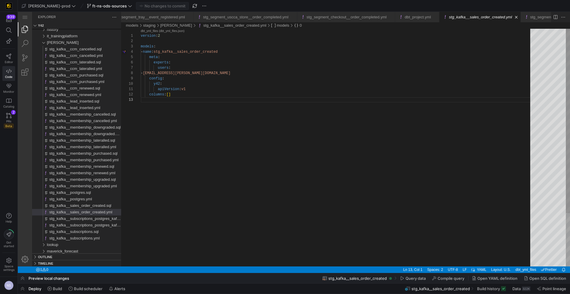
type textarea "version: 2 models: - name: stg_kafka__sales_order_created meta: experts: users:…"
click at [201, 52] on div "version : 2 models : - name : stg_kafka__sales_order_created meta : experts : u…" at bounding box center [337, 182] width 393 height 306
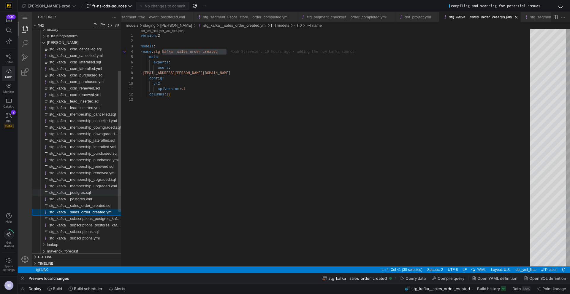
click at [86, 194] on span "stg_kafka__postgres.sql" at bounding box center [70, 192] width 42 height 4
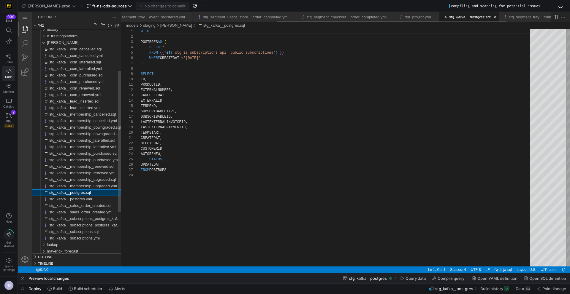
scroll to position [53, 0]
click at [92, 179] on span "stg_kafka__membership_upgraded.sql" at bounding box center [82, 179] width 66 height 4
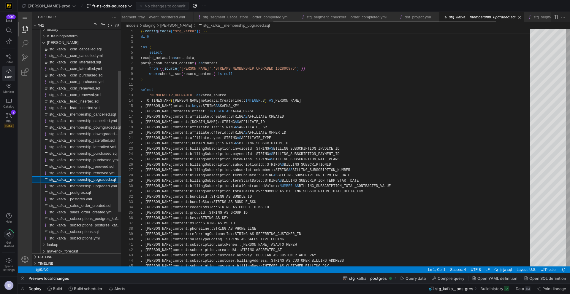
scroll to position [0, 294]
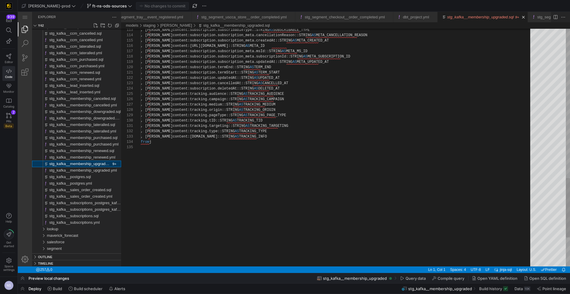
scroll to position [0, 300]
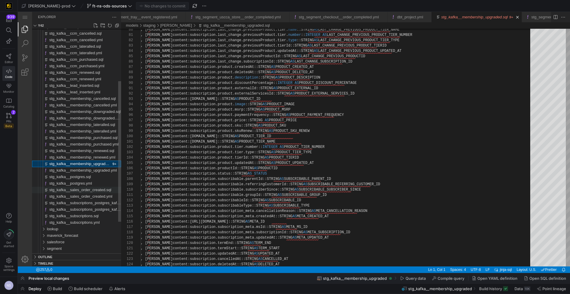
click at [86, 192] on span "stg_kafka__sales_order_created.sql" at bounding box center [80, 190] width 62 height 4
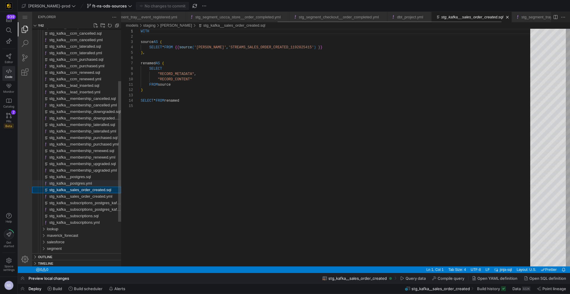
scroll to position [53, 0]
click at [88, 178] on span "stg_kafka__postgres.sql" at bounding box center [70, 177] width 42 height 4
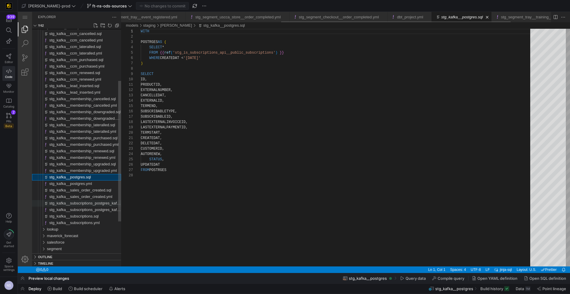
scroll to position [53, 0]
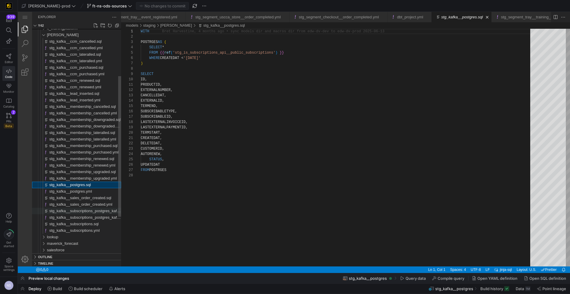
click at [98, 205] on span "stg_kafka__sales_order_created.yml" at bounding box center [80, 204] width 63 height 4
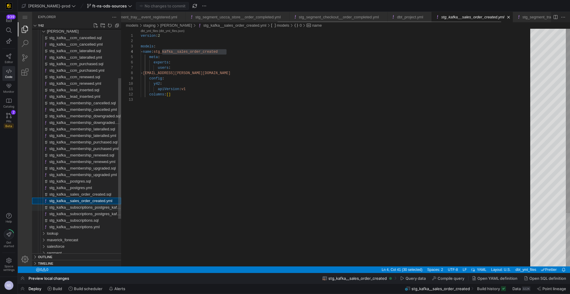
scroll to position [53, 85]
click at [85, 179] on span "stg_kafka__postgres.sql" at bounding box center [70, 181] width 42 height 4
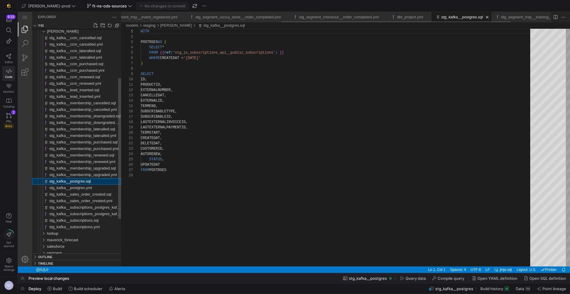
scroll to position [53, 0]
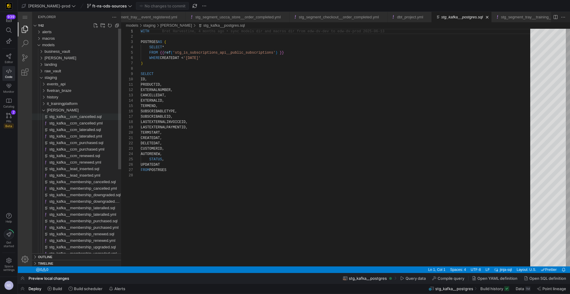
click at [83, 117] on span "stg_kafka__ccm_cancelled.sql" at bounding box center [75, 117] width 52 height 4
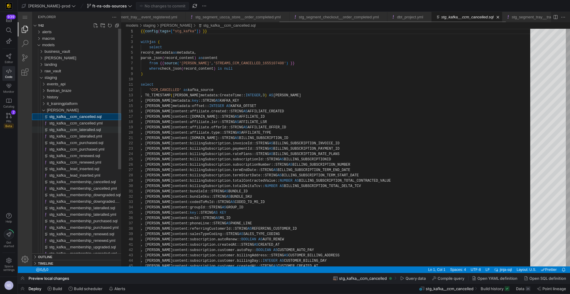
scroll to position [53, 0]
click at [92, 132] on span "stg_kafka__ccm_lateralled.sql" at bounding box center [75, 130] width 52 height 4
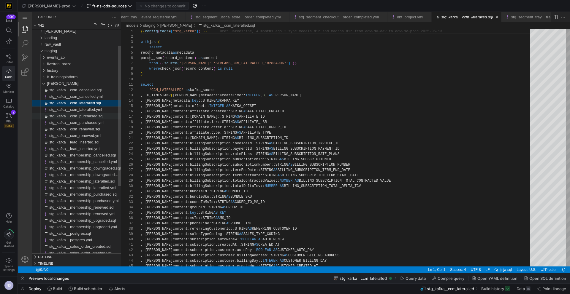
click at [89, 115] on span "stg_kafka__ccm_purchased.sql" at bounding box center [76, 116] width 54 height 4
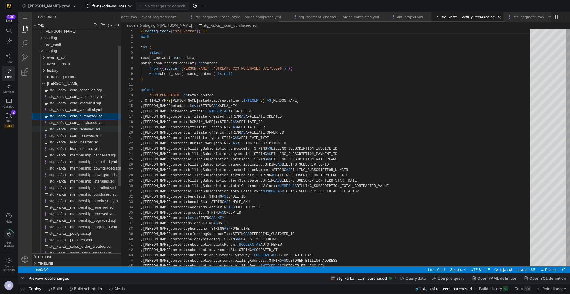
scroll to position [53, 0]
click at [90, 127] on span "stg_kafka__ccm_renewed.sql" at bounding box center [74, 129] width 51 height 4
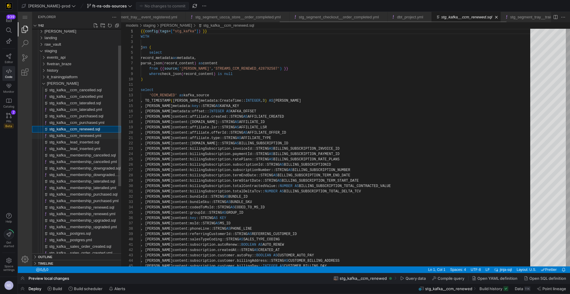
scroll to position [53, 0]
click at [90, 139] on div "stg_kafka__ccm_renewed.yml" at bounding box center [85, 136] width 72 height 7
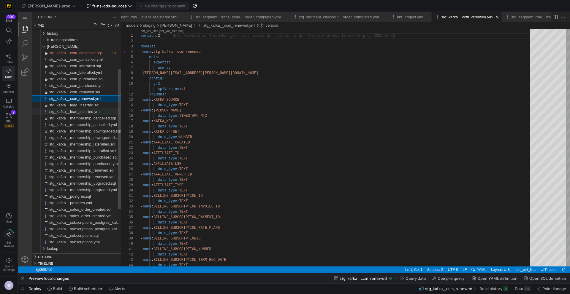
click at [91, 111] on span "stg_kafka__lead_inserted.yml" at bounding box center [74, 111] width 51 height 4
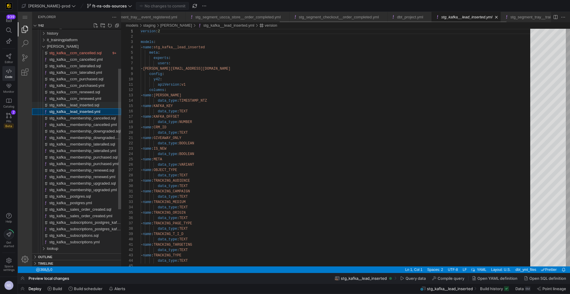
scroll to position [53, 0]
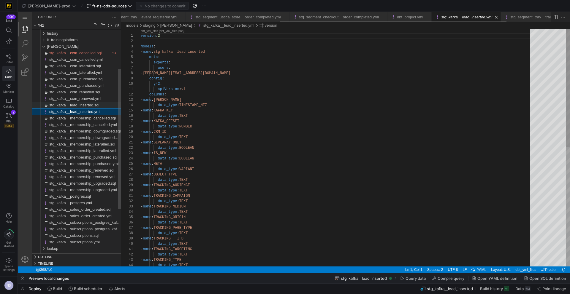
click at [91, 104] on span "stg_kafka__lead_inserted.sql" at bounding box center [74, 105] width 50 height 4
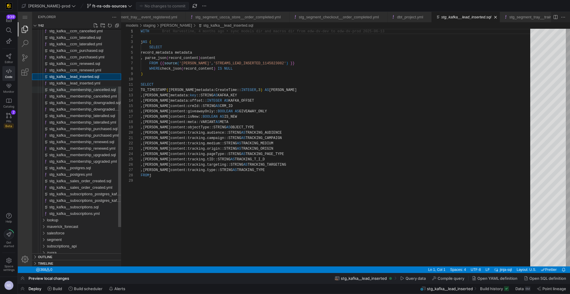
click at [94, 91] on span "stg_kafka__membership_cancelled.sql" at bounding box center [82, 90] width 66 height 4
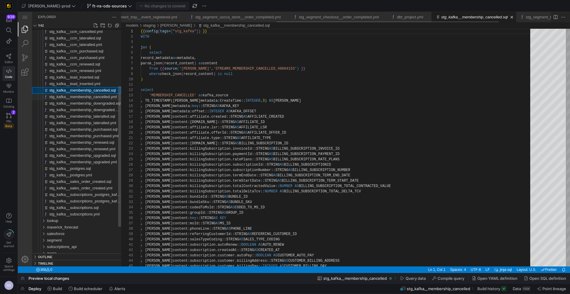
scroll to position [53, 0]
click at [90, 103] on span "stg_kafka__membership_downgraded.sql" at bounding box center [85, 103] width 72 height 4
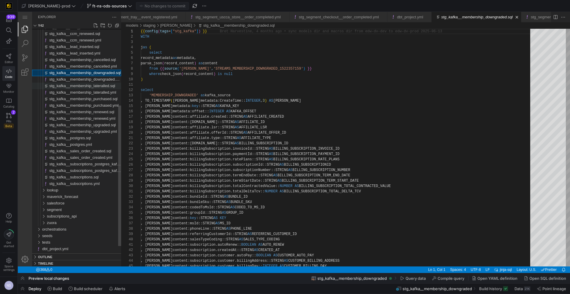
click at [90, 87] on span "stg_kafka__membership_lateralled.sql" at bounding box center [82, 86] width 66 height 4
click at [93, 99] on span "stg_kafka__membership_purchased.sql" at bounding box center [83, 101] width 68 height 4
click at [93, 104] on span "stg_kafka__membership_purchased.yml" at bounding box center [83, 105] width 69 height 4
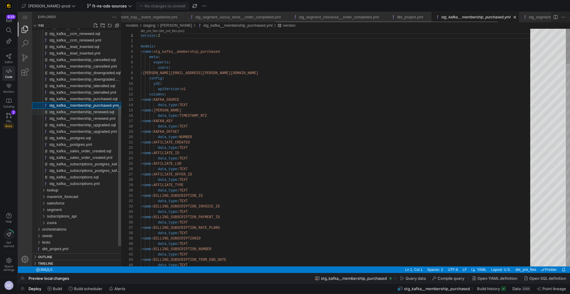
click at [92, 110] on div "stg_kafka__ccm_purchased.yml stg_kafka__ccm_renewed.sql stg_kafka__ccm_renewed.…" at bounding box center [76, 83] width 89 height 352
click at [92, 114] on span "stg_kafka__membership_renewed.sql" at bounding box center [81, 115] width 65 height 4
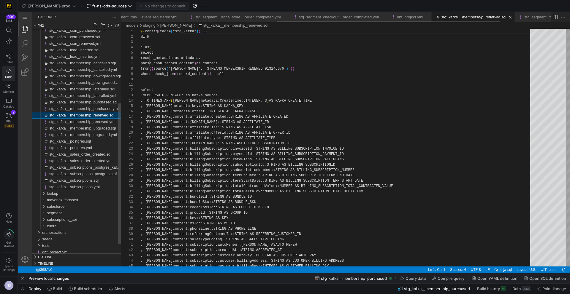
scroll to position [53, 0]
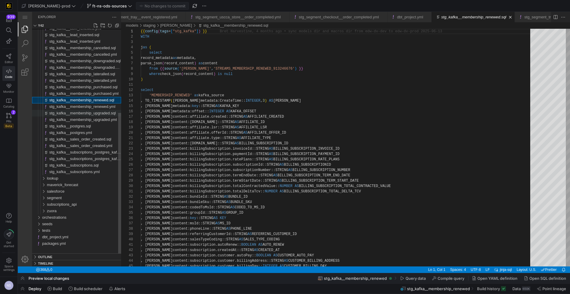
click at [90, 115] on span "stg_kafka__membership_upgraded.sql" at bounding box center [82, 113] width 66 height 4
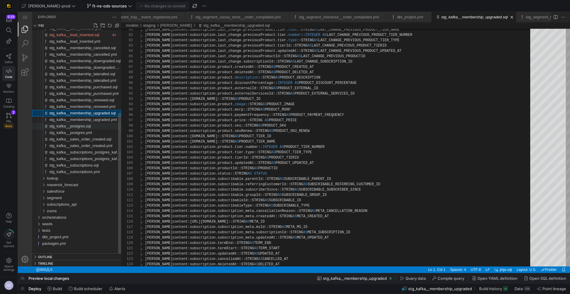
click at [87, 124] on span "stg_kafka__postgres.sql" at bounding box center [70, 126] width 42 height 4
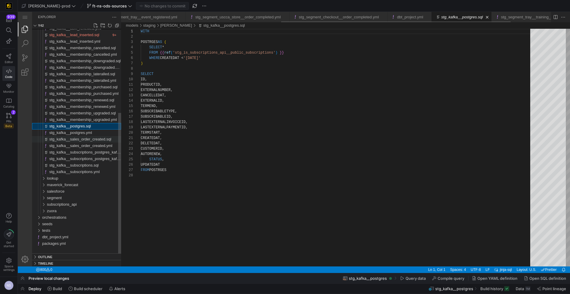
scroll to position [53, 0]
click at [87, 139] on span "stg_kafka__sales_order_created.sql" at bounding box center [80, 139] width 62 height 4
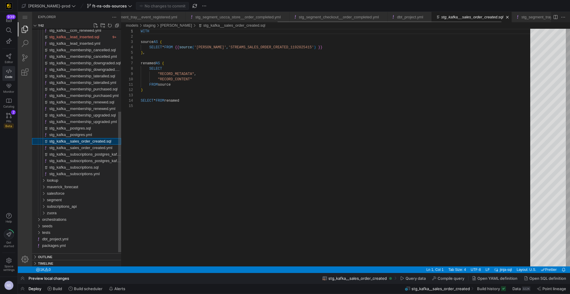
scroll to position [53, 0]
click at [90, 153] on span "stg_kafka__subscriptions_postgres_kafka_joined.sql" at bounding box center [94, 154] width 90 height 4
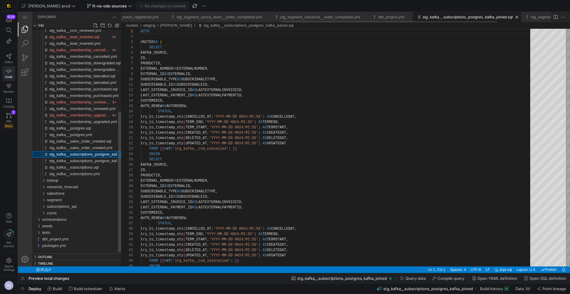
scroll to position [53, 0]
click at [87, 127] on span "stg_kafka__postgres.sql" at bounding box center [70, 128] width 42 height 4
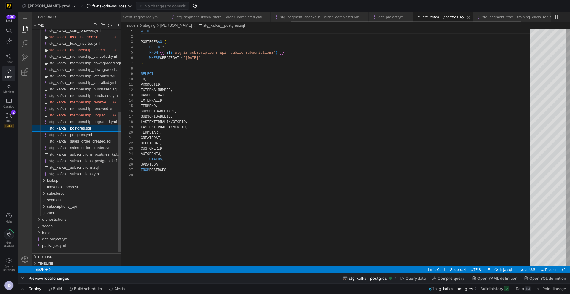
scroll to position [53, 0]
click at [83, 113] on span "stg_kafka__membership_upgraded.sql" at bounding box center [82, 115] width 66 height 4
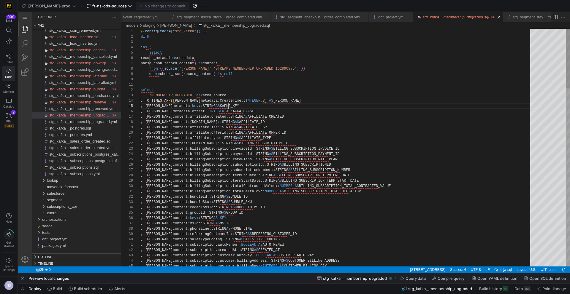
scroll to position [21, 88]
type textarea "{{ config(tags=["stg_kafka"]) }} WITH j as ( select record_metadata as metadata…"
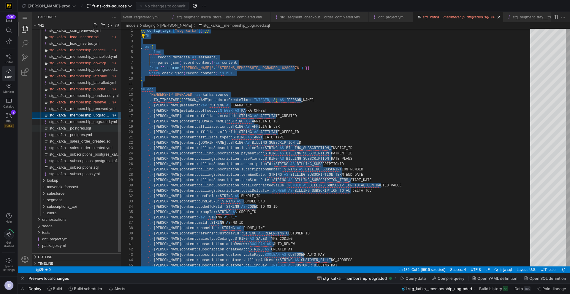
click at [91, 128] on span "stg_kafka__postgres.sql" at bounding box center [70, 128] width 42 height 4
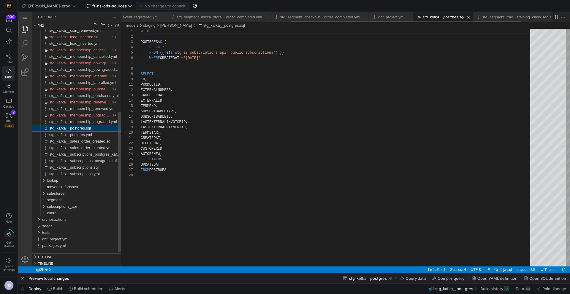
scroll to position [53, 0]
click at [93, 140] on span "stg_kafka__sales_order_created.sql" at bounding box center [80, 141] width 62 height 4
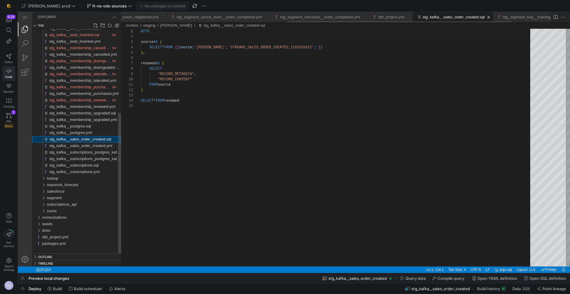
scroll to position [53, 0]
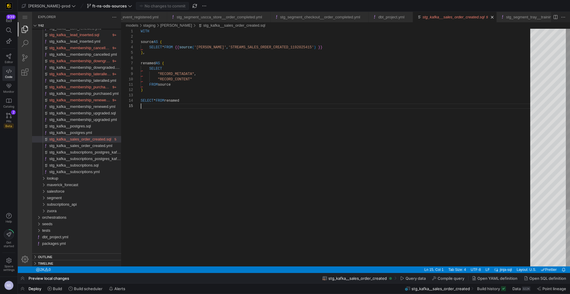
click at [202, 112] on div "WITH source AS ( SELECT * FROM {{ source ( 'kafka' , 'STREAMS_SALES_ORDER_CREAT…" at bounding box center [337, 185] width 393 height 313
paste textarea ", j.content:tracking.campaign::STRING AS TRACKING_CAMPAIGN , j.content:tracking…"
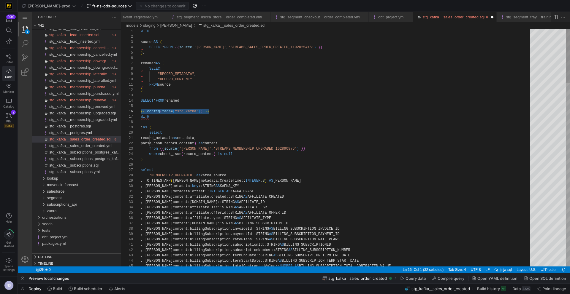
drag, startPoint x: 223, startPoint y: 110, endPoint x: 135, endPoint y: 112, distance: 87.9
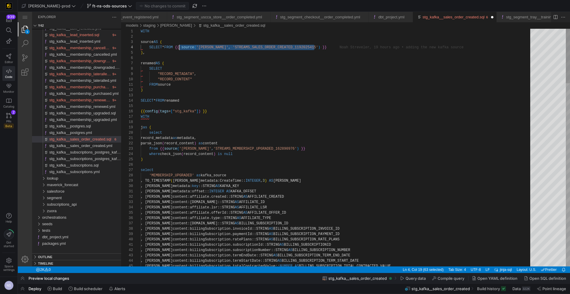
scroll to position [16, 39]
drag, startPoint x: 328, startPoint y: 45, endPoint x: 179, endPoint y: 47, distance: 149.8
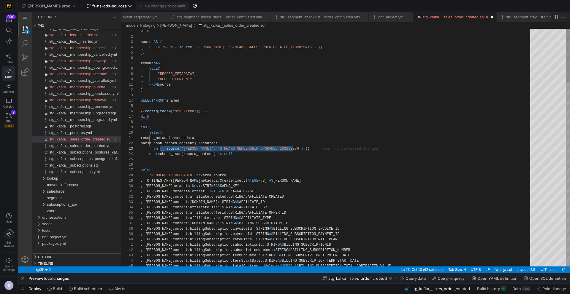
drag, startPoint x: 299, startPoint y: 149, endPoint x: 160, endPoint y: 150, distance: 138.9
paste textarea "SALES_ORDER_CREATED_1192025415"
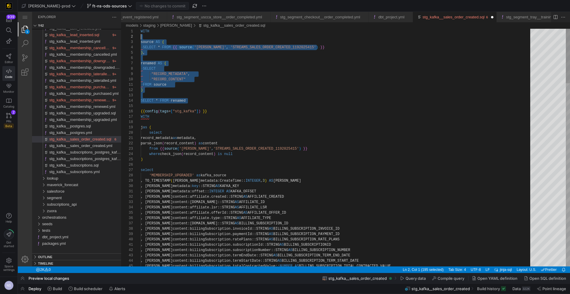
scroll to position [0, 0]
drag, startPoint x: 144, startPoint y: 107, endPoint x: 129, endPoint y: 28, distance: 79.8
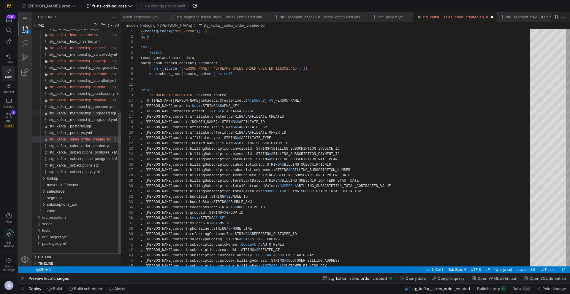
type textarea "{{ config(tags=["stg_kafka"]) }} WITH j as ( select record_metadata as metadata…"
click at [95, 113] on span "stg_kafka__membership_upgraded.sql" at bounding box center [82, 113] width 66 height 4
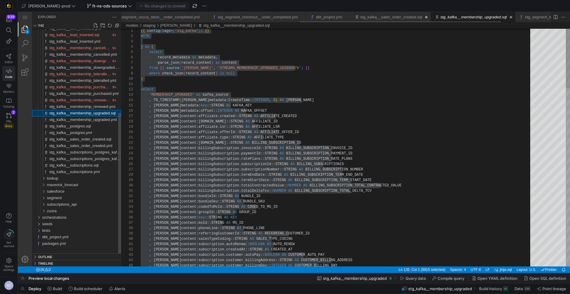
scroll to position [0, 383]
click at [91, 101] on span "stg_kafka__membership_renewed.sql" at bounding box center [81, 100] width 65 height 4
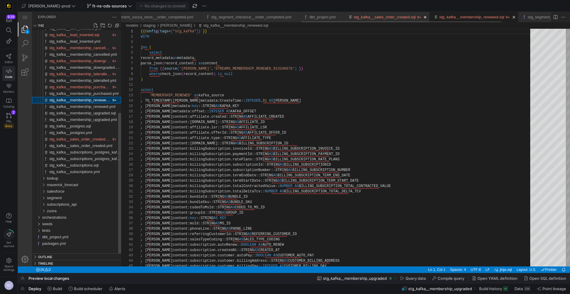
scroll to position [53, 0]
click at [91, 138] on span "stg_kafka__sales_order_created.sql" at bounding box center [80, 139] width 62 height 4
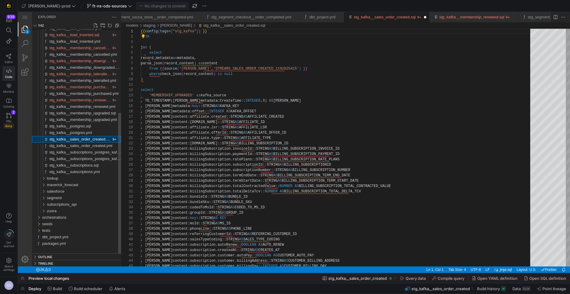
scroll to position [53, 0]
click at [93, 114] on span "stg_kafka__membership_upgraded.sql" at bounding box center [82, 113] width 66 height 4
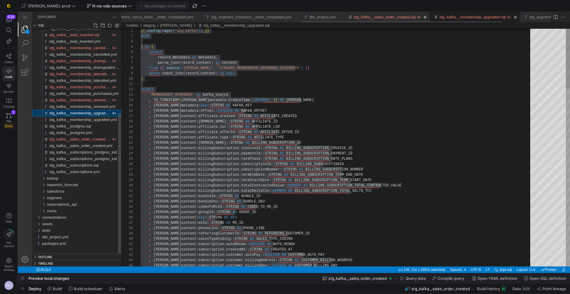
scroll to position [0, 389]
click at [94, 145] on span "stg_kafka__sales_order_created.yml" at bounding box center [80, 146] width 63 height 4
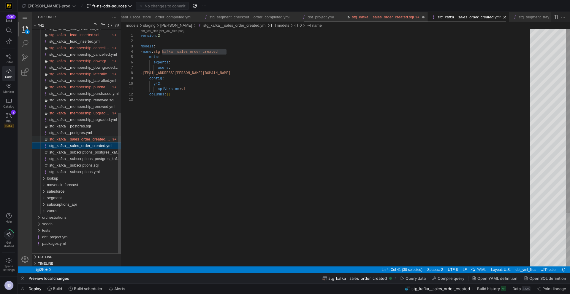
scroll to position [53, 85]
click at [93, 140] on span "stg_kafka__sales_order_created.sql" at bounding box center [80, 139] width 62 height 4
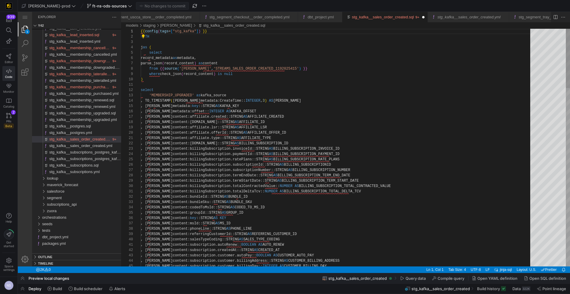
scroll to position [5, 13]
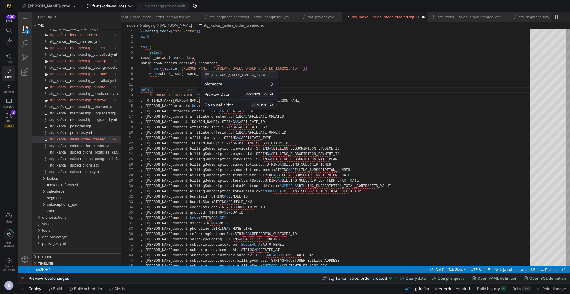
drag, startPoint x: 329, startPoint y: 68, endPoint x: 299, endPoint y: 55, distance: 32.5
click at [329, 68] on div at bounding box center [285, 147] width 570 height 294
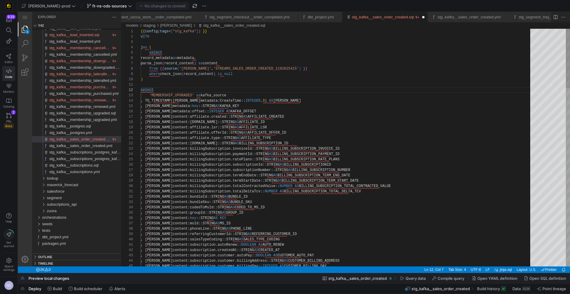
scroll to position [37, 154]
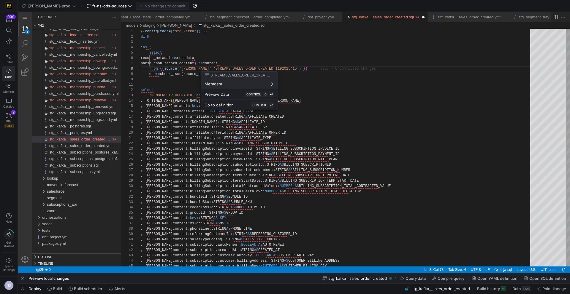
click at [412, 115] on div at bounding box center [285, 147] width 570 height 294
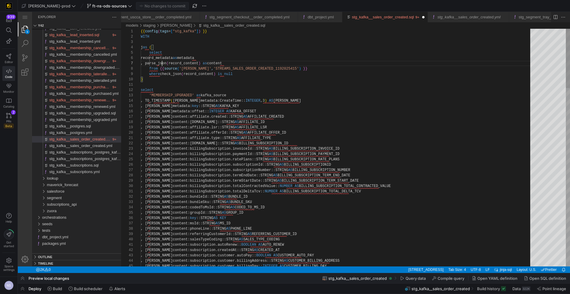
scroll to position [37, 112]
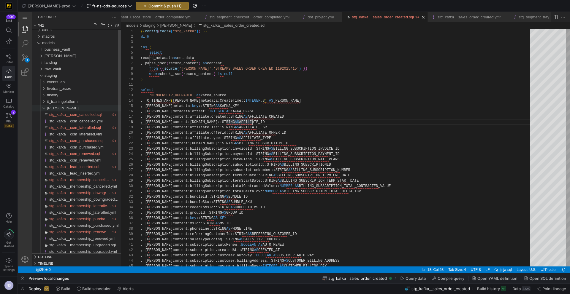
type textarea "select 'MEMBERSHIP_UPGRADED' as kafka_source , TO_TIMESTAMP(j.metadata:CreateTi…"
click at [67, 112] on span "stg_kafka__ccm_cancelled.sql" at bounding box center [75, 114] width 52 height 4
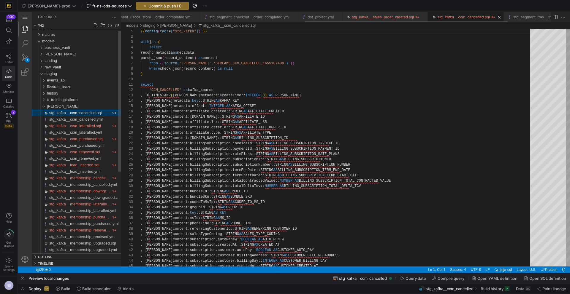
scroll to position [53, 0]
click at [63, 109] on div "kafka" at bounding box center [84, 106] width 74 height 7
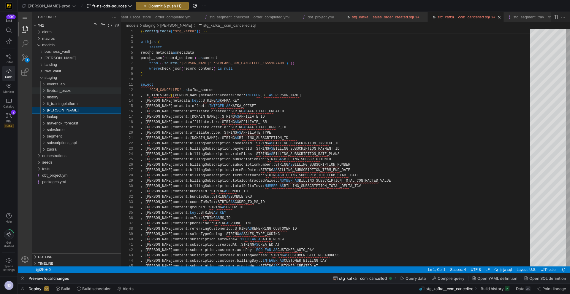
click at [63, 90] on span "fivetran_braze" at bounding box center [59, 90] width 24 height 4
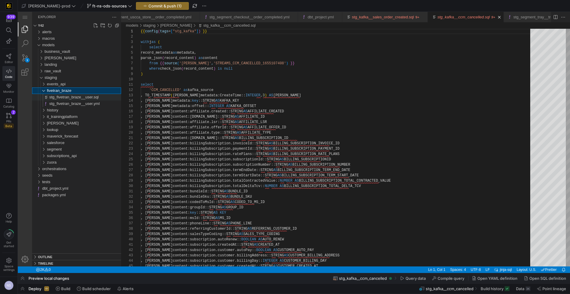
click at [63, 96] on span "stg_fivetran_braze__user.sql" at bounding box center [73, 97] width 49 height 4
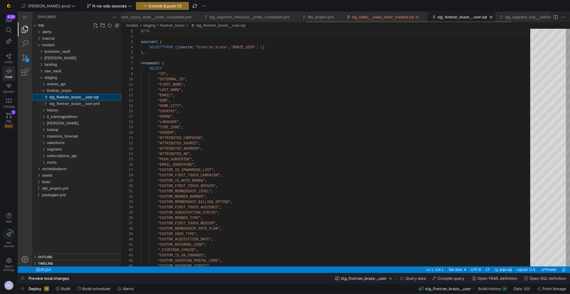
scroll to position [53, 0]
type textarea ""ATTRIBUTED_CAMPAIGN", "ATTRIBUTED_SOURCE", "ATTRIBUTED_ADGROUP", "ATTRIBUTED_A…"
click at [239, 150] on div ""ATTRIBUTED_ADGROUP" ," at bounding box center [337, 148] width 393 height 5
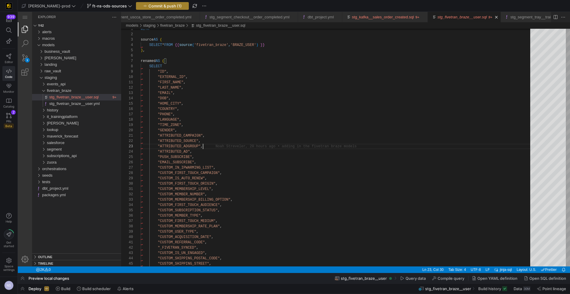
click at [148, 4] on span "Commit & push (1)" at bounding box center [164, 6] width 33 height 5
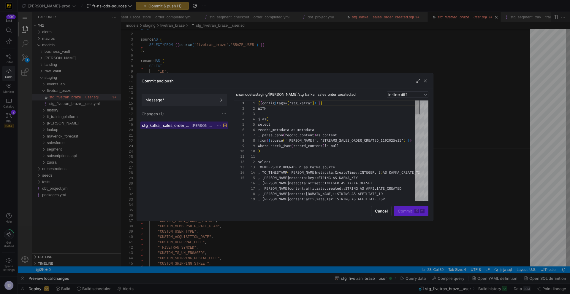
click at [188, 123] on span at bounding box center [184, 125] width 87 height 7
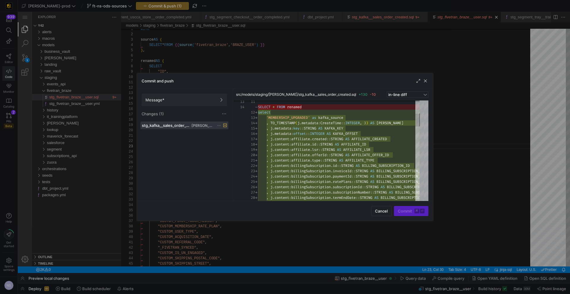
click at [371, 67] on div at bounding box center [285, 147] width 570 height 294
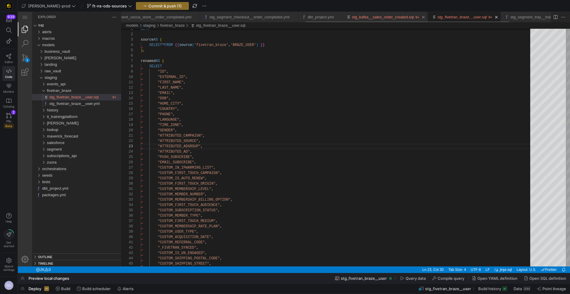
click at [414, 15] on link "stg_kafka__sales_order_created.sql" at bounding box center [383, 17] width 62 height 4
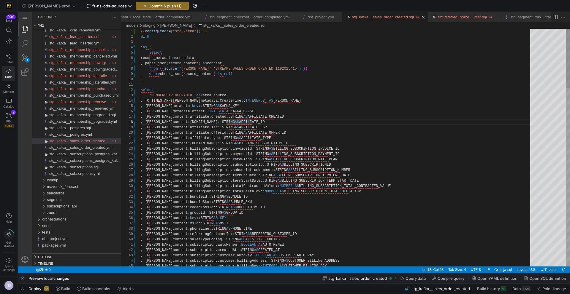
scroll to position [16, 158]
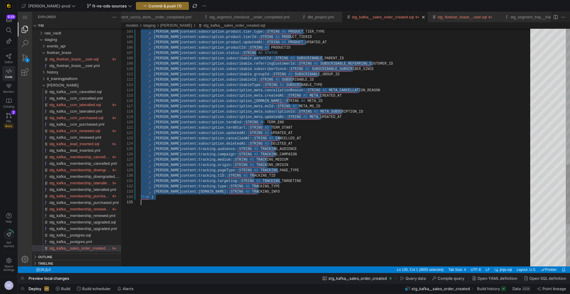
scroll to position [5, 0]
drag, startPoint x: 142, startPoint y: 91, endPoint x: 228, endPoint y: 294, distance: 220.2
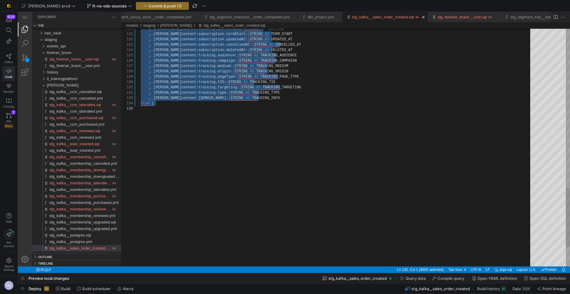
paste textarea ", j.content:orderId::string as order_id , j.content:userId::string as user_id ,…"
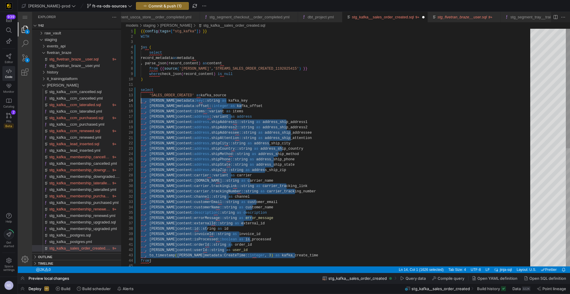
scroll to position [16, 0]
drag, startPoint x: 300, startPoint y: 257, endPoint x: 140, endPoint y: 103, distance: 222.2
type textarea ", j.content:address.shipAttention::string as address_ship_attention , j.content…"
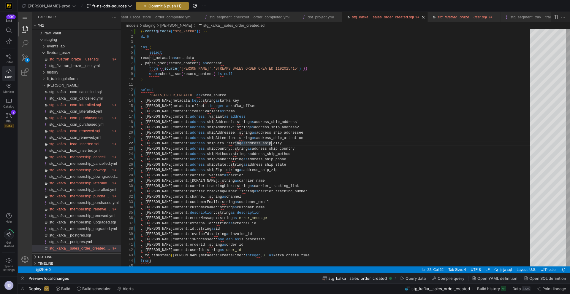
click at [165, 6] on span "button" at bounding box center [162, 5] width 52 height 7
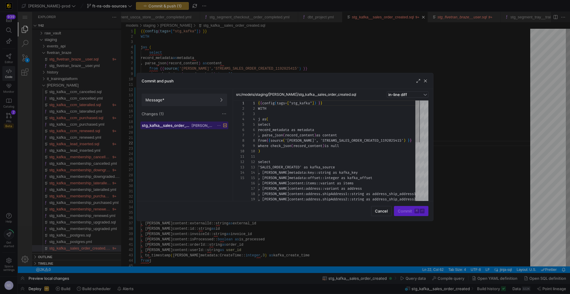
click at [189, 127] on span "stg_kafka__sales_order_created.sql" at bounding box center [166, 125] width 48 height 5
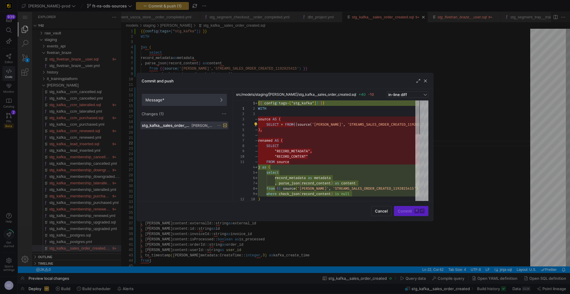
click at [195, 98] on span "Message*" at bounding box center [184, 100] width 78 height 5
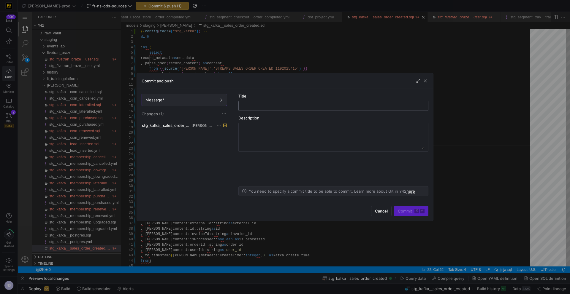
click at [287, 106] on input "text" at bounding box center [333, 106] width 180 height 5
type input "updating to have json transformations"
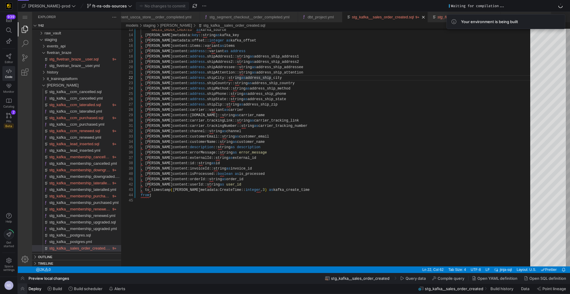
click at [23, 286] on span "button" at bounding box center [22, 289] width 9 height 10
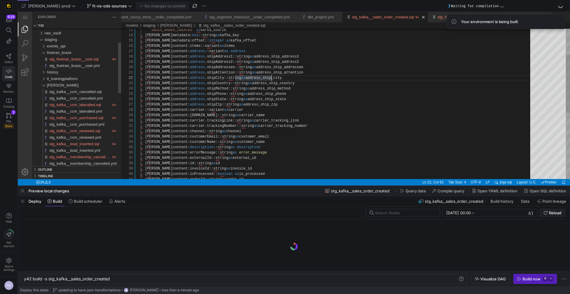
scroll to position [0, 86]
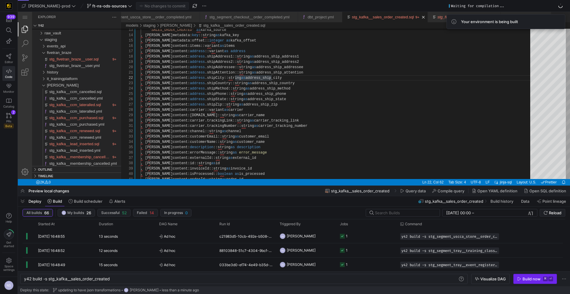
click at [528, 277] on div "Build now" at bounding box center [531, 279] width 18 height 5
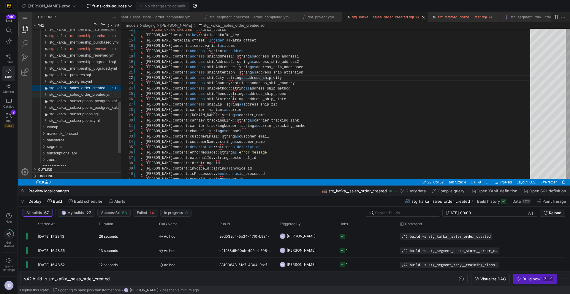
click at [95, 95] on span "stg_kafka__sales_order_created.yml" at bounding box center [80, 94] width 63 height 4
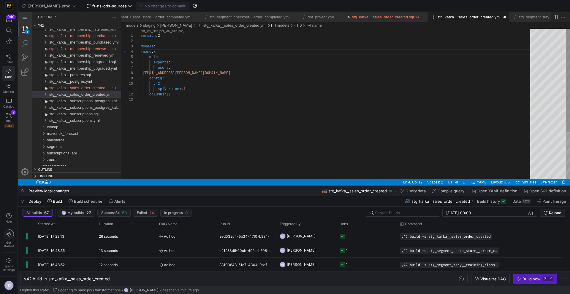
type textarea "version: 2 models: - name: stg_kafka__sales_order_created meta: experts: users:…"
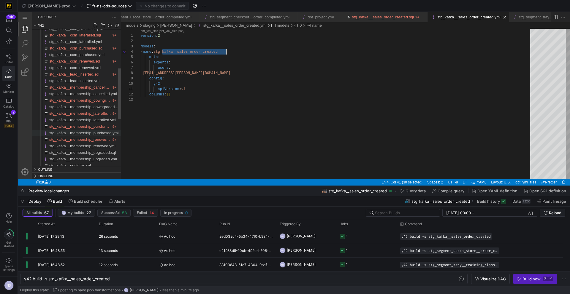
click at [99, 133] on span "stg_kafka__membership_purchased.yml" at bounding box center [83, 133] width 69 height 4
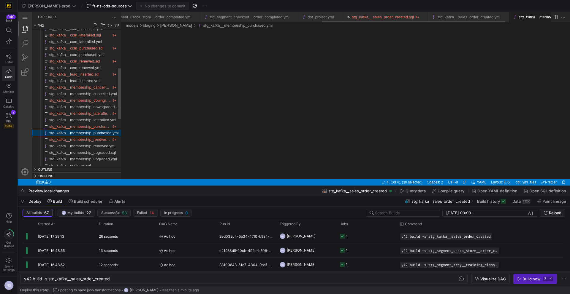
scroll to position [0, 469]
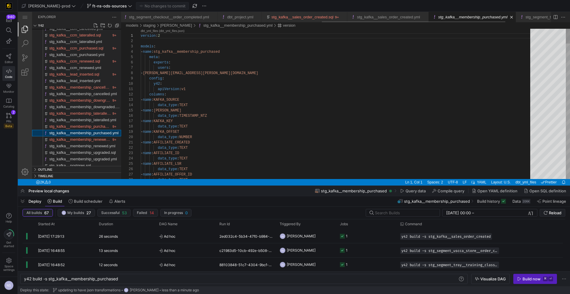
scroll to position [53, 0]
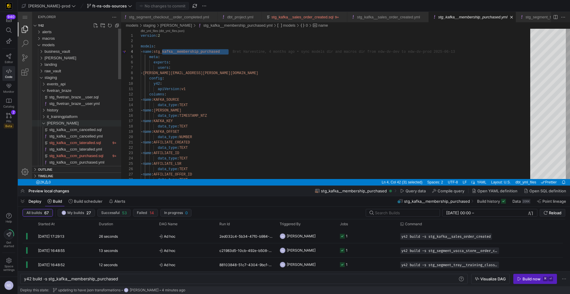
click at [61, 121] on div "kafka" at bounding box center [84, 123] width 74 height 7
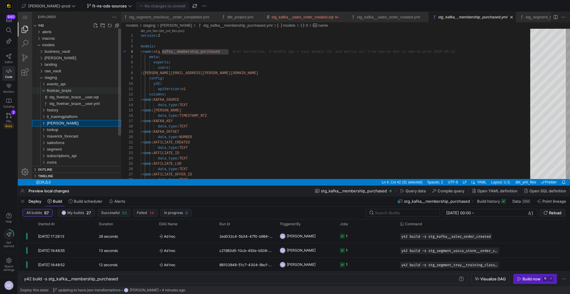
click at [59, 91] on span "fivetran_braze" at bounding box center [59, 90] width 24 height 4
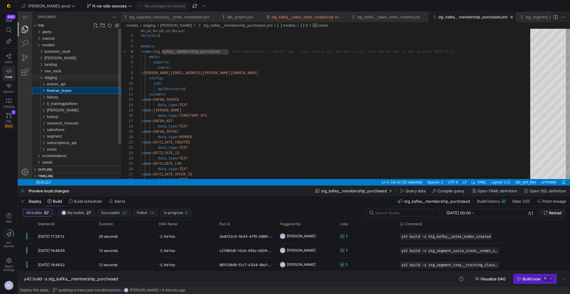
click at [53, 77] on span "staging" at bounding box center [51, 77] width 12 height 4
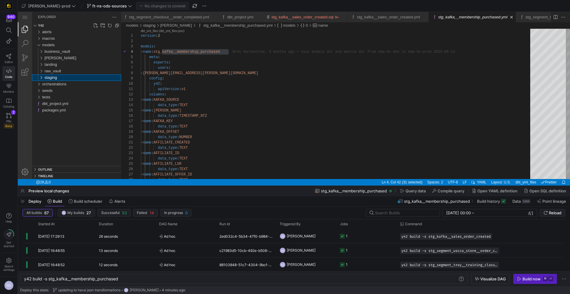
click at [53, 77] on span "staging" at bounding box center [51, 77] width 12 height 4
click at [54, 67] on span "landing" at bounding box center [51, 64] width 12 height 4
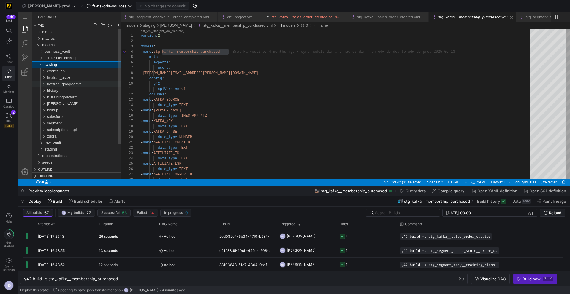
click at [67, 82] on span "fivetran_googledrive" at bounding box center [64, 84] width 35 height 4
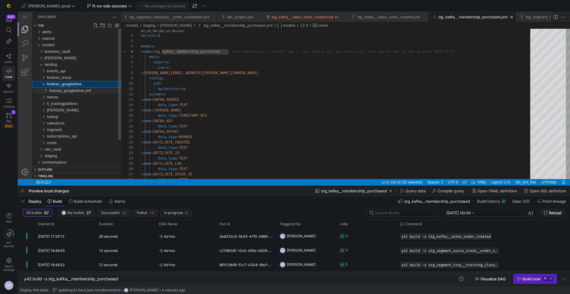
click at [71, 90] on span "fivetran_googledrive.yml" at bounding box center [70, 90] width 42 height 4
type textarea "y42 build"
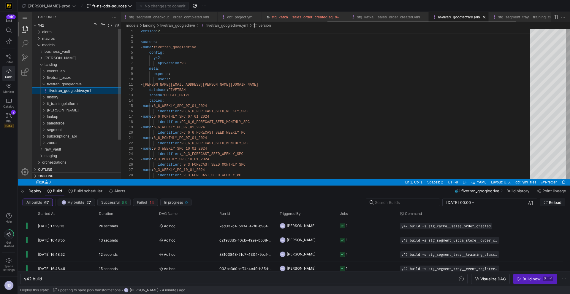
scroll to position [53, 0]
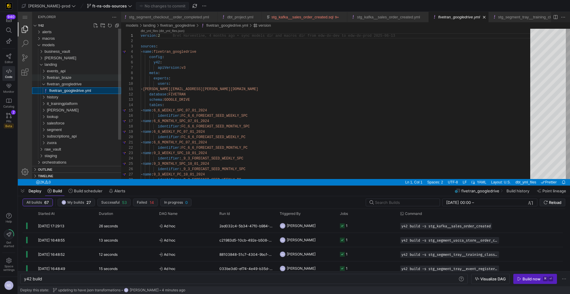
click at [76, 77] on div "fivetran_braze" at bounding box center [84, 77] width 74 height 7
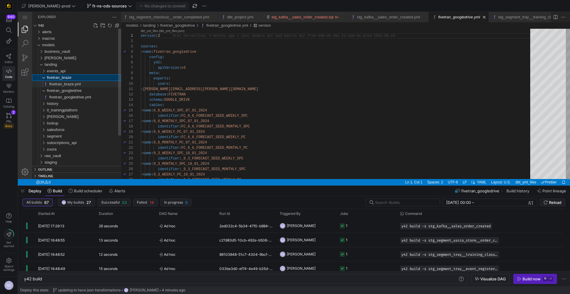
click at [74, 82] on span "fivetran_braze.yml" at bounding box center [64, 84] width 31 height 4
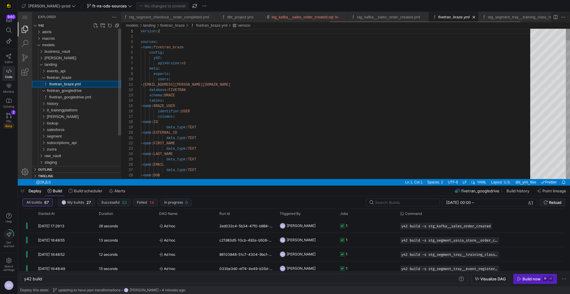
scroll to position [53, 0]
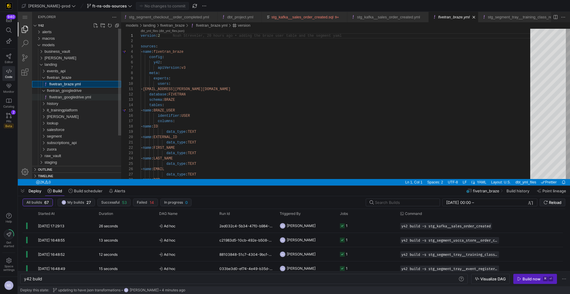
click at [77, 97] on span "fivetran_googledrive.yml" at bounding box center [70, 97] width 42 height 4
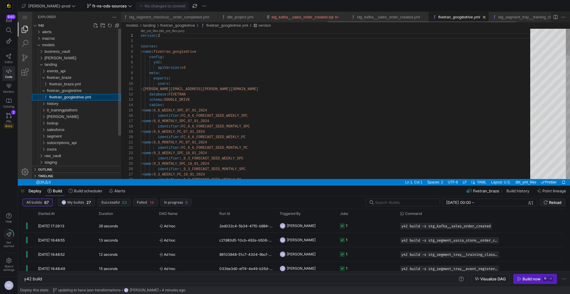
scroll to position [53, 0]
click at [79, 85] on span "fivetran_braze.yml" at bounding box center [64, 84] width 31 height 4
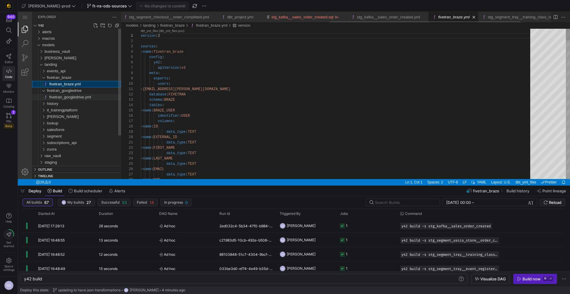
scroll to position [53, 0]
click at [79, 94] on div "fivetran_googledrive.yml" at bounding box center [85, 97] width 72 height 7
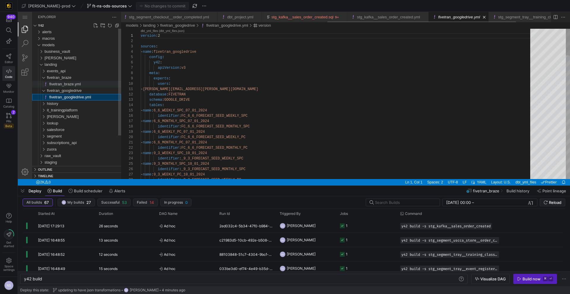
scroll to position [53, 0]
click at [82, 82] on div "fivetran_braze.yml" at bounding box center [85, 84] width 72 height 7
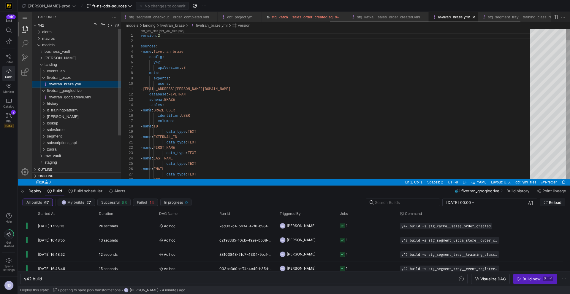
scroll to position [53, 0]
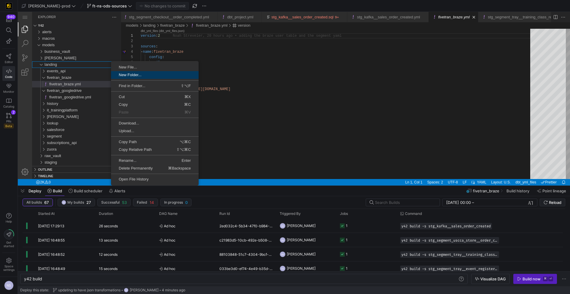
click at [128, 74] on span "New Folder..." at bounding box center [155, 75] width 88 height 4
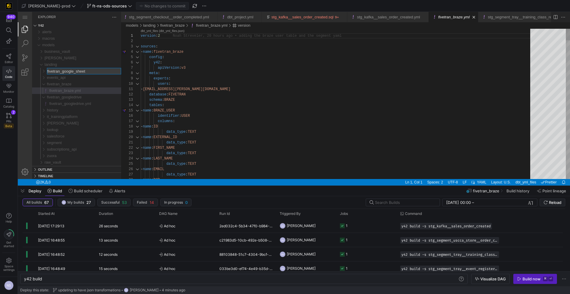
type input "fivetran_google_sheets"
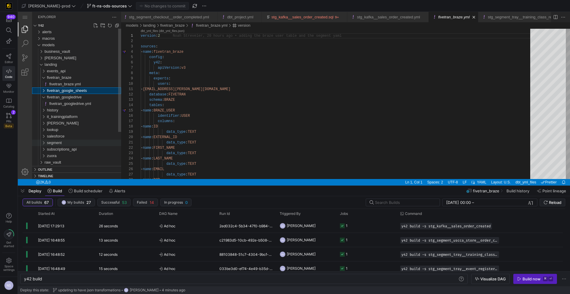
click at [58, 143] on span "segment" at bounding box center [54, 143] width 15 height 4
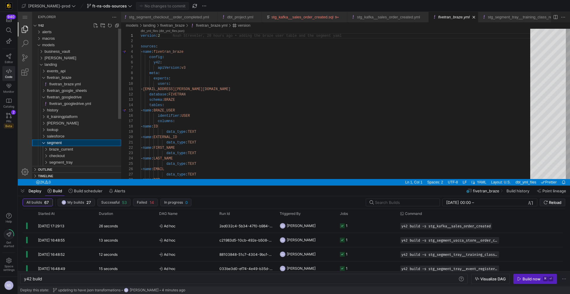
click at [72, 142] on div "segment" at bounding box center [84, 143] width 74 height 7
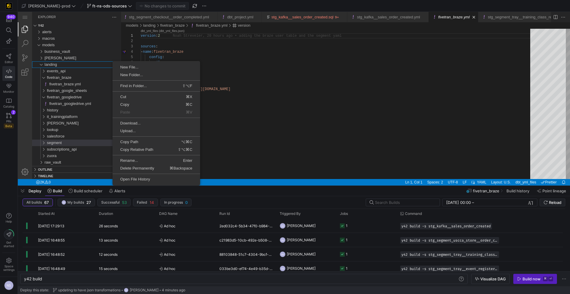
click at [139, 79] on li at bounding box center [156, 80] width 88 height 3
click at [139, 78] on link "New Folder..." at bounding box center [156, 75] width 88 height 8
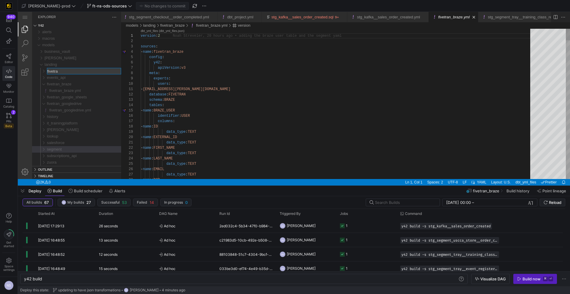
type input "fivetran"
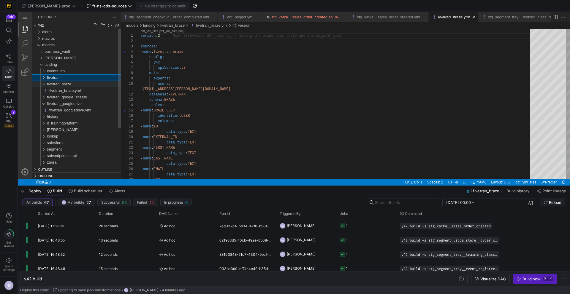
click at [65, 84] on span "fivetran_braze" at bounding box center [59, 84] width 24 height 4
click at [62, 95] on span "fivetran_googledrive" at bounding box center [64, 97] width 35 height 4
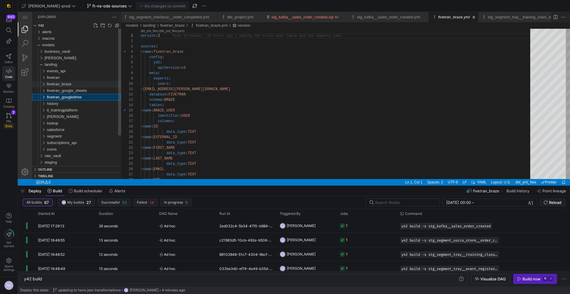
click at [67, 85] on span "fivetran_braze" at bounding box center [59, 84] width 24 height 4
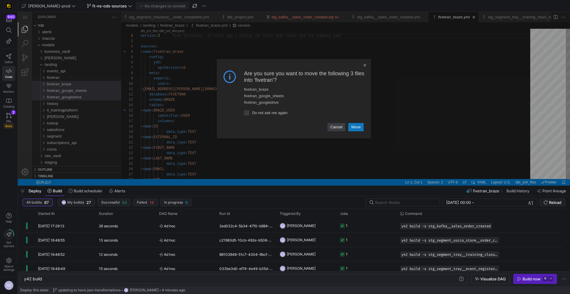
click at [357, 126] on link "Move" at bounding box center [355, 127] width 15 height 8
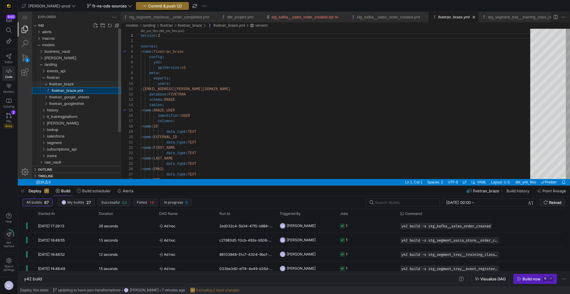
click at [77, 84] on div "fivetran_braze" at bounding box center [85, 84] width 72 height 7
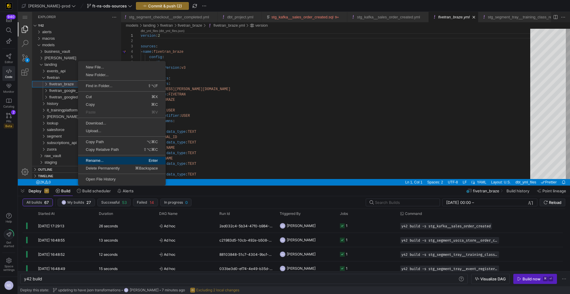
click at [104, 159] on span "Rename..." at bounding box center [99, 161] width 43 height 4
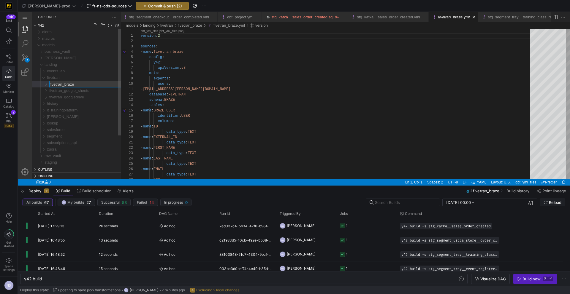
click at [65, 84] on input "fivetran_braze" at bounding box center [85, 84] width 71 height 6
type input "braze"
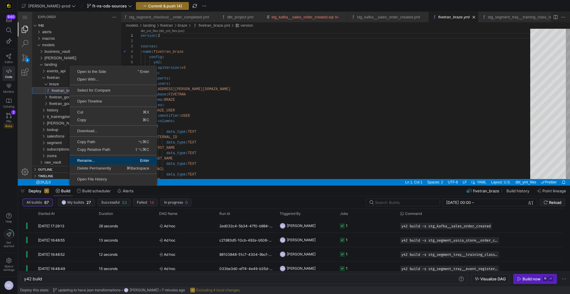
click at [93, 159] on span "Rename..." at bounding box center [90, 161] width 43 height 4
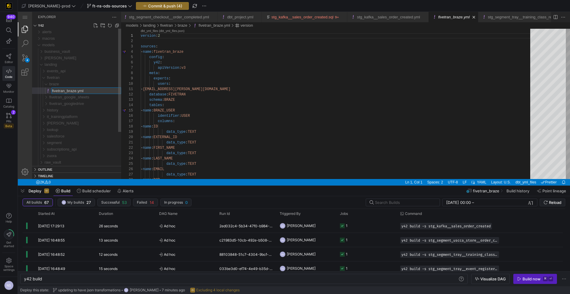
click at [67, 90] on input "fivetran_braze.yml" at bounding box center [86, 91] width 69 height 6
click at [85, 97] on span "fivetran_google_sheets" at bounding box center [69, 97] width 40 height 4
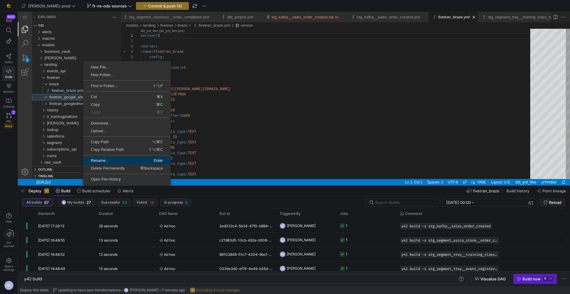
click at [99, 160] on span "Rename..." at bounding box center [104, 161] width 43 height 4
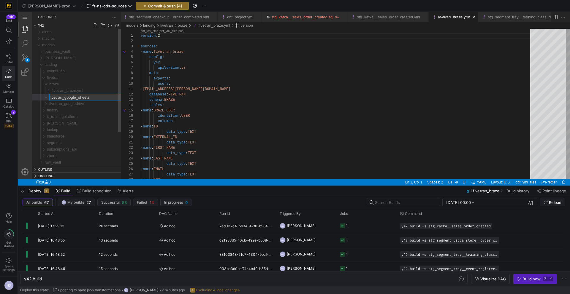
click at [66, 98] on input "fivetran_google_sheets" at bounding box center [85, 97] width 71 height 6
type input "google_sheets"
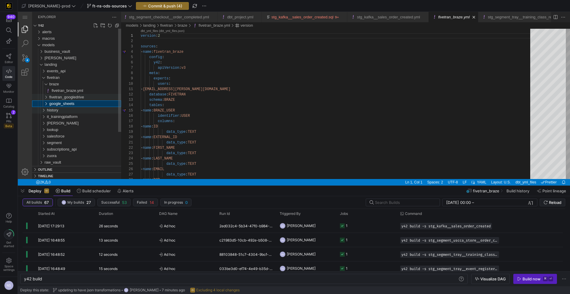
click at [70, 107] on div "history" at bounding box center [84, 110] width 74 height 7
click at [56, 109] on span "history" at bounding box center [52, 110] width 11 height 4
click at [57, 103] on span "google_sheets" at bounding box center [61, 103] width 25 height 4
click at [59, 97] on span "fivetran_googledrive" at bounding box center [66, 97] width 35 height 4
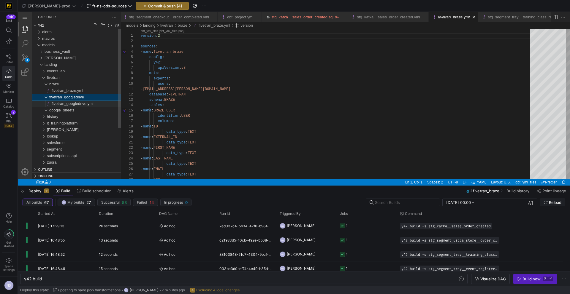
click at [66, 102] on span "fivetran_googledrive.yml" at bounding box center [73, 103] width 42 height 4
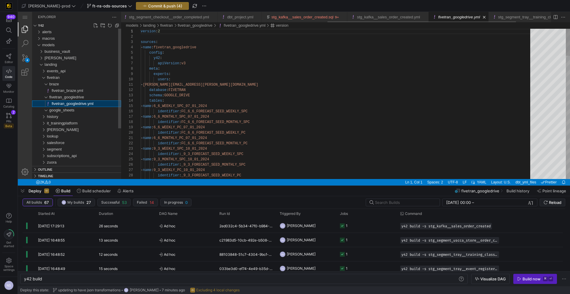
scroll to position [53, 0]
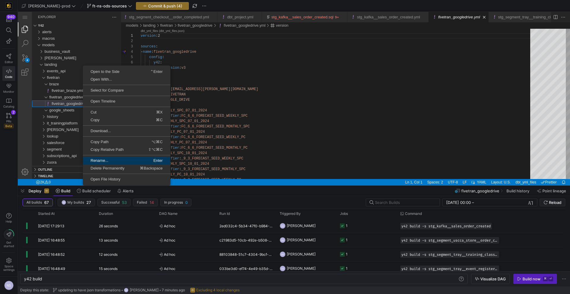
click at [108, 158] on link "Rename... Enter" at bounding box center [127, 161] width 88 height 8
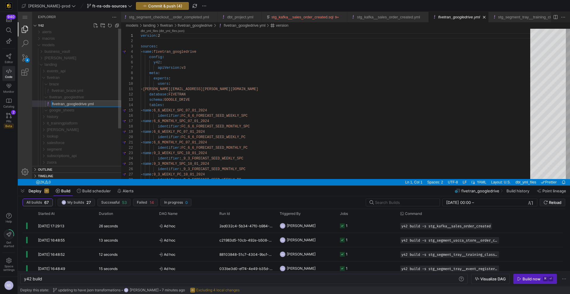
click at [80, 105] on input "fivetran_googledrive.yml" at bounding box center [86, 104] width 69 height 6
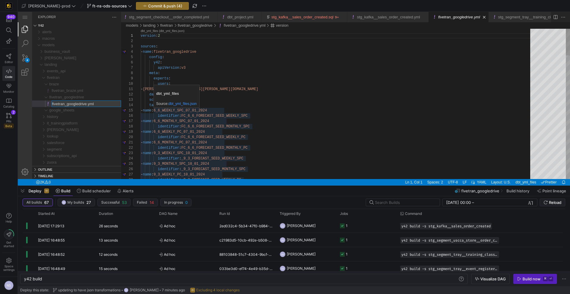
type input "fivetran_google_drive.yml"
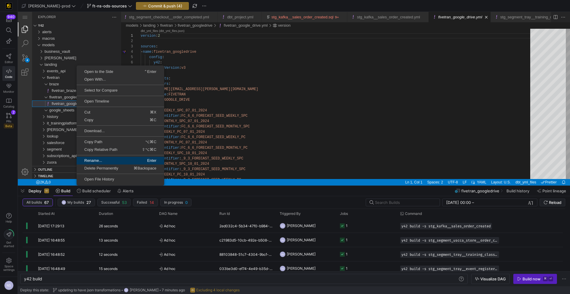
click at [98, 161] on span "Rename..." at bounding box center [98, 161] width 43 height 4
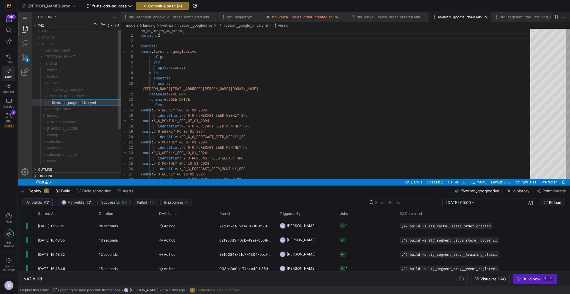
click at [67, 103] on input "fivetran_google_drive.yml" at bounding box center [86, 103] width 69 height 6
type input "google_drive.yml"
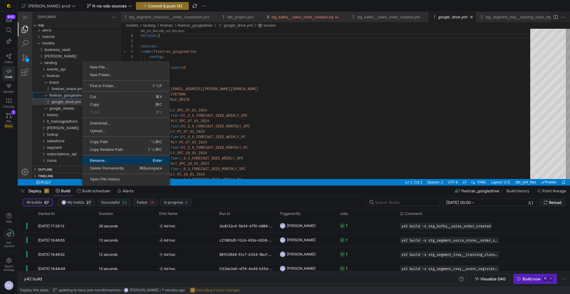
click at [108, 158] on link "Rename... Enter" at bounding box center [126, 161] width 88 height 8
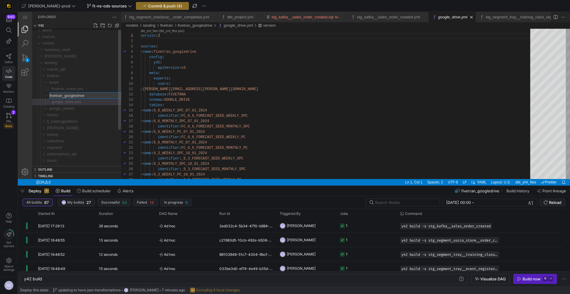
click at [66, 96] on input "fivetran_googledrive" at bounding box center [85, 96] width 71 height 6
type input "google_drive"
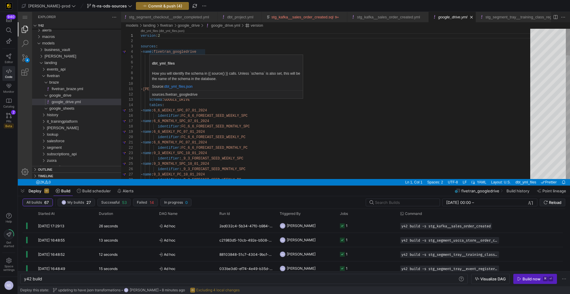
scroll to position [16, 54]
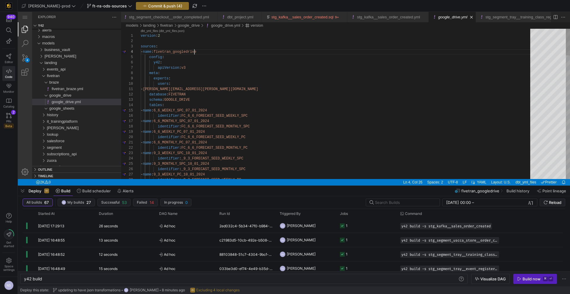
click at [9, 55] on icon at bounding box center [8, 56] width 5 height 5
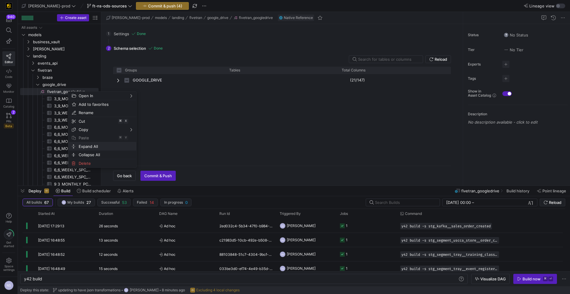
checkbox input "false"
click at [94, 112] on span "Rename" at bounding box center [97, 113] width 42 height 8
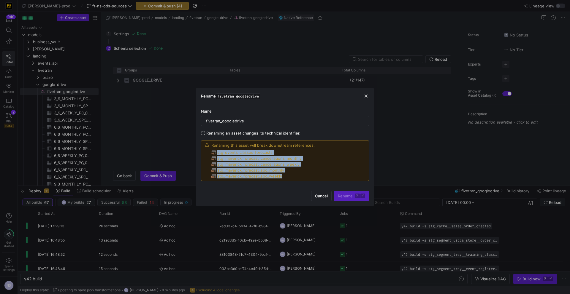
drag, startPoint x: 284, startPoint y: 177, endPoint x: 217, endPoint y: 153, distance: 71.2
click at [217, 153] on div "stg_events_classes_forecasts stg_maverick_forecast_cancellations_monthly stg_ma…" at bounding box center [262, 164] width 103 height 28
copy div "stg_events_classes_forecasts stg_maverick_forecast_cancellations_monthly stg_ma…"
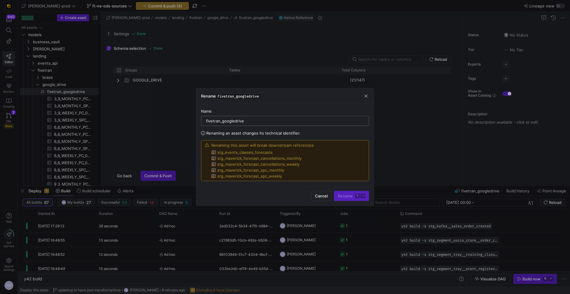
click at [234, 121] on input "fivetran_googledrive" at bounding box center [285, 121] width 158 height 5
type input "fivetran_google_drive"
click at [352, 195] on span "Rename ⌘ ⏎" at bounding box center [351, 196] width 27 height 5
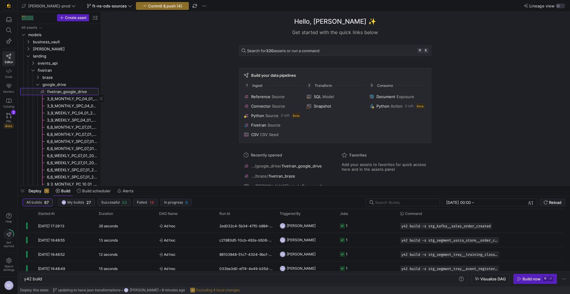
click at [65, 90] on span "fivetran_google_drive​​​​​​​​" at bounding box center [72, 91] width 50 height 7
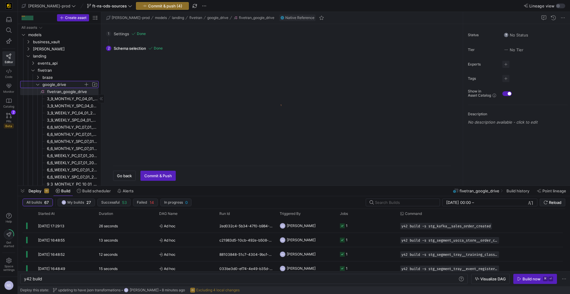
click at [66, 85] on span "google_drive" at bounding box center [62, 84] width 41 height 7
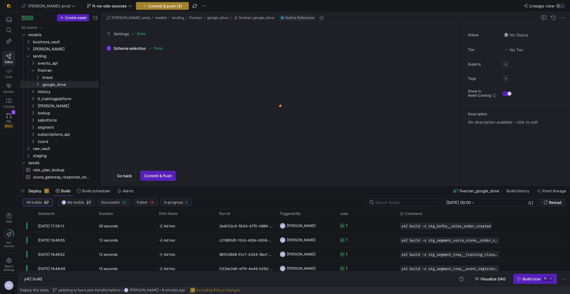
click at [143, 6] on icon "button" at bounding box center [145, 6] width 4 height 4
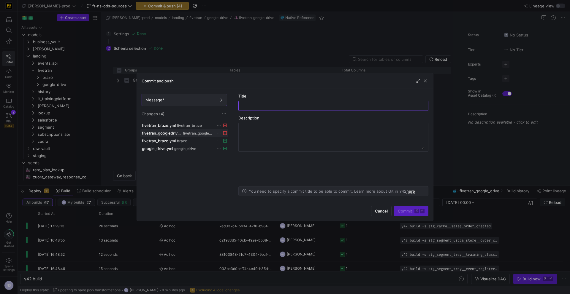
checkbox input "false"
click at [186, 147] on span "google_drive" at bounding box center [185, 149] width 22 height 4
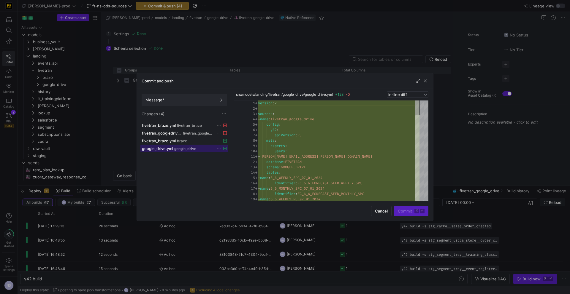
scroll to position [53, 0]
click at [181, 78] on div "Commit and push" at bounding box center [285, 81] width 296 height 16
click at [192, 53] on div at bounding box center [285, 147] width 570 height 294
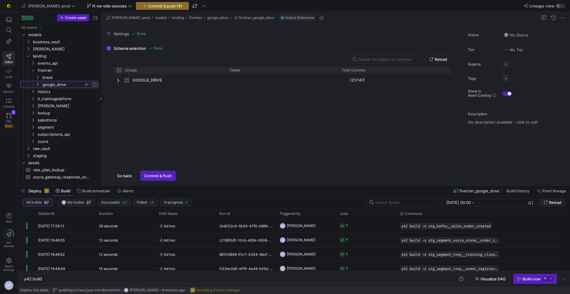
click at [49, 83] on span "google_drive" at bounding box center [62, 84] width 41 height 7
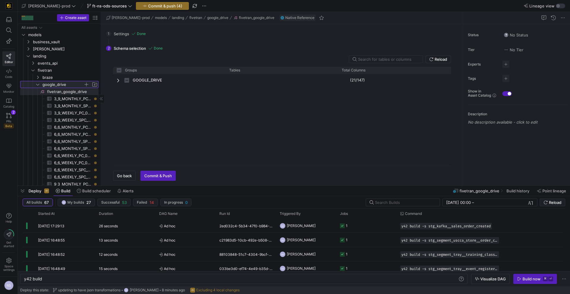
click at [48, 85] on span "google_drive" at bounding box center [62, 84] width 41 height 7
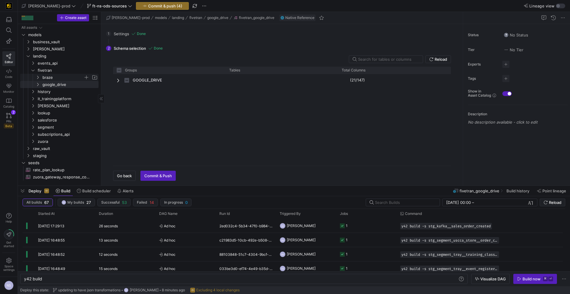
click at [46, 79] on span "braze" at bounding box center [62, 77] width 41 height 7
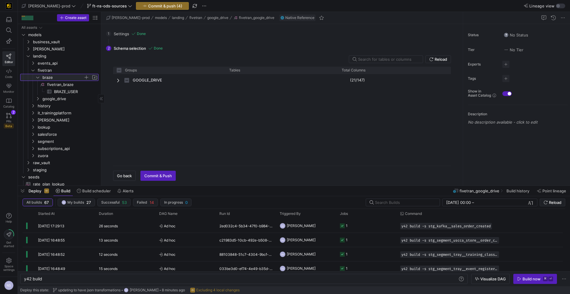
click at [47, 78] on span "braze" at bounding box center [62, 77] width 41 height 7
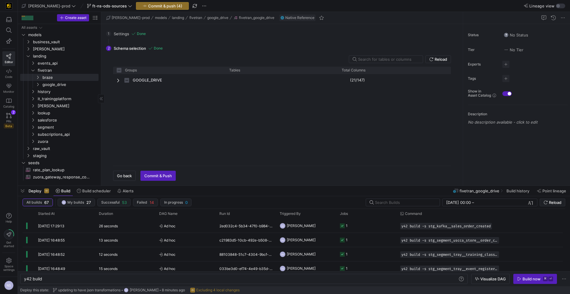
click at [48, 87] on span "google_drive" at bounding box center [69, 84] width 55 height 7
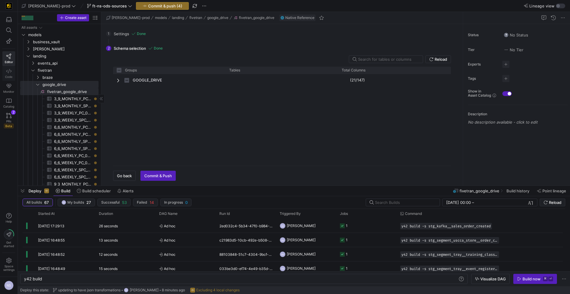
click at [12, 72] on link "Code" at bounding box center [8, 73] width 13 height 15
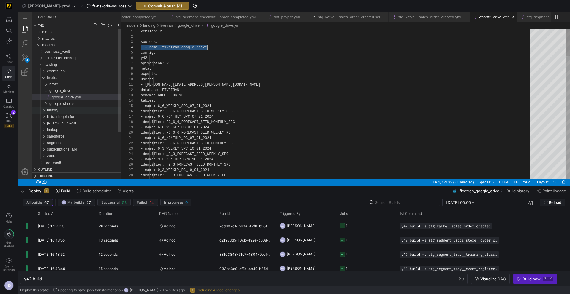
scroll to position [16, 66]
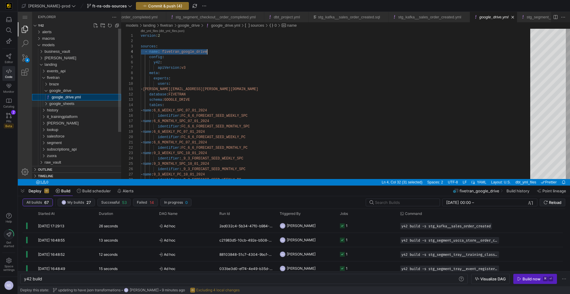
click at [74, 104] on span "google_sheets" at bounding box center [61, 103] width 25 height 4
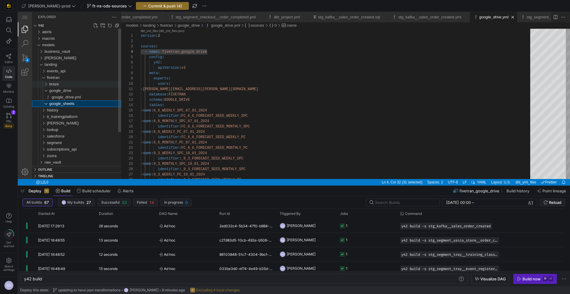
click at [63, 84] on div "braze" at bounding box center [85, 84] width 72 height 7
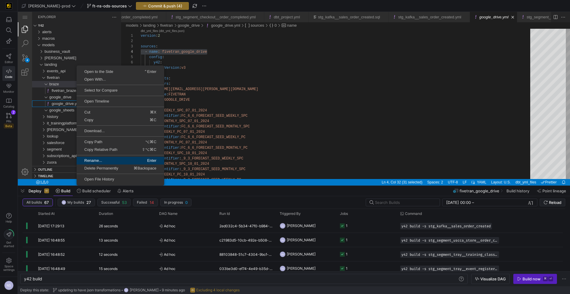
click at [100, 159] on span "Rename..." at bounding box center [98, 161] width 43 height 4
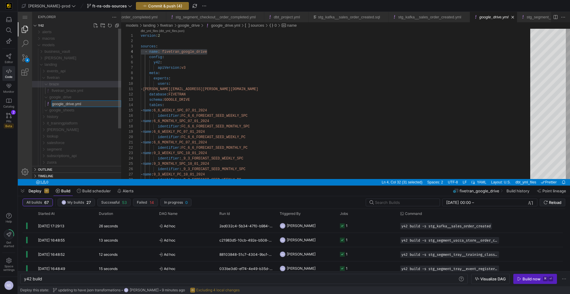
click at [53, 104] on input "google_drive.yml" at bounding box center [86, 104] width 69 height 6
type input "fivetran_google_drive.yml"
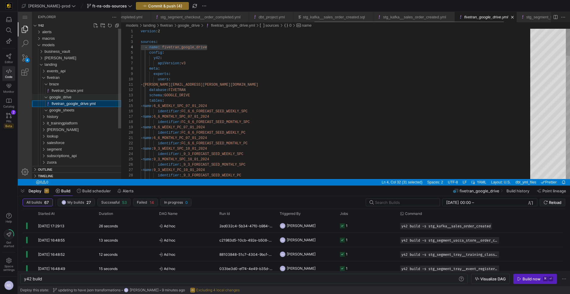
scroll to position [53, 66]
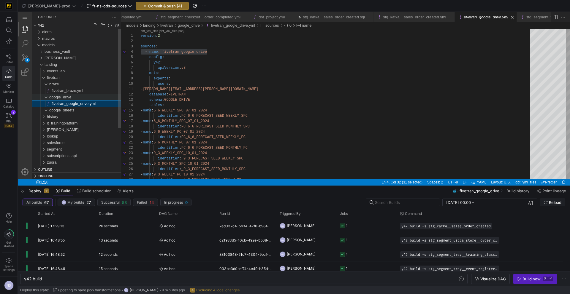
click at [84, 98] on div "google_drive" at bounding box center [85, 97] width 72 height 7
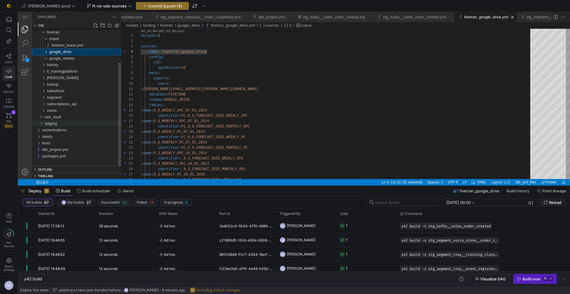
click at [58, 125] on div "staging" at bounding box center [83, 123] width 77 height 7
click at [71, 96] on span "maverick_forecast" at bounding box center [62, 97] width 31 height 4
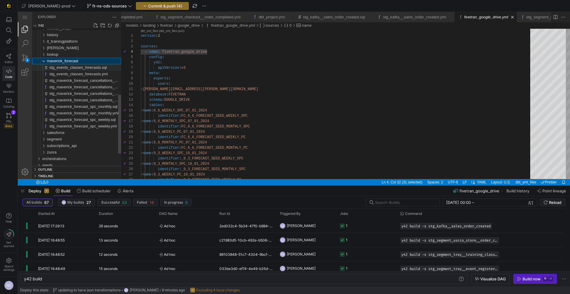
click at [79, 68] on span "stg_events_classes_forecasts.sql" at bounding box center [78, 67] width 58 height 4
type textarea "y42 build -s stg_events_classes_forecasts"
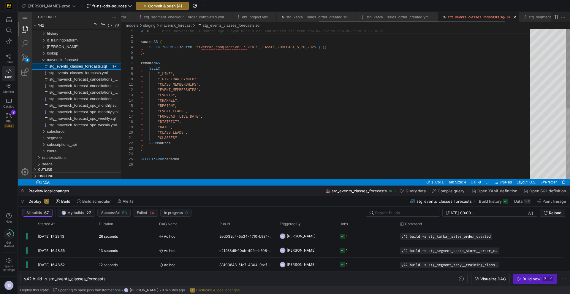
scroll to position [0, 458]
click at [235, 47] on div "WITH source AS ( SELECT * FROM {{ source ( 'fivetran_googledrive' , 'EVENTS_CLA…" at bounding box center [337, 171] width 393 height 284
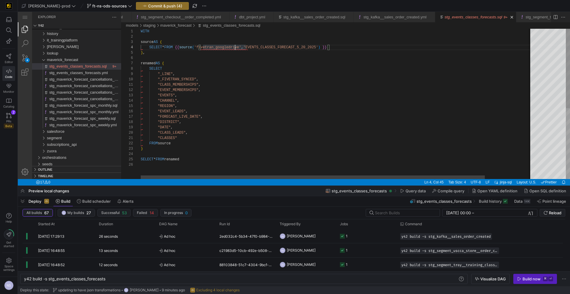
scroll to position [0, 459]
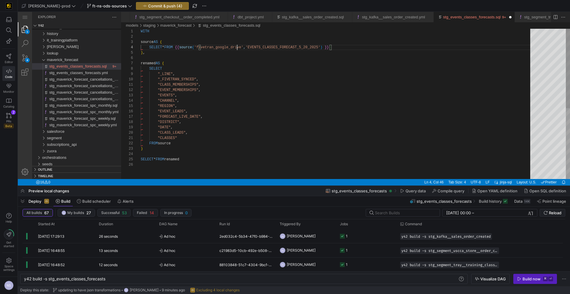
click at [232, 45] on div "WITH source AS ( SELECT * FROM {{ source ( 'fivetran_google_drive' , 'EVENTS_CL…" at bounding box center [337, 171] width 393 height 284
type textarea ""CLASS_MEMBERSHIPS", "EVENT_MEMBERSHIPS", "EVENTS", "CHANNEL", "REGION", "EVENT…"
click at [279, 93] on div "WITH source AS ( SELECT * FROM {{ source ( 'fivetran_google_drive' , 'EVENTS_CL…" at bounding box center [337, 171] width 393 height 284
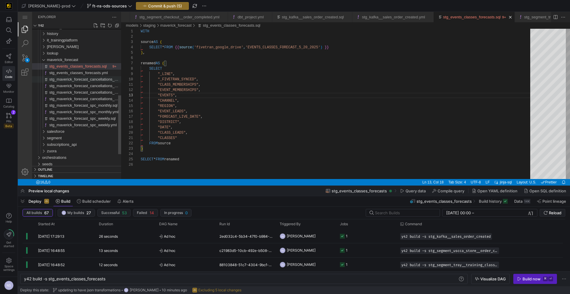
click at [87, 77] on span "stg_maverick_forecast_cancellations_monthly.sql" at bounding box center [91, 79] width 84 height 4
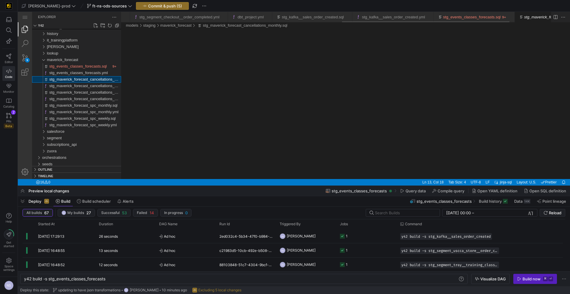
scroll to position [0, 565]
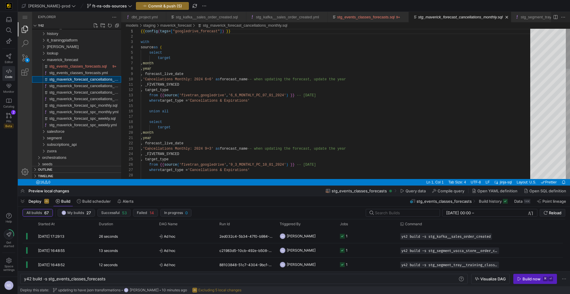
type textarea "y42 build -s stg_maverick_forecast_cancellations_monthly"
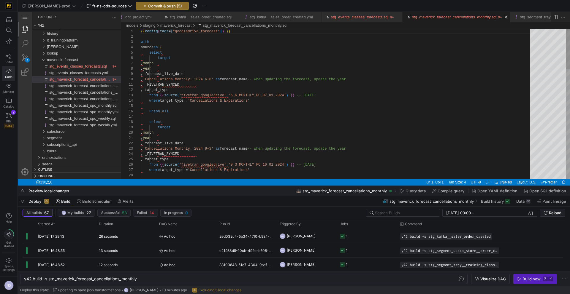
paste textarea "_"
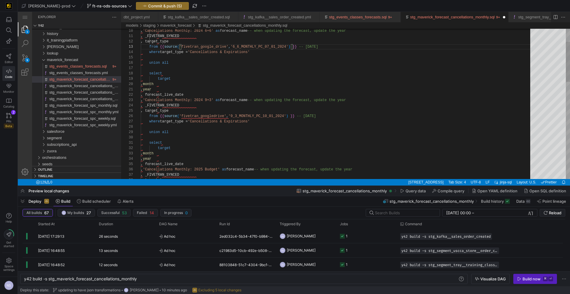
click at [215, 115] on div ", 'Cancellations Monthly: 2024 6+6' as forecast_name -- when updating the forec…" at bounding box center [337, 261] width 393 height 562
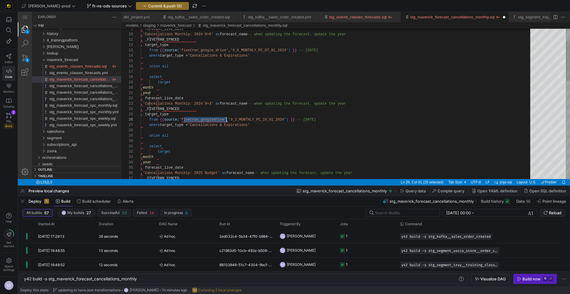
paste textarea "_"
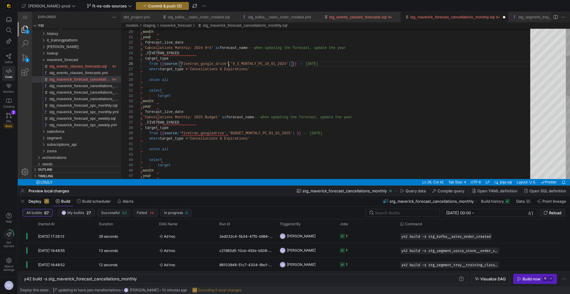
click at [204, 131] on div "target , month , year , forecast_live_date , 'Cancellations Monthly: 2024 9+3' …" at bounding box center [337, 209] width 393 height 562
paste textarea "_"
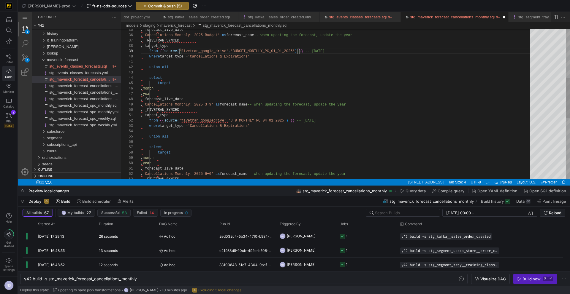
click at [217, 121] on div ", forecast_live_date , 'Cancellations Monthly: 2025 Budget' as forecast_name --…" at bounding box center [337, 127] width 393 height 562
paste textarea "_"
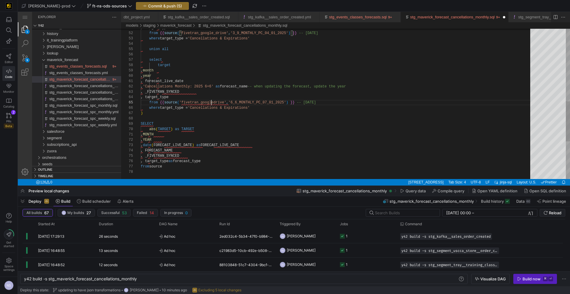
click at [212, 102] on div ", target_type from {{ source ( 'fivetran_google_drive' , '3_9_MONTHLY_PC_04_01_…" at bounding box center [337, 39] width 393 height 562
paste textarea "_"
type textarea ", forecast_live_date , 'Cancellations Monthly: 2025 6+6' as forecast_name -- wh…"
click at [97, 93] on span "stg_maverick_forecast_cancellations_weekly.sql" at bounding box center [90, 92] width 83 height 4
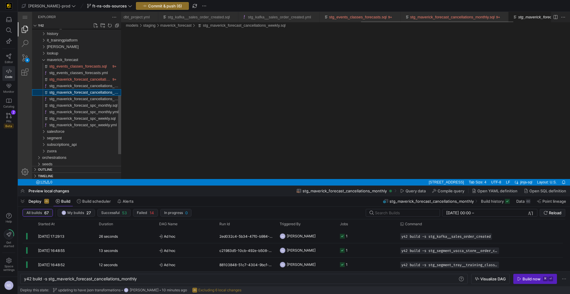
scroll to position [0, 676]
type textarea "y42 build -s stg_maverick_forecast_cancellations_weekly"
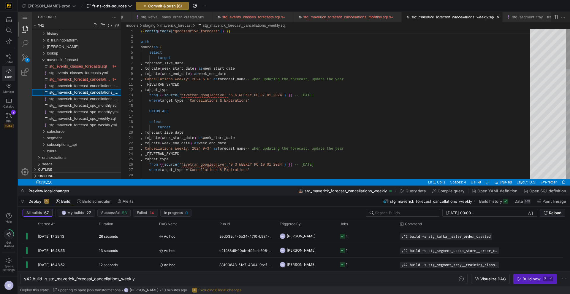
scroll to position [0, 682]
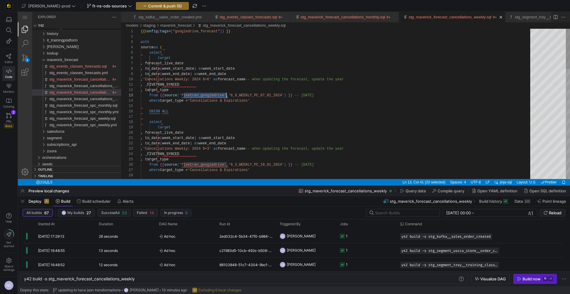
paste textarea "_"
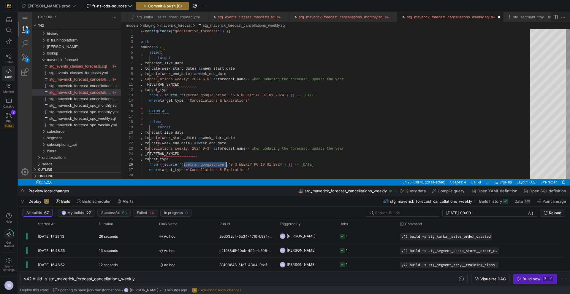
scroll to position [27, 88]
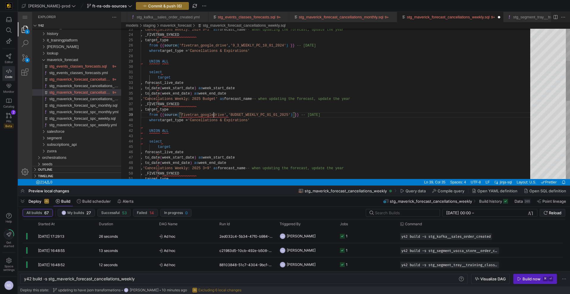
click at [214, 115] on div ", 'Cancellations Weekly: 2024 9+3' as forecast_name -- when updating the foreca…" at bounding box center [337, 191] width 393 height 562
paste textarea "_"
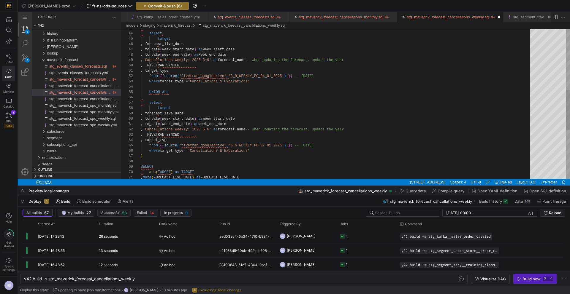
click at [213, 76] on div "select target , forecast_live_date , to_date ( week_start_date ) as week_start_…" at bounding box center [337, 82] width 393 height 562
paste textarea "_"
click at [215, 143] on div "select target , forecast_live_date , to_date ( week_start_date ) as week_start_…" at bounding box center [337, 82] width 393 height 562
paste textarea "_"
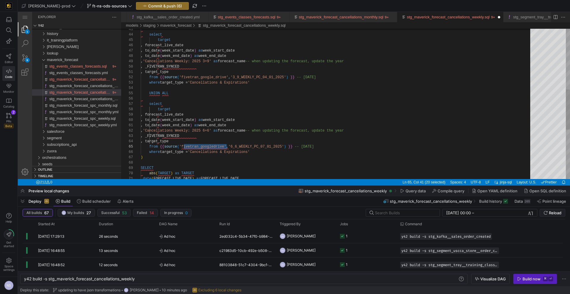
scroll to position [21, 88]
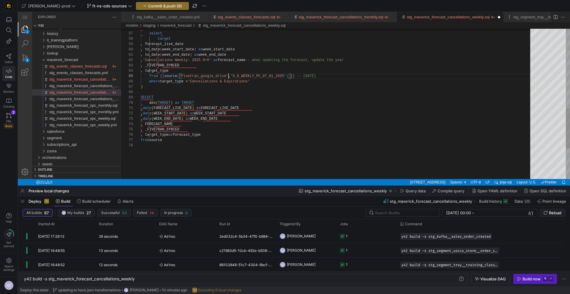
type textarea ", date(FORECAST_LIVE_DATE) as FORECAST_LIVE_DATE , date(WEEK_START_DATE) as WEE…"
click at [282, 107] on div "select target , forecast_live_date , to_date ( week_start_date ) as week_start_…" at bounding box center [337, 13] width 393 height 562
click at [95, 104] on span "stg_maverick_forecast_spc_monthly.sql" at bounding box center [83, 105] width 68 height 4
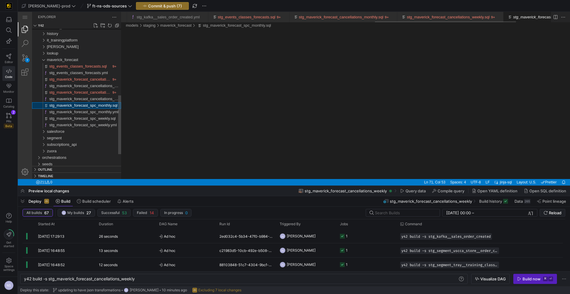
scroll to position [0, 773]
type textarea "y42 build -s stg_maverick_forecast_spc_monthly"
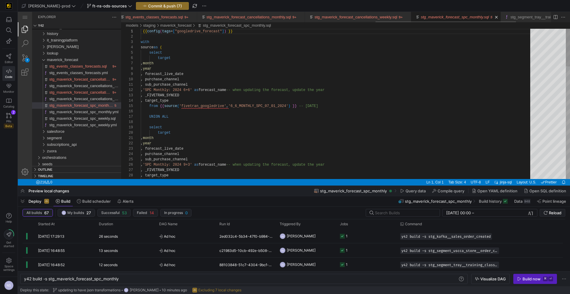
paste textarea "_"
click at [201, 106] on div "from {{ source ( 'fivetran_google_drive' , '6_6_MONTHLY_SPC_07_01_2024' ) }} --…" at bounding box center [337, 252] width 393 height 599
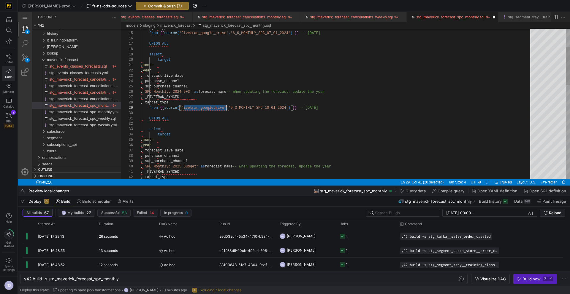
paste textarea "_"
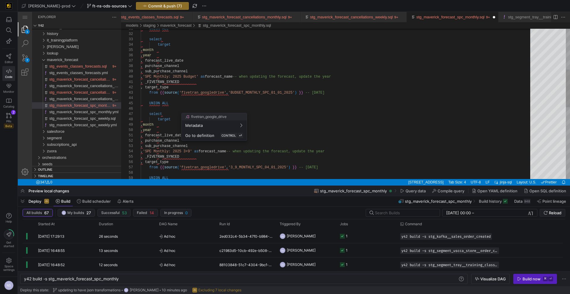
click at [199, 95] on div at bounding box center [285, 147] width 570 height 294
click at [200, 91] on div "UNION ALL select target , month , year , forecast_live_date , purchase_channel …" at bounding box center [337, 165] width 393 height 599
paste textarea "_"
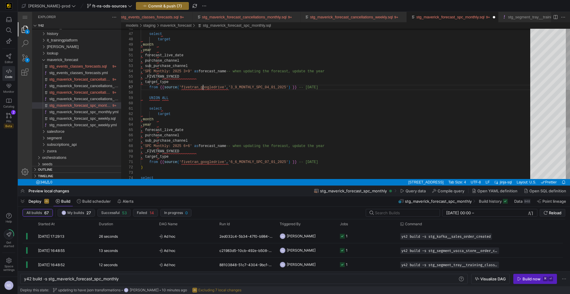
click at [203, 89] on div "select target , month , year , forecast_live_date , purchase_channel , sub_purc…" at bounding box center [337, 85] width 393 height 599
paste textarea "_"
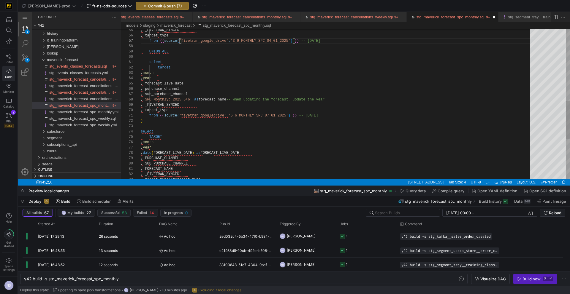
click at [207, 116] on div ", _FIVETRAN_SYNCED , target_type from {{ source ( 'fivetran_google_drive' , '3_…" at bounding box center [337, 38] width 393 height 599
paste textarea "_"
type textarea "from {{ source('fivetran_google_drive','6_6_MONTHLY_SPC_07_01_2025') }} -- 7-1-…"
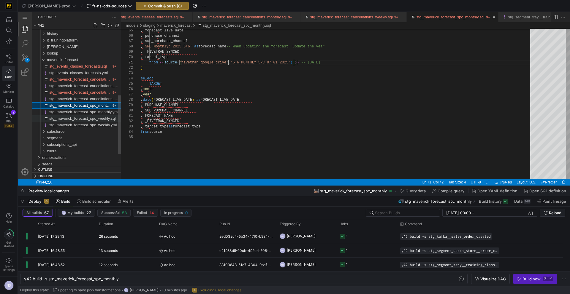
click at [99, 117] on span "stg_maverick_forecast_spc_weekly.sql" at bounding box center [82, 118] width 66 height 4
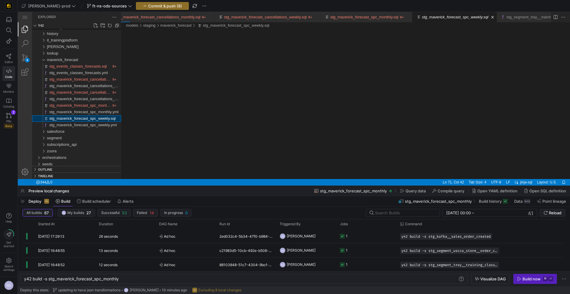
type textarea "y42 build -s stg_maverick_forecast_spc_weekly"
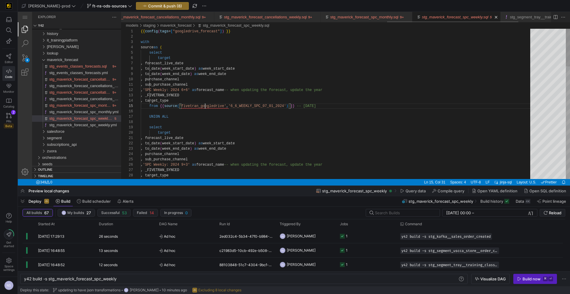
paste textarea "_"
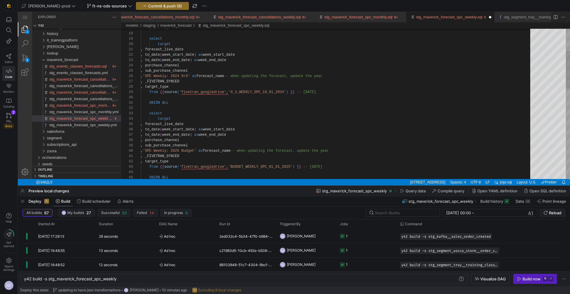
click at [215, 92] on div "UNION ALL select target , forecast_live_date , to_date ( week_start_date ) as w…" at bounding box center [337, 239] width 393 height 599
paste textarea "_"
click at [216, 91] on div "select target , forecast_live_date , to_date ( week_start_date ) as week_start_…" at bounding box center [337, 162] width 393 height 599
paste textarea "_"
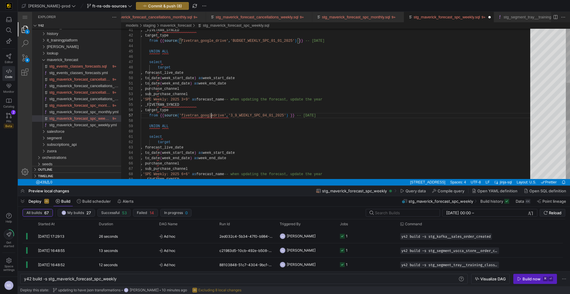
click at [212, 117] on div ", _FIVETRAN_SYNCED , target_type from {{ source ( 'fivetran_google_drive' , 'BU…" at bounding box center [337, 113] width 393 height 599
paste textarea "_"
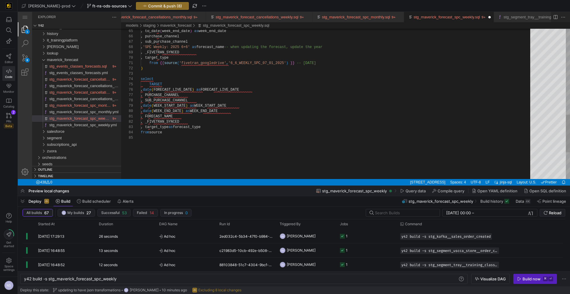
paste textarea "_"
type textarea "from {{ source('fivetran_google_drive','6_6_WEEKLY_SPC_07_01_2025') }} -- 7-1-2…"
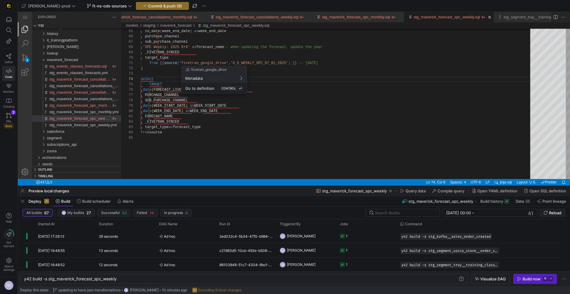
click at [106, 67] on div at bounding box center [285, 147] width 570 height 294
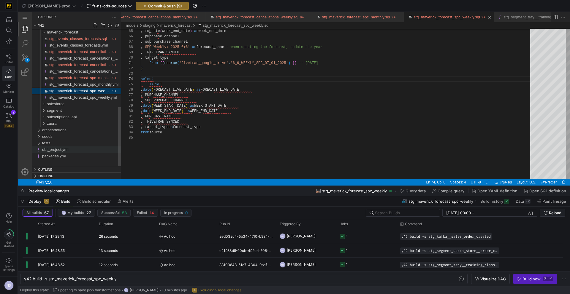
click at [66, 148] on span "dbt_project.yml" at bounding box center [55, 149] width 26 height 4
type textarea "y42 build"
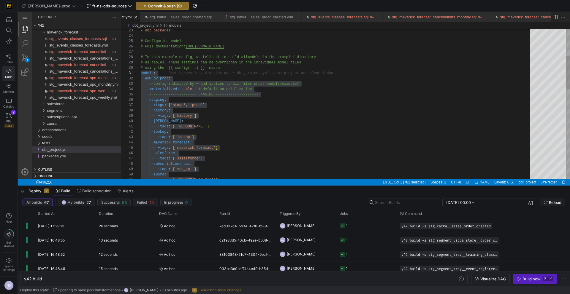
type textarea "models: edw_dv_prod: # Config indicated by + and applies to all files under mod…"
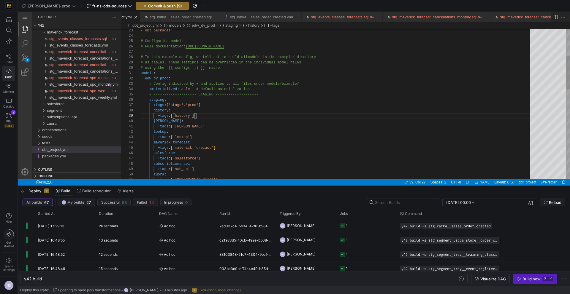
click at [218, 104] on div "- 'dbt_packages' # Configuring models # Full documentation: https://docs.getdbt…" at bounding box center [337, 245] width 393 height 678
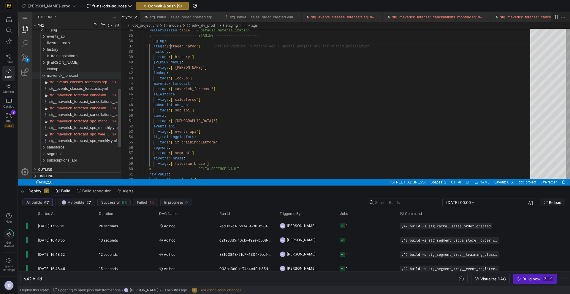
click at [61, 77] on span "maverick_forecast" at bounding box center [62, 75] width 31 height 4
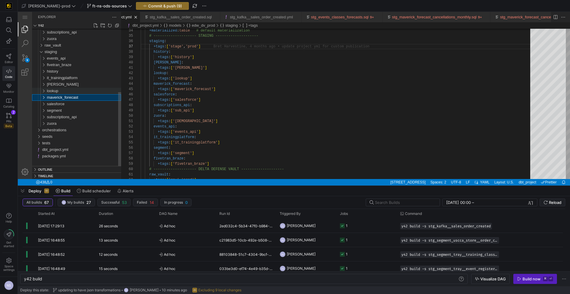
click at [66, 91] on div "lookup" at bounding box center [84, 91] width 74 height 7
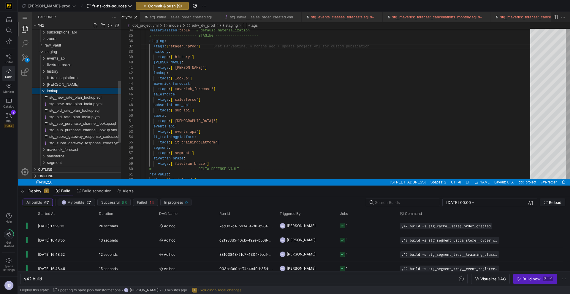
click at [66, 90] on div "lookup" at bounding box center [84, 91] width 74 height 7
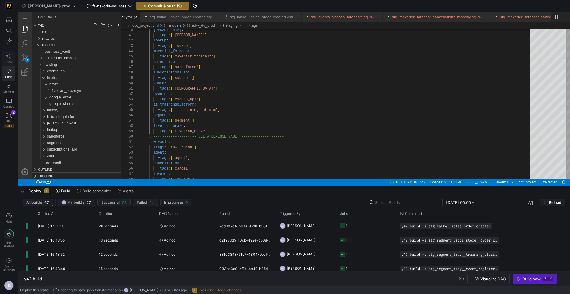
click at [2, 59] on link "Editor" at bounding box center [8, 58] width 13 height 15
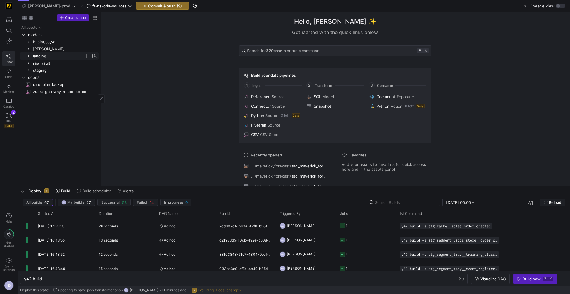
click at [44, 54] on span "landing" at bounding box center [58, 56] width 50 height 7
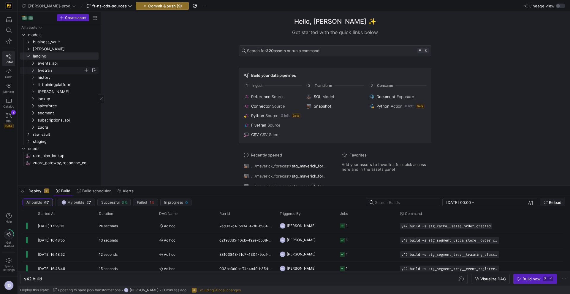
click at [54, 70] on span "fivetran" at bounding box center [61, 70] width 46 height 7
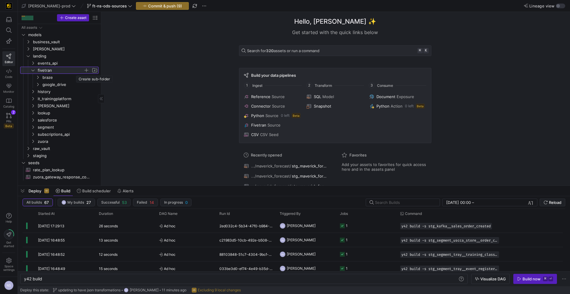
click at [95, 71] on span "button" at bounding box center [95, 70] width 6 height 6
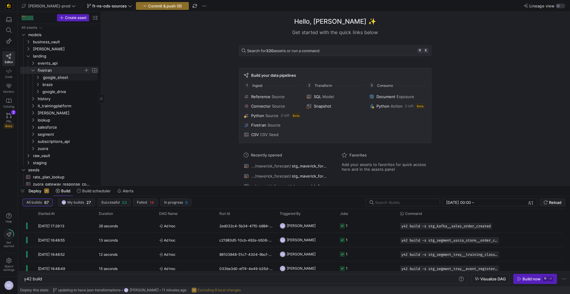
type input "google_sheets"
click at [85, 90] on span "Press SPACE to select this row." at bounding box center [86, 92] width 6 height 6
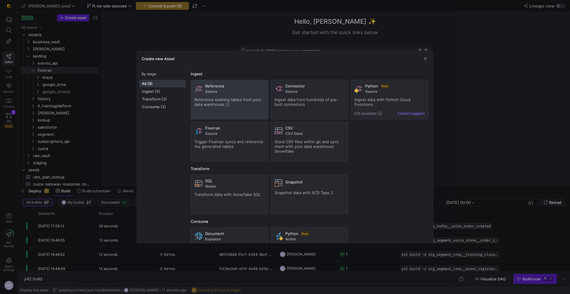
click at [250, 104] on div "Reference existing tables from your data warehouse" at bounding box center [229, 101] width 70 height 9
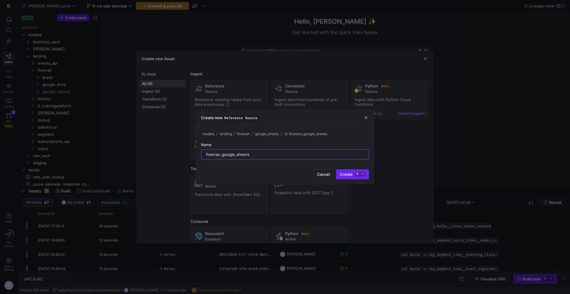
type input "fivetran_google_sheets"
click at [362, 174] on kbd "⏎" at bounding box center [362, 174] width 5 height 5
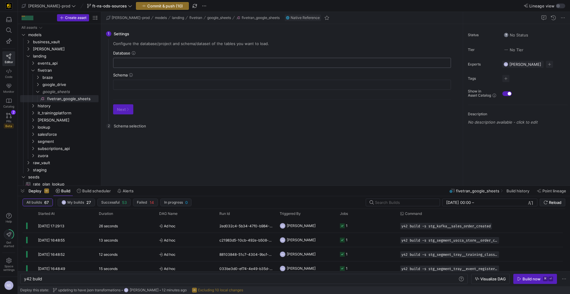
click at [135, 65] on div at bounding box center [282, 62] width 328 height 9
type input "f"
type input "FIVETRAN"
click at [138, 84] on input "text" at bounding box center [282, 84] width 328 height 5
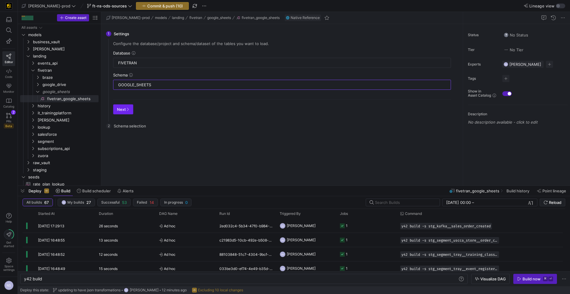
type input "GOOGLE_SHEETS"
click at [130, 107] on span "button" at bounding box center [123, 109] width 20 height 9
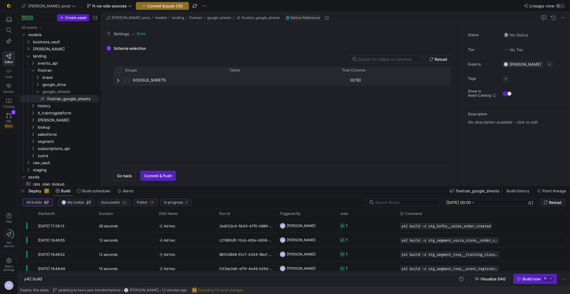
click at [113, 80] on div "GOOGLE_SHEETS" at bounding box center [169, 80] width 112 height 12
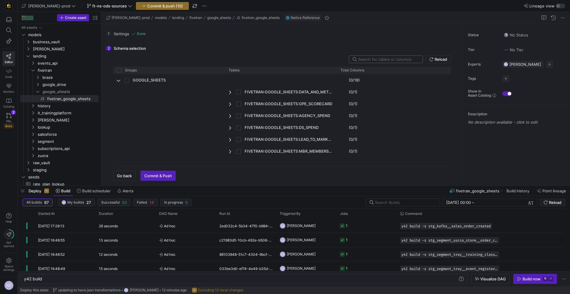
click at [385, 56] on div at bounding box center [386, 59] width 74 height 8
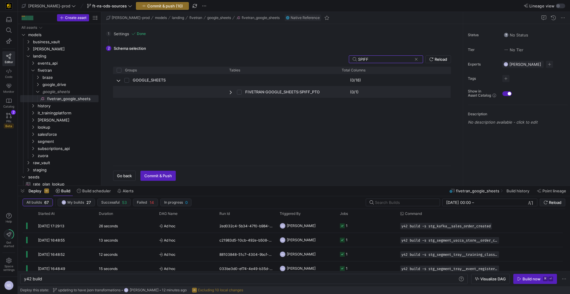
type input "SPIFF"
click at [238, 92] on input "Press Space to toggle row selection (unchecked)" at bounding box center [239, 92] width 5 height 5
checkbox input "true"
checkbox input "false"
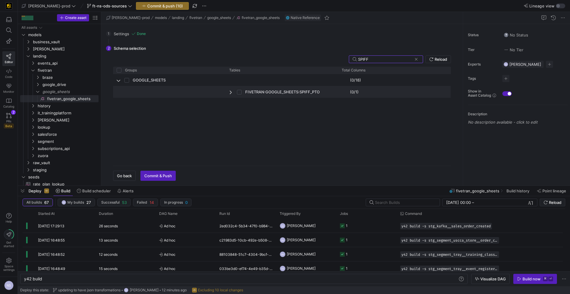
checkbox input "false"
checkbox input "true"
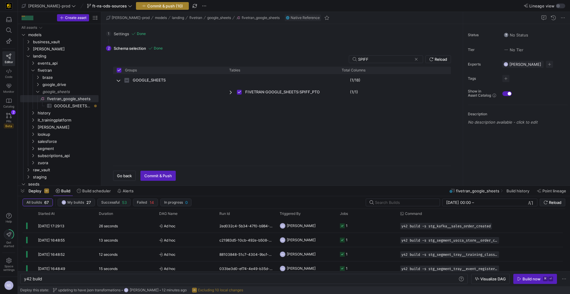
click at [157, 6] on span "Commit & push (10)" at bounding box center [165, 6] width 36 height 5
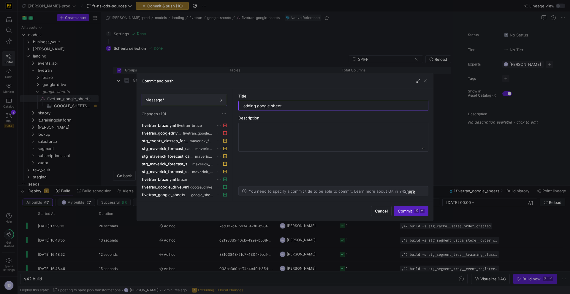
type input "adding google sheets"
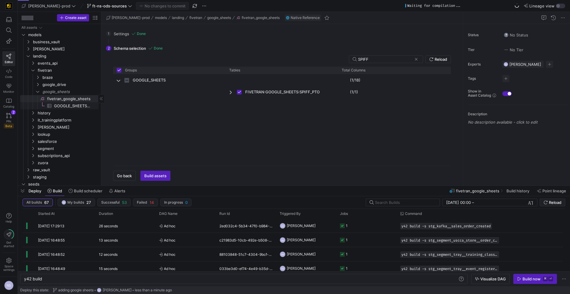
click at [77, 105] on span "GOOGLE_SHEETS_SPIFF_PTO​​​​​​​​​" at bounding box center [73, 106] width 38 height 7
type textarea "y42 build -s source:fivetran_google_[DOMAIN_NAME]_SHEETS_SPIFF_PTO"
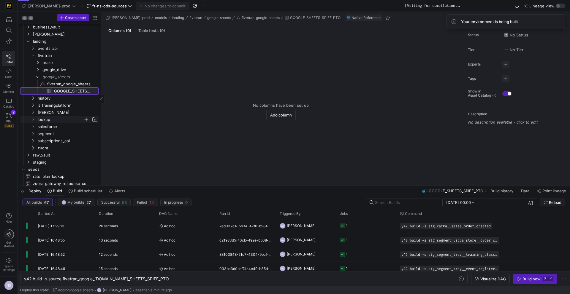
scroll to position [16, 0]
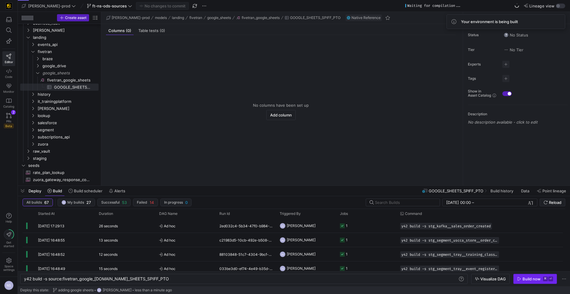
click at [532, 280] on div "Build now" at bounding box center [531, 279] width 18 height 5
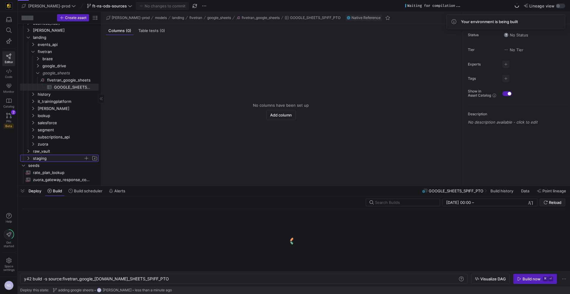
click at [41, 156] on span "staging" at bounding box center [58, 158] width 50 height 7
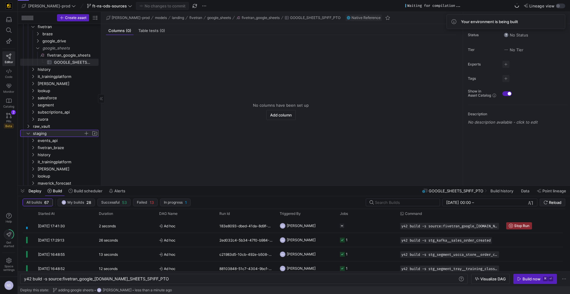
click at [94, 133] on span "button" at bounding box center [95, 134] width 6 height 6
type input "spiff"
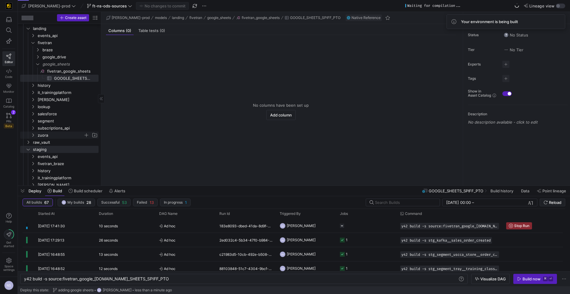
scroll to position [28, 0]
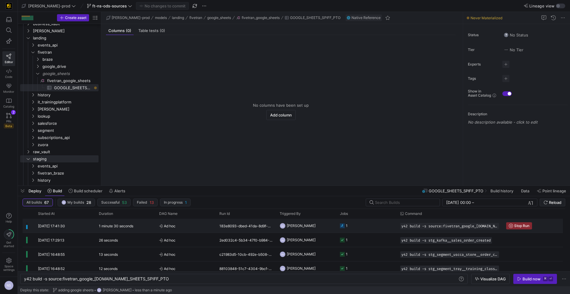
click at [313, 222] on y42-orchestration-triggered-by "NS Noah Streveler" at bounding box center [305, 225] width 53 height 13
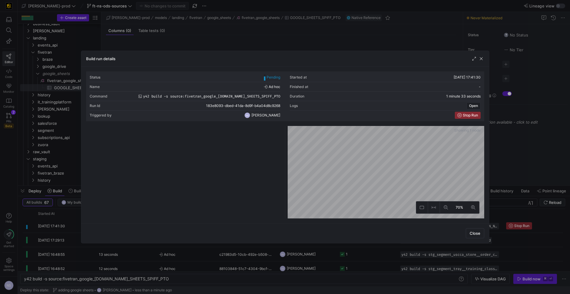
click at [363, 257] on div at bounding box center [285, 147] width 570 height 294
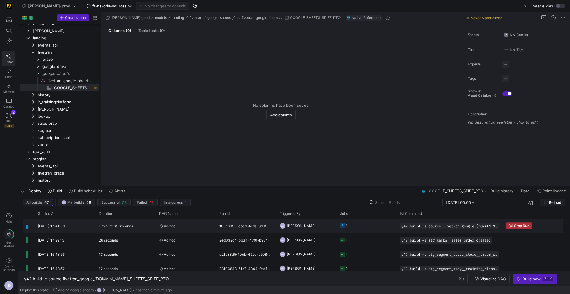
click at [515, 225] on span "Stop Run" at bounding box center [521, 226] width 15 height 4
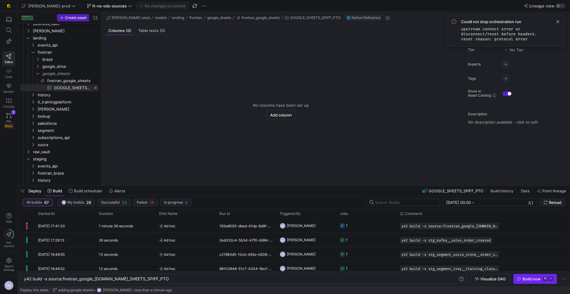
click at [529, 280] on div "Build now" at bounding box center [531, 279] width 18 height 5
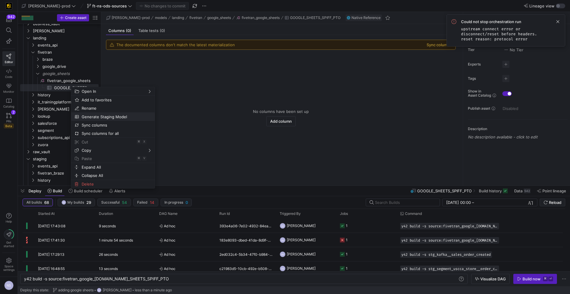
click at [120, 117] on span "Generate Staging Model" at bounding box center [107, 117] width 57 height 8
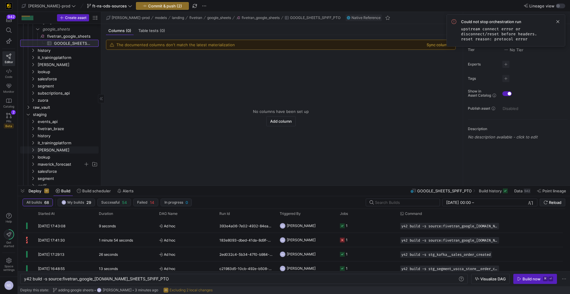
scroll to position [109, 0]
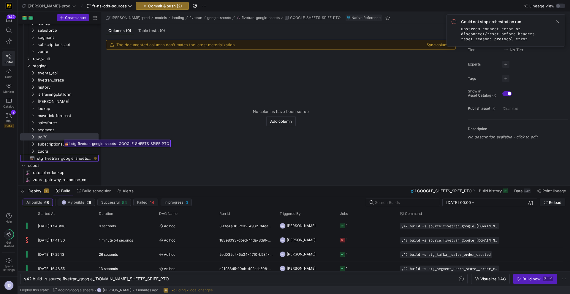
drag, startPoint x: 63, startPoint y: 157, endPoint x: 62, endPoint y: 138, distance: 19.6
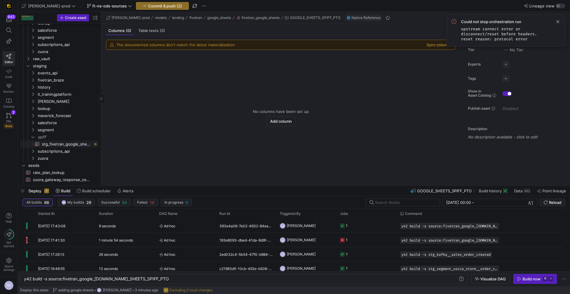
click at [67, 145] on span "stg_fivetran_google_sheets__GOOGLE_SHEETS_SPIFF_PTO​​​​​​​​​​" at bounding box center [67, 144] width 50 height 7
type textarea "y42 build -s stg_fivetran_google_sheets__GOOGLE_SHEETS_SPIFF_PTO"
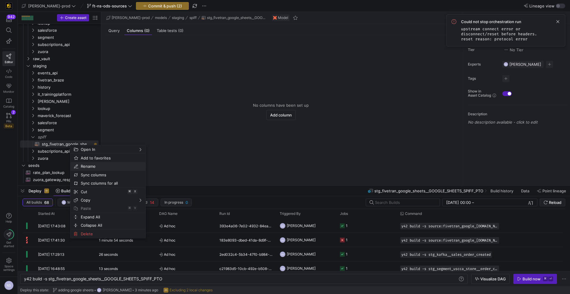
click at [91, 167] on span "Rename" at bounding box center [102, 166] width 49 height 8
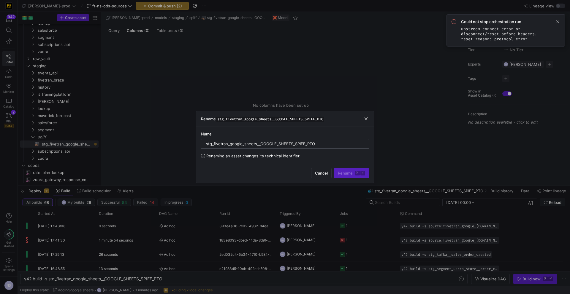
click at [259, 144] on input "stg_fivetran_google_sheets__GOOGLE_SHEETS_SPIFF_PTO" at bounding box center [285, 144] width 158 height 5
click at [322, 141] on div "stg_fivetran_google_sheets__spiff_pto GOOGLE_SHEETS_SPIFF_PTO" at bounding box center [285, 143] width 158 height 9
click at [317, 144] on input "stg_fivetran_google_sheets__spiff_pto GOOGLE_SHEETS_SPIFF_PTO" at bounding box center [285, 144] width 158 height 5
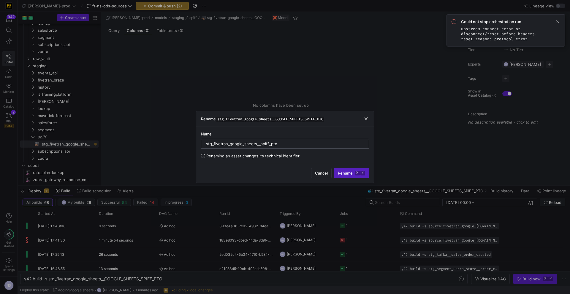
click at [247, 143] on input "stg_fivetran_google_sheets__spiff_pto" at bounding box center [285, 144] width 158 height 5
type input "stg_fivetran_google_sheets__spiff_pto"
click at [354, 171] on span "Rename ⌘ ⏎" at bounding box center [351, 173] width 27 height 5
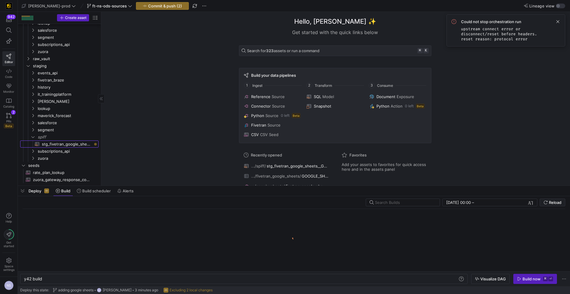
click at [77, 143] on span "stg_fivetran_google_sheets__spiff_pto​​​​​​​​​​" at bounding box center [67, 144] width 50 height 7
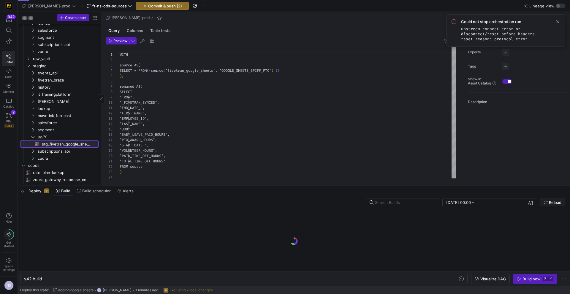
type textarea "y42 build -s stg_fivetran_google_sheets__spiff_pto"
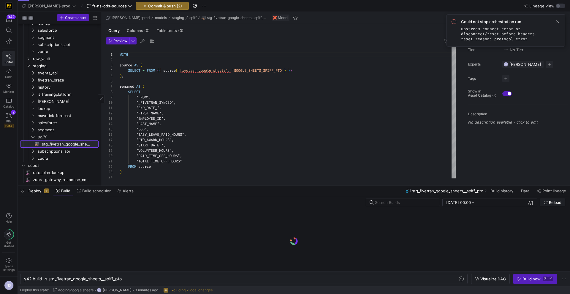
scroll to position [53, 0]
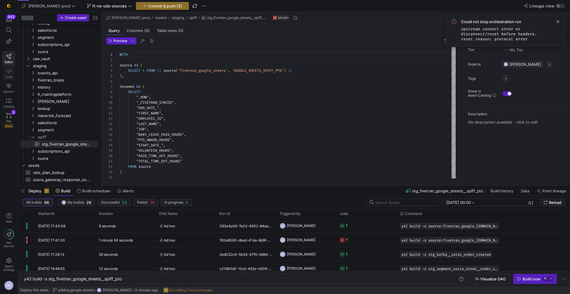
click at [9, 76] on span "Code" at bounding box center [8, 77] width 7 height 4
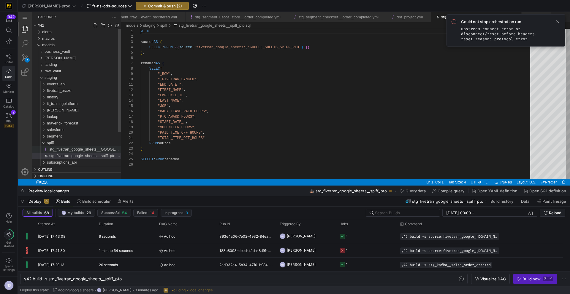
scroll to position [0, 306]
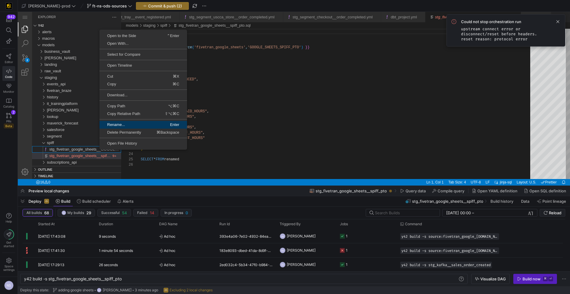
click at [124, 125] on span "Rename..." at bounding box center [120, 125] width 43 height 4
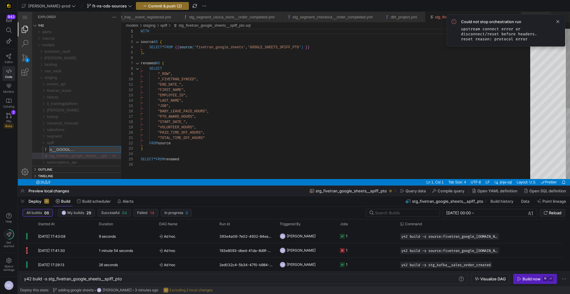
type input "stg_fivetran_google_sheets__spiff_pto.yml"
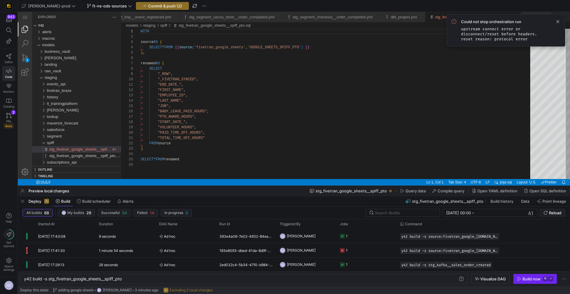
click at [531, 279] on div "Build now" at bounding box center [531, 279] width 18 height 5
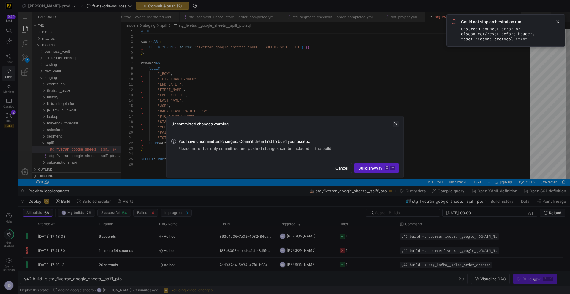
click at [395, 124] on span "button" at bounding box center [396, 124] width 6 height 6
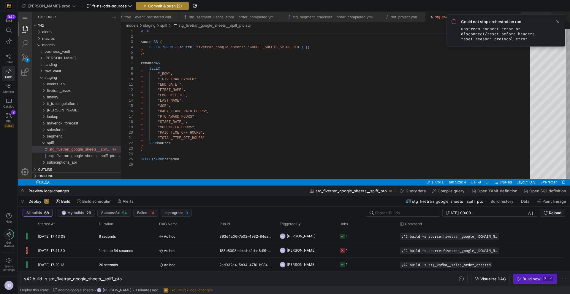
click at [148, 6] on span "Commit & push (2)" at bounding box center [165, 6] width 34 height 5
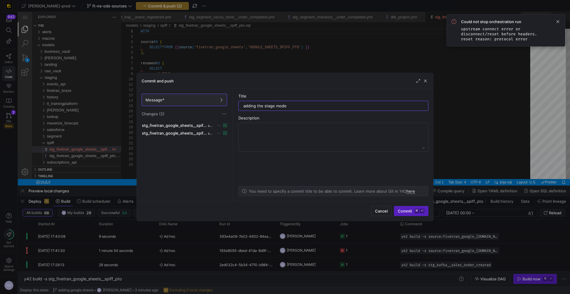
type input "adding the stage model"
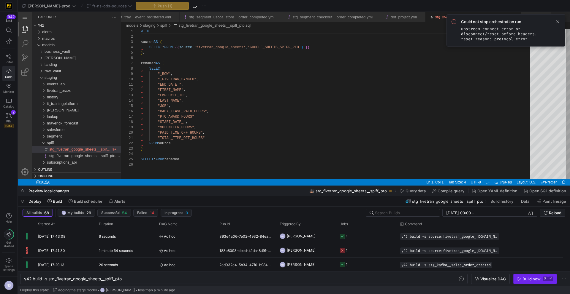
click at [538, 277] on div "Build now" at bounding box center [531, 279] width 18 height 5
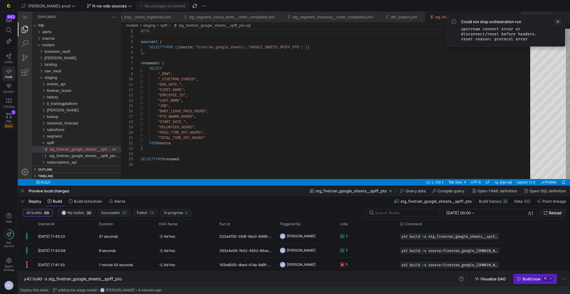
click at [557, 21] on span at bounding box center [557, 21] width 7 height 7
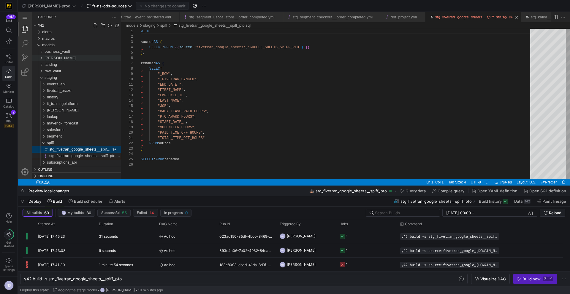
click at [47, 58] on span "edw" at bounding box center [61, 58] width 32 height 4
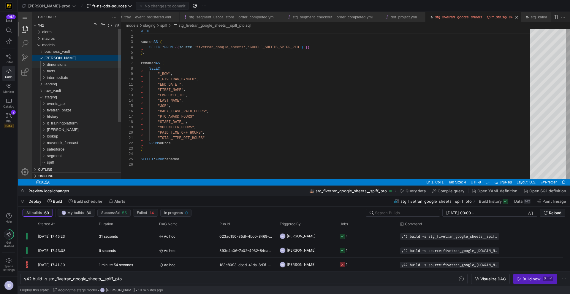
click at [65, 67] on div "dimensions" at bounding box center [84, 64] width 74 height 7
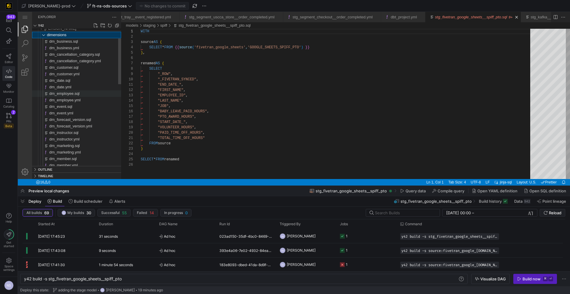
click at [76, 96] on span "dm_employee.sql" at bounding box center [64, 93] width 30 height 4
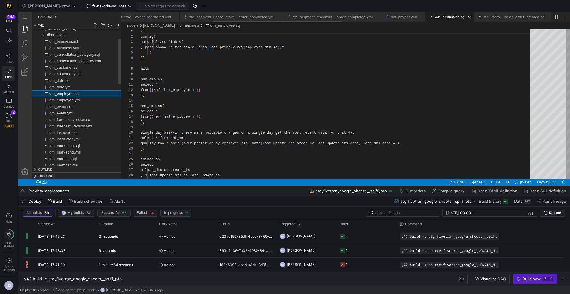
type textarea "y42 build -s dm_employee"
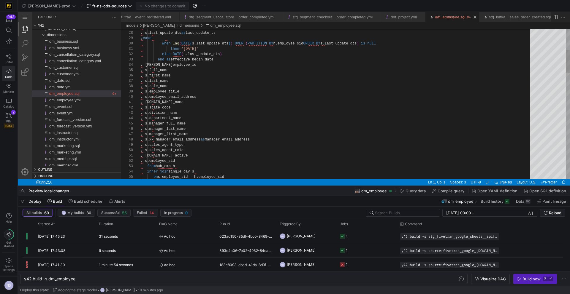
type textarea "then '2000-01-01' else DATE(s.last_update_dts) end as effective_begin_date , h.…"
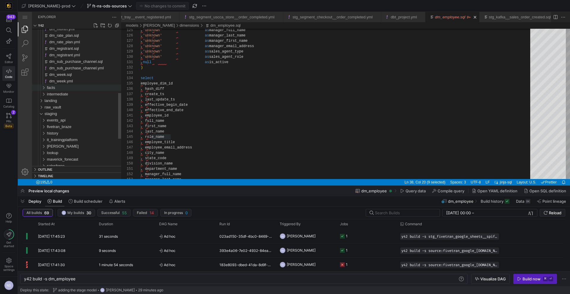
click at [58, 87] on div "facts" at bounding box center [84, 88] width 74 height 7
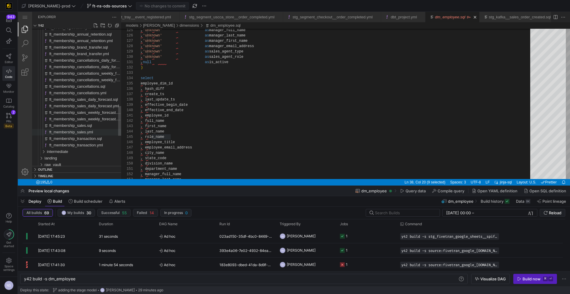
click at [85, 134] on span "ft_membership_sales.yml" at bounding box center [71, 132] width 44 height 4
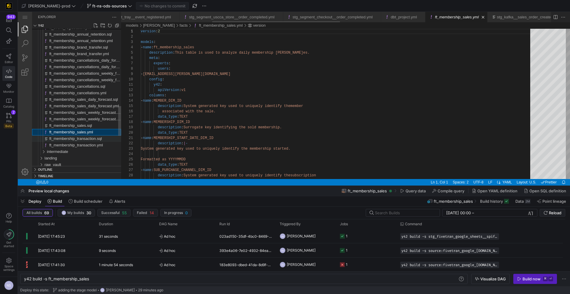
click at [85, 136] on div "ft_membership_transaction.sql" at bounding box center [85, 139] width 72 height 7
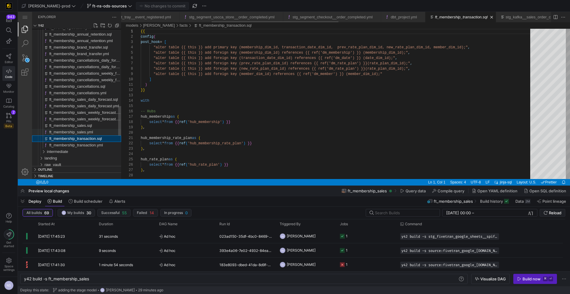
type textarea "y42 build -s ft_membership_transaction"
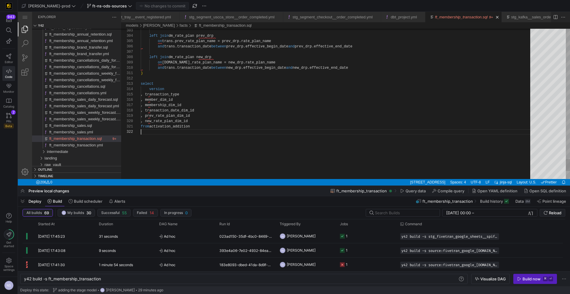
type textarea ") select version , transaction_type , member_dim_id , membership_dim_id , trans…"
click at [90, 123] on span "ft_membership_sales.sql" at bounding box center [70, 125] width 43 height 4
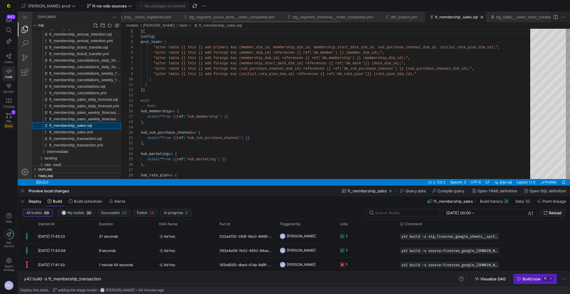
scroll to position [32, 0]
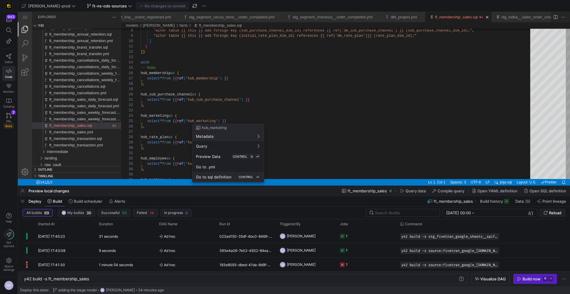
click at [225, 178] on span "Go to sql definition" at bounding box center [214, 177] width 36 height 5
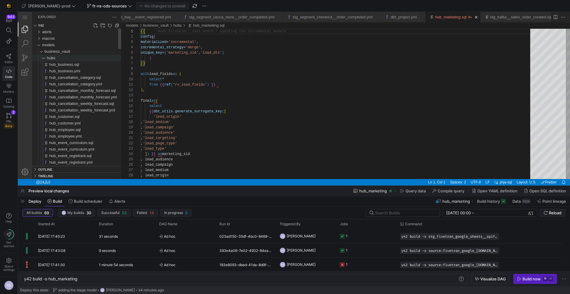
click at [73, 61] on div "hubs" at bounding box center [84, 58] width 74 height 7
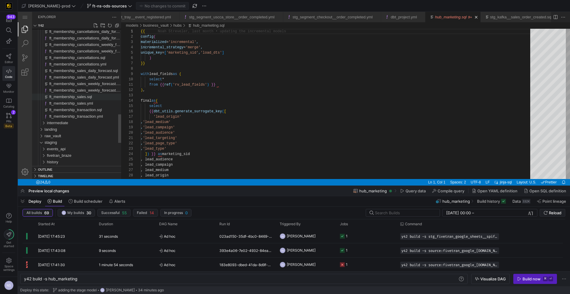
click at [90, 98] on span "ft_membership_sales.sql" at bounding box center [70, 97] width 43 height 4
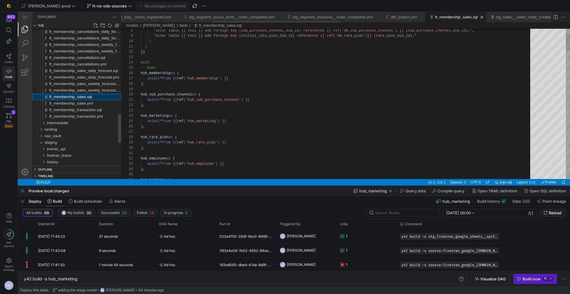
type textarea "y42 build -s ft_membership_sales"
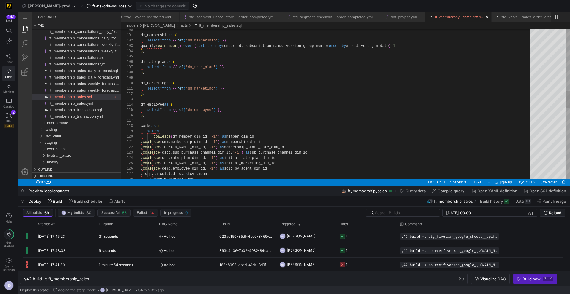
click at [148, 83] on div "dm_membership as ( select * from {{ ref ( 'dm_membership' ) }} qualify row_numb…" at bounding box center [337, 140] width 393 height 1283
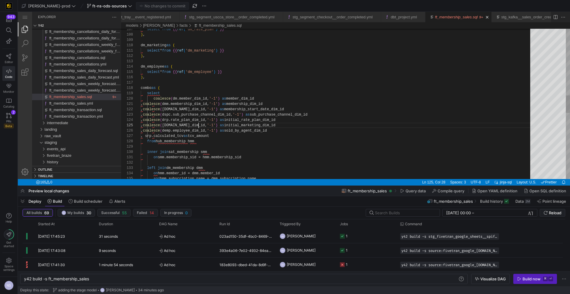
click at [199, 126] on div "select * from {{ ref ( 'dm_rate_plan' ) }} ) , dm_marketing as ( select * from …" at bounding box center [337, 102] width 393 height 1283
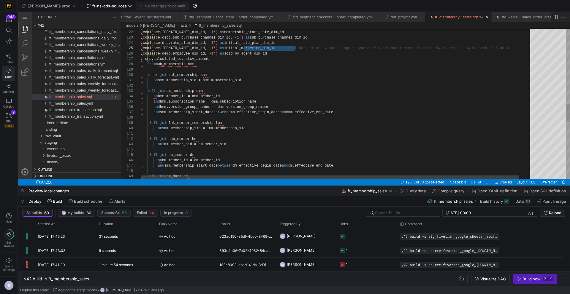
scroll to position [21, 154]
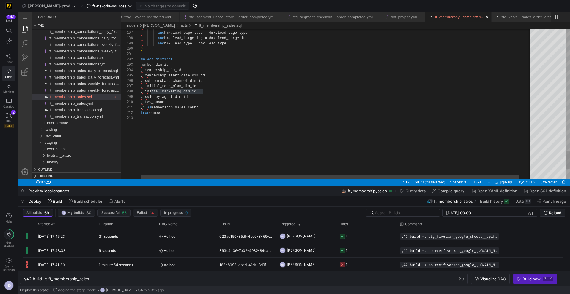
type textarea "select distinct member_dim_id , membership_dim_id , membership_start_date_dim_i…"
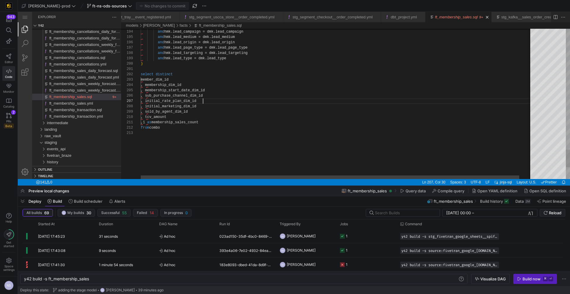
scroll to position [32, 62]
click at [246, 100] on div ", initial_rate_plan_dim_id" at bounding box center [343, 101] width 405 height 5
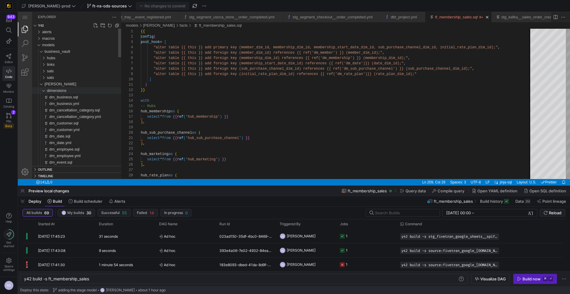
click at [55, 89] on span "dimensions" at bounding box center [57, 90] width 20 height 4
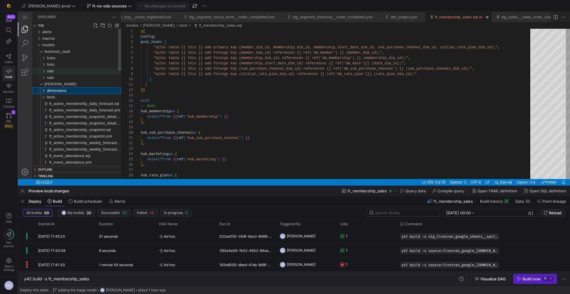
click at [53, 72] on span "sals" at bounding box center [50, 71] width 7 height 4
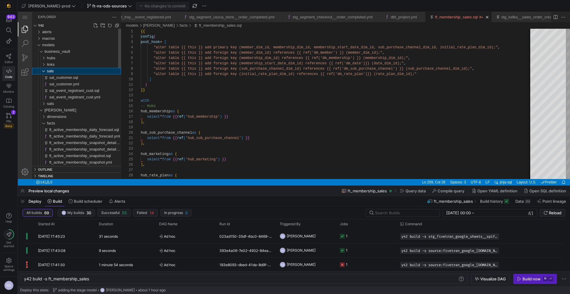
click at [54, 72] on div "sals" at bounding box center [84, 71] width 74 height 7
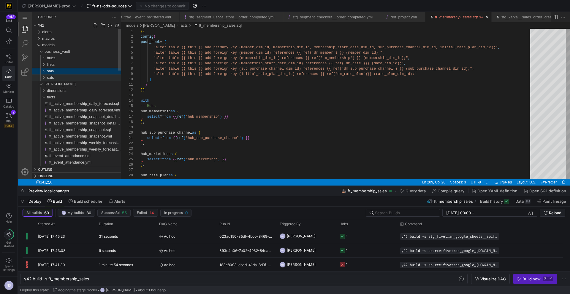
click at [54, 77] on span "sats" at bounding box center [50, 77] width 7 height 4
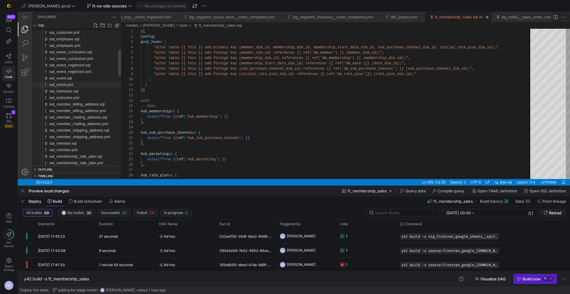
click at [70, 82] on div "sat_event.yml" at bounding box center [85, 85] width 72 height 7
type textarea "y42 build -s sat_event"
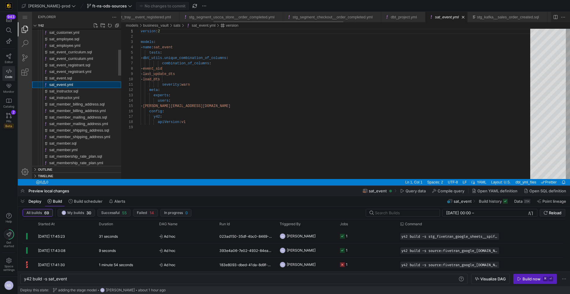
scroll to position [53, 0]
click at [72, 78] on span "sat_event.sql" at bounding box center [60, 78] width 23 height 4
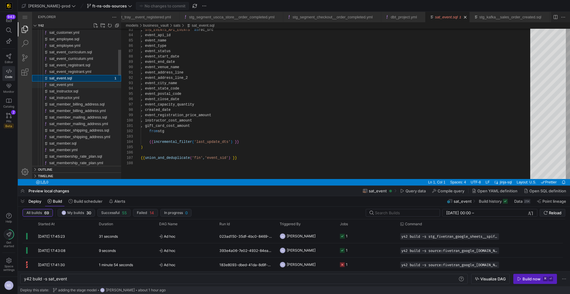
click at [71, 86] on span "sat_event.yml" at bounding box center [61, 84] width 24 height 4
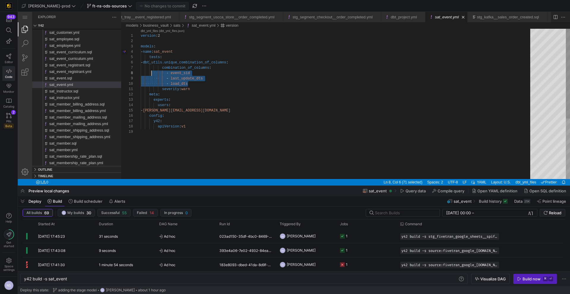
scroll to position [37, 0]
drag, startPoint x: 197, startPoint y: 84, endPoint x: 136, endPoint y: 73, distance: 61.8
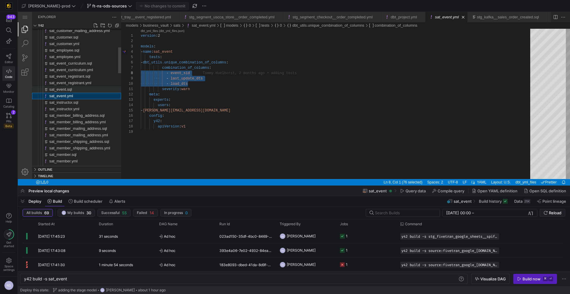
click at [69, 88] on span "sat_event.sql" at bounding box center [60, 89] width 23 height 4
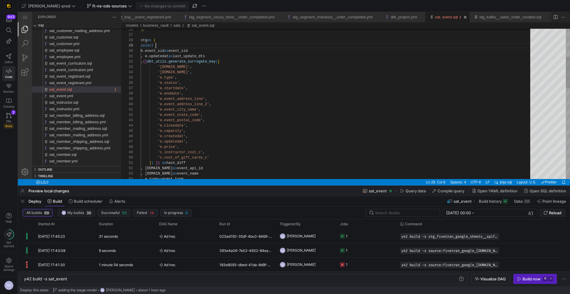
click at [193, 48] on div "'e.type' , 'e.status' , 'e.startdate' , , {{ dbt_utils.generate_surrogate_key (…" at bounding box center [337, 254] width 393 height 722
click at [193, 51] on div "'e.type' , 'e.status' , 'e.startdate' , , {{ dbt_utils.generate_surrogate_key (…" at bounding box center [337, 254] width 393 height 722
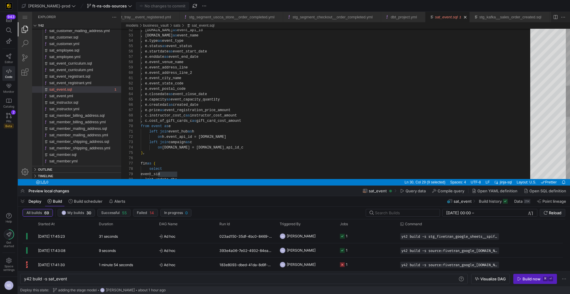
scroll to position [48, 32]
click at [189, 125] on div ", e.id as event_api_id , e.name as event_name , e.type as event_type , e.status…" at bounding box center [337, 116] width 393 height 722
type textarea "left join event_hub as h on h.event_api_id = [DOMAIN_NAME] left join campaign a…"
click at [206, 133] on div ", e.id as event_api_id , e.name as event_name , e.type as event_type , e.status…" at bounding box center [337, 116] width 393 height 722
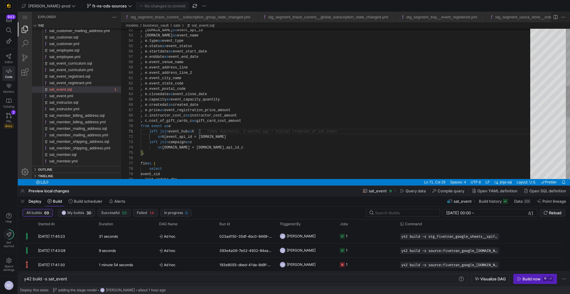
scroll to position [0, 60]
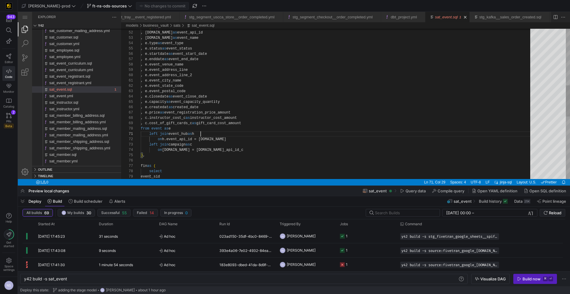
click at [214, 133] on div "] ) }} as hash_diff , [DOMAIN_NAME] as event_api_id , [DOMAIN_NAME] as event_na…" at bounding box center [337, 119] width 393 height 722
click at [217, 141] on div "] ) }} as hash_diff , [DOMAIN_NAME] as event_api_id , [DOMAIN_NAME] as event_na…" at bounding box center [337, 119] width 393 height 722
click at [179, 138] on div "] ) }} as hash_diff , [DOMAIN_NAME] as event_api_id , [DOMAIN_NAME] as event_na…" at bounding box center [337, 119] width 393 height 722
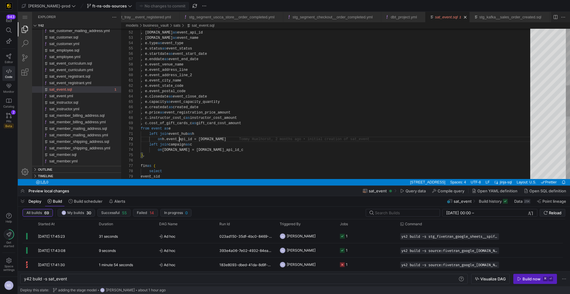
click at [179, 138] on div "] ) }} as hash_diff , [DOMAIN_NAME] as event_api_id , [DOMAIN_NAME] as event_na…" at bounding box center [337, 119] width 393 height 722
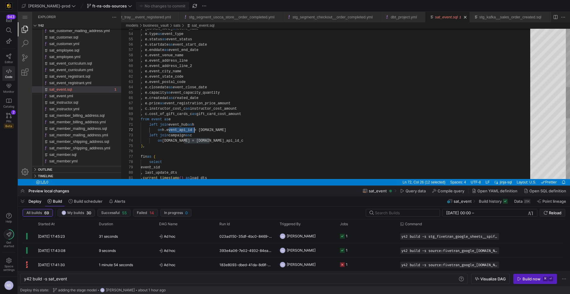
click at [178, 121] on div ", [DOMAIN_NAME] as event_name , [PERSON_NAME]type as event_type , e.status as e…" at bounding box center [337, 109] width 393 height 722
click at [220, 131] on div ", [DOMAIN_NAME] as event_name , [PERSON_NAME]type as event_type , e.status as e…" at bounding box center [337, 109] width 393 height 722
click at [179, 131] on div ", [DOMAIN_NAME] as event_name , [PERSON_NAME]type as event_type , e.status as e…" at bounding box center [337, 109] width 393 height 722
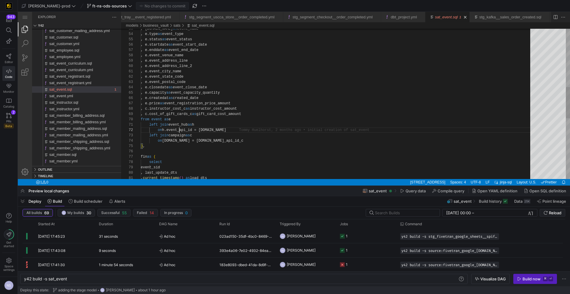
click at [179, 131] on div ", [DOMAIN_NAME] as event_name , [PERSON_NAME]type as event_type , e.status as e…" at bounding box center [337, 109] width 393 height 722
click at [207, 131] on div ", [DOMAIN_NAME] as event_name , [PERSON_NAME]type as event_type , e.status as e…" at bounding box center [337, 109] width 393 height 722
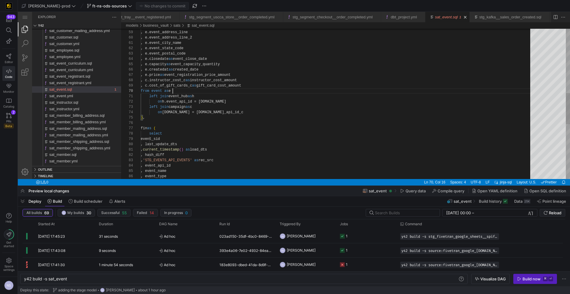
click at [176, 91] on div ", event_api_id , event_name , event_type , 'STG_EVENTS_API_EVENTS' as rec_src ,…" at bounding box center [337, 81] width 393 height 722
click at [217, 101] on div ", event_api_id , event_name , event_type , 'STG_EVENTS_API_EVENTS' as rec_src ,…" at bounding box center [337, 81] width 393 height 722
click at [190, 99] on div ", event_api_id , event_name , event_type , 'STG_EVENTS_API_EVENTS' as rec_src ,…" at bounding box center [337, 81] width 393 height 722
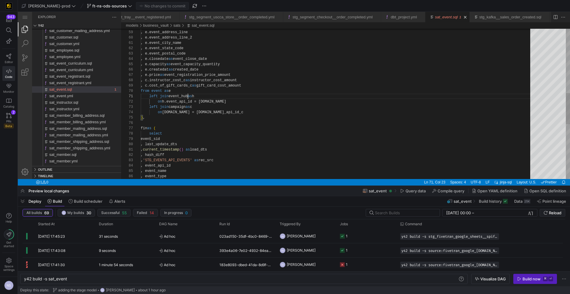
click at [188, 98] on div ", event_api_id , event_name , event_type , 'STG_EVENTS_API_EVENTS' as rec_src ,…" at bounding box center [337, 81] width 393 height 722
click at [183, 97] on div ", event_api_id , event_name , event_type , 'STG_EVENTS_API_EVENTS' as rec_src ,…" at bounding box center [337, 81] width 393 height 722
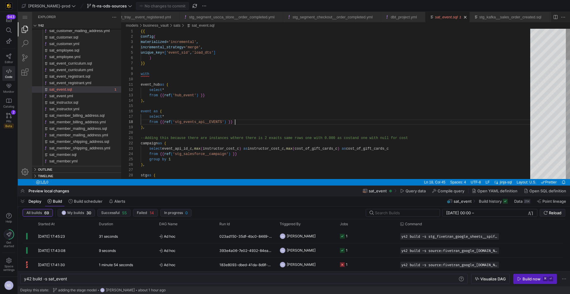
scroll to position [37, 94]
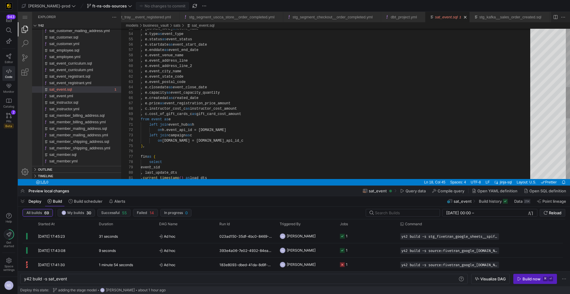
type textarea "left join event_hub as h on h.event_api_id = [DOMAIN_NAME] left join campaign a…"
click at [217, 125] on div ", [DOMAIN_NAME] as event_name , [PERSON_NAME]type as event_type , e.status as e…" at bounding box center [337, 109] width 393 height 722
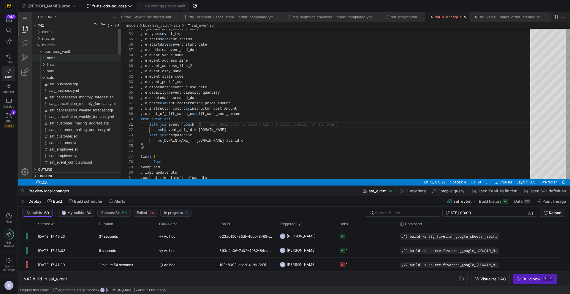
click at [64, 58] on div "hubs" at bounding box center [84, 58] width 74 height 7
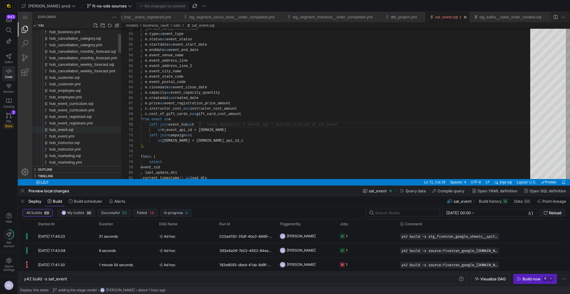
click at [75, 129] on div "hub_event.sql" at bounding box center [85, 130] width 72 height 7
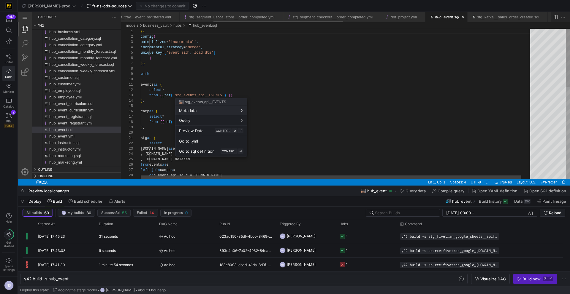
scroll to position [53, 0]
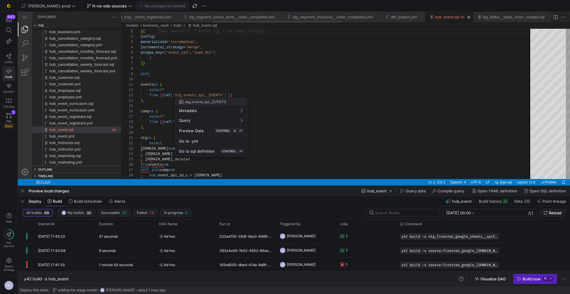
drag, startPoint x: 281, startPoint y: 99, endPoint x: 239, endPoint y: 84, distance: 44.4
click at [281, 99] on div at bounding box center [285, 147] width 570 height 294
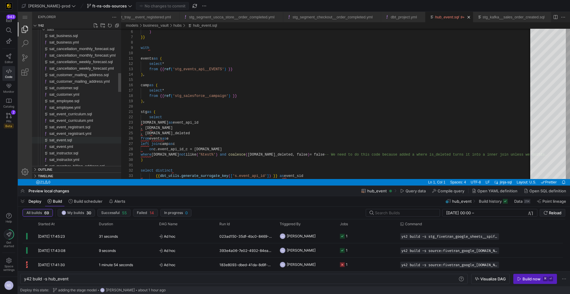
click at [71, 142] on span "sat_event.sql" at bounding box center [60, 140] width 23 height 4
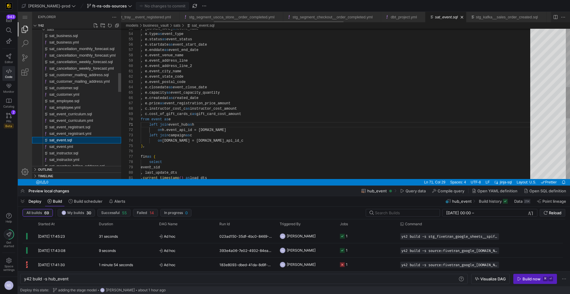
type textarea "y42 build -s sat_event"
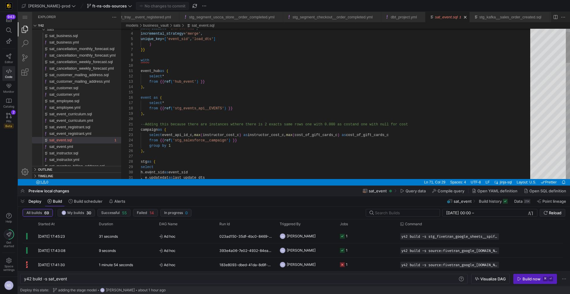
type textarea "event_hub as ( select * from {{ ref('hub_event') }} ), event as ( select * from…"
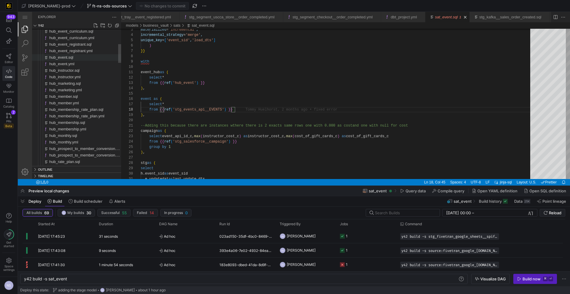
click at [64, 58] on span "hub_event.sql" at bounding box center [61, 57] width 24 height 4
type textarea "y42 build -s hub_event"
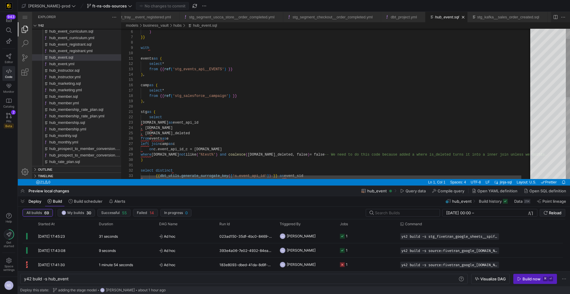
scroll to position [37, 98]
click at [255, 94] on div "from {{ ref ( 'stg_salesforce__campaign' ) }}" at bounding box center [342, 95] width 403 height 5
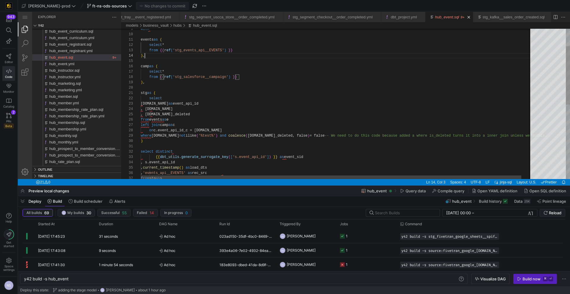
click at [248, 53] on div "with events as ( select * from {{ ref ( 'stg_events_api__EVENTS' ) }} ) , camp …" at bounding box center [342, 176] width 403 height 385
click at [254, 46] on div "with events as ( select * from {{ ref ( 'stg_events_api__EVENTS' ) }} ) , camp …" at bounding box center [342, 176] width 403 height 385
type textarea "stg as ( select [DOMAIN_NAME] as event_api_id , [DOMAIN_NAME] , [DOMAIN_NAME]_d…"
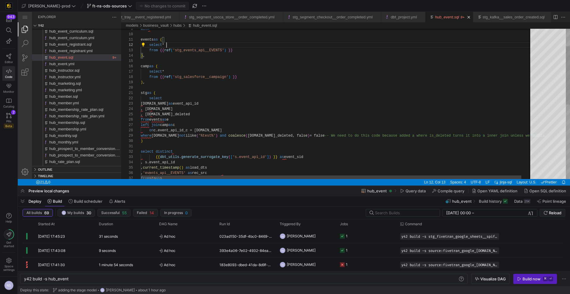
click at [203, 117] on div "with events as ( select * from {{ ref ( 'stg_events_api__EVENTS' ) }} ) , camp …" at bounding box center [342, 176] width 403 height 385
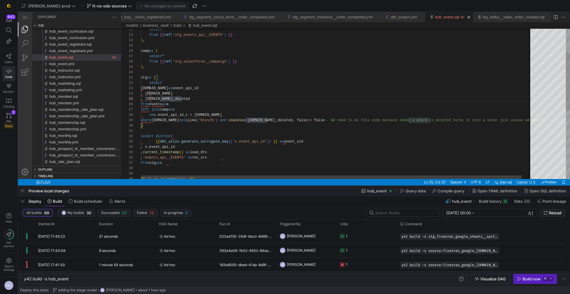
click at [160, 120] on div "select * from {{ ref ( 'stg_events_api__EVENTS' ) }} ) , camp as ( select * fro…" at bounding box center [342, 160] width 403 height 385
click at [144, 120] on div "select * from {{ ref ( 'stg_events_api__EVENTS' ) }} ) , camp as ( select * fro…" at bounding box center [398, 160] width 514 height 385
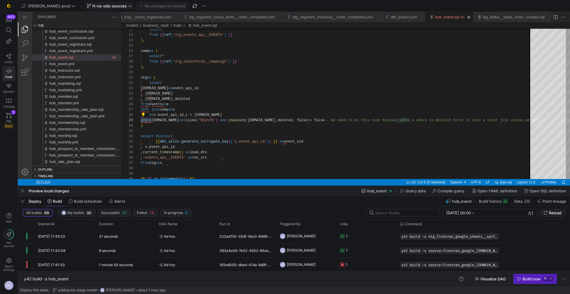
click at [93, 6] on span "ft-ns-ods-sources" at bounding box center [109, 6] width 34 height 5
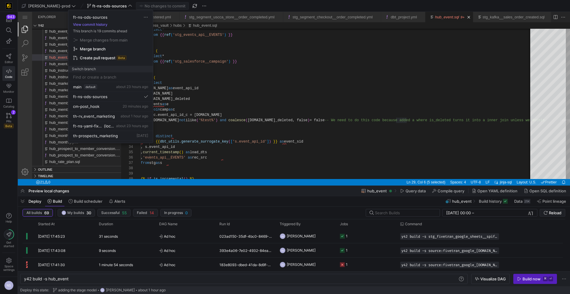
click at [238, 97] on div at bounding box center [285, 147] width 570 height 294
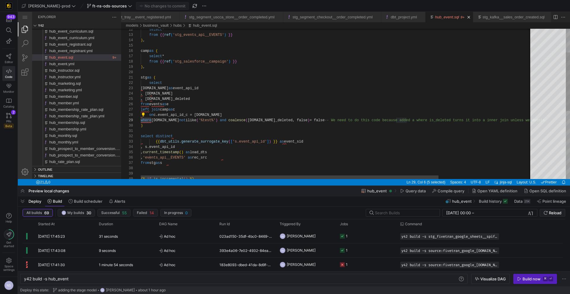
click at [223, 107] on div "select * from {{ ref ( 'stg_events_api__EVENTS' ) }} ) , camp as ( select * fro…" at bounding box center [398, 160] width 514 height 385
click at [92, 7] on span "ft-ns-ods-sources" at bounding box center [109, 6] width 34 height 5
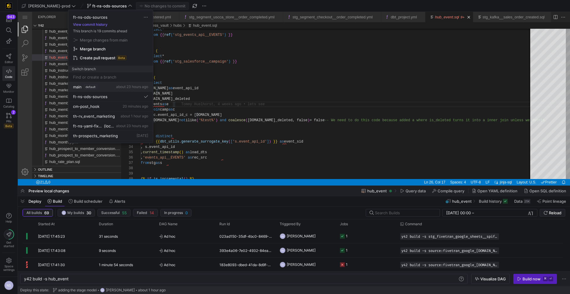
click at [94, 82] on button "main default about 23 hours ago" at bounding box center [110, 87] width 85 height 10
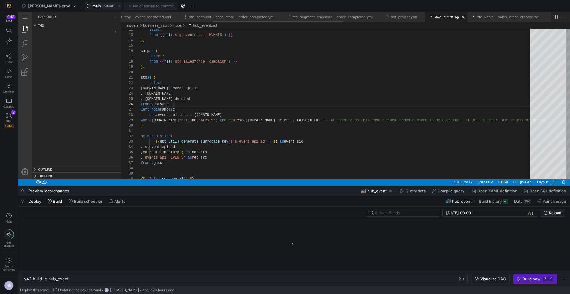
click at [102, 7] on span "default" at bounding box center [108, 6] width 13 height 5
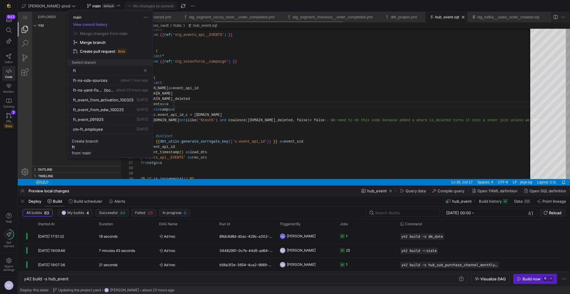
click at [100, 69] on input "ft" at bounding box center [107, 70] width 68 height 5
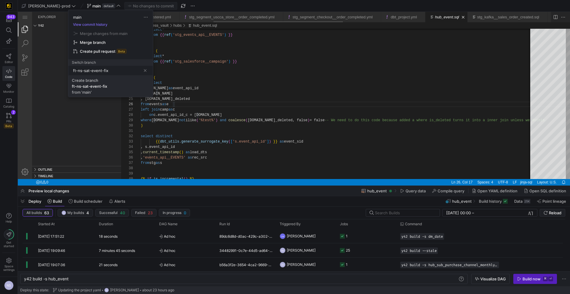
type input "ft-ns-sat-event-fix"
click at [92, 85] on div "ft-ns-sat-event-fix" at bounding box center [89, 86] width 35 height 5
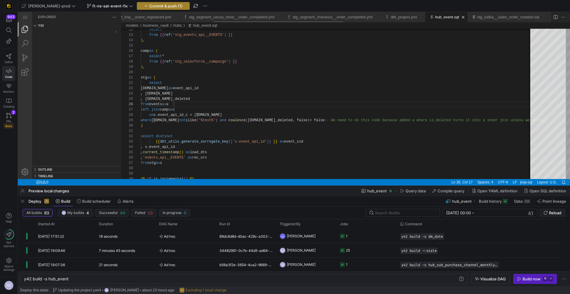
click at [150, 5] on span "Commit & push (1)" at bounding box center [165, 6] width 33 height 5
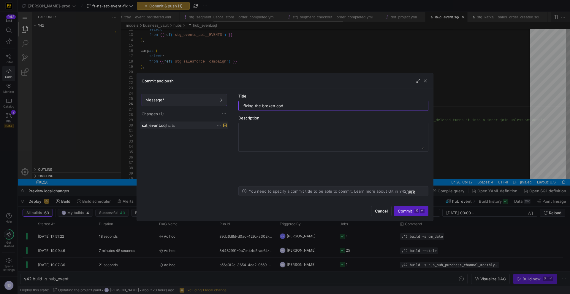
type input "fixing the broken code"
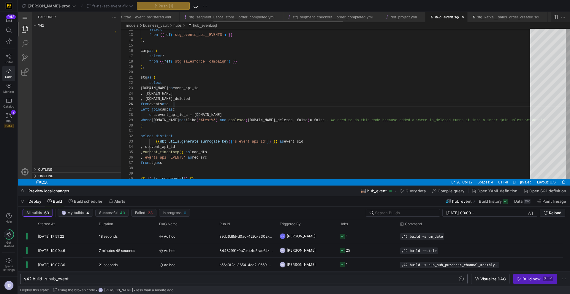
click at [57, 279] on div "y42 build -s hub_event" at bounding box center [240, 279] width 433 height 5
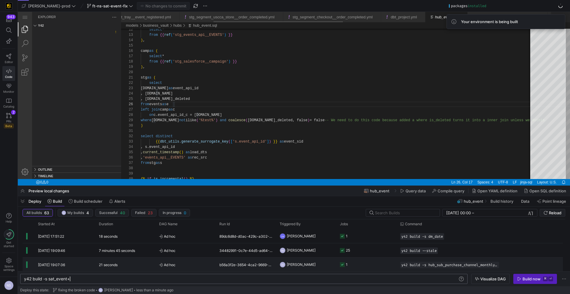
scroll to position [0, 46]
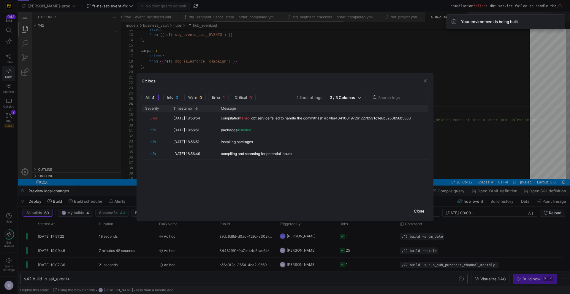
type textarea "y42 build -s sat_event+"
click at [445, 77] on div at bounding box center [285, 147] width 570 height 294
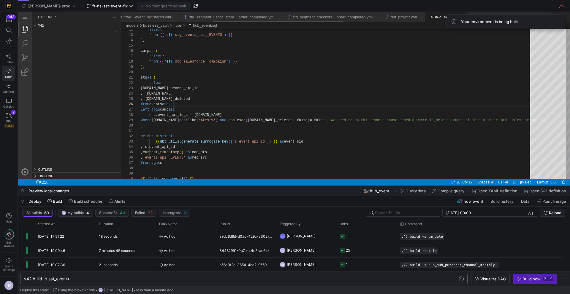
click at [81, 278] on div "y42 build -s sat_event+" at bounding box center [240, 279] width 433 height 5
